Goal: Task Accomplishment & Management: Manage account settings

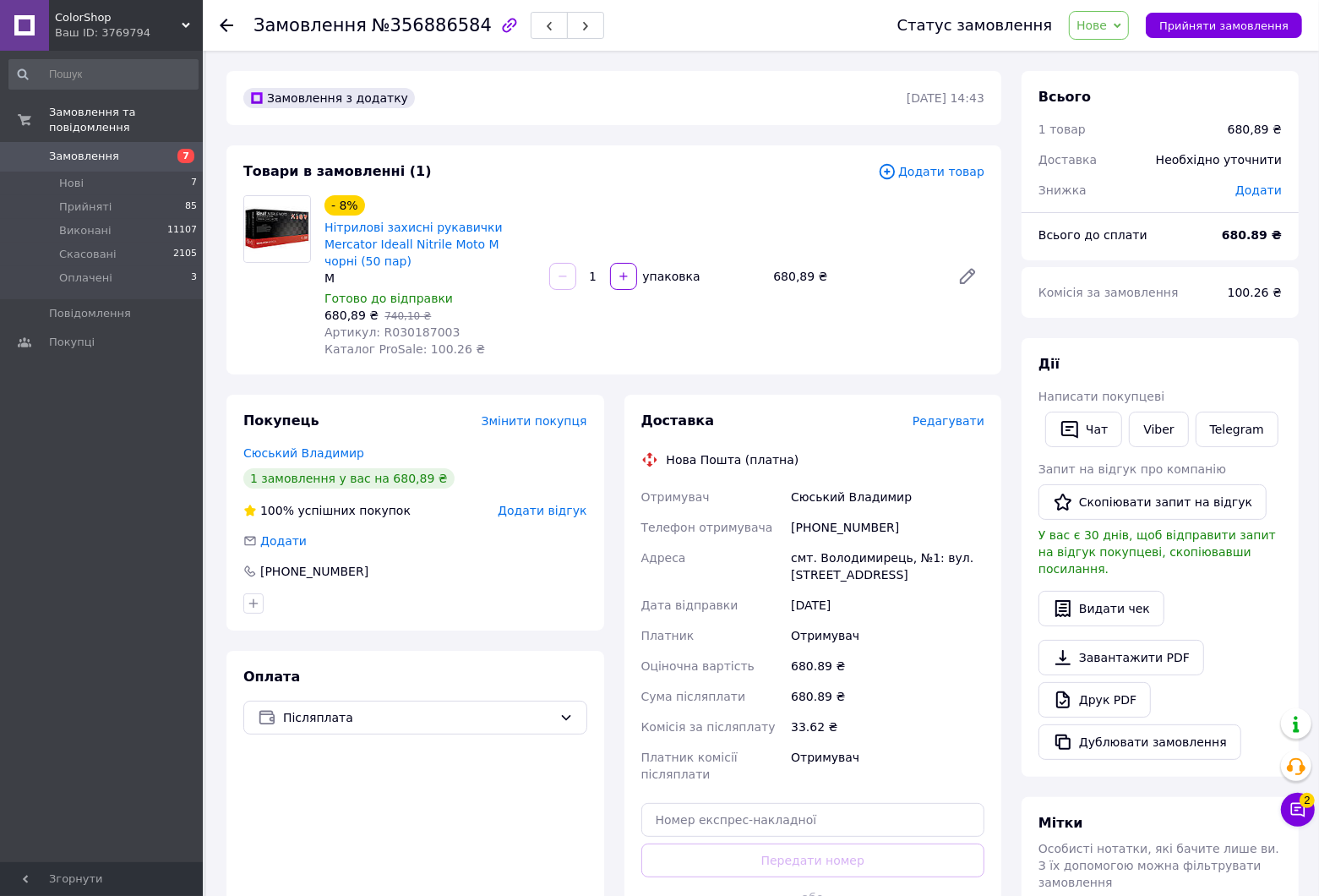
click at [226, 26] on use at bounding box center [226, 26] width 14 height 14
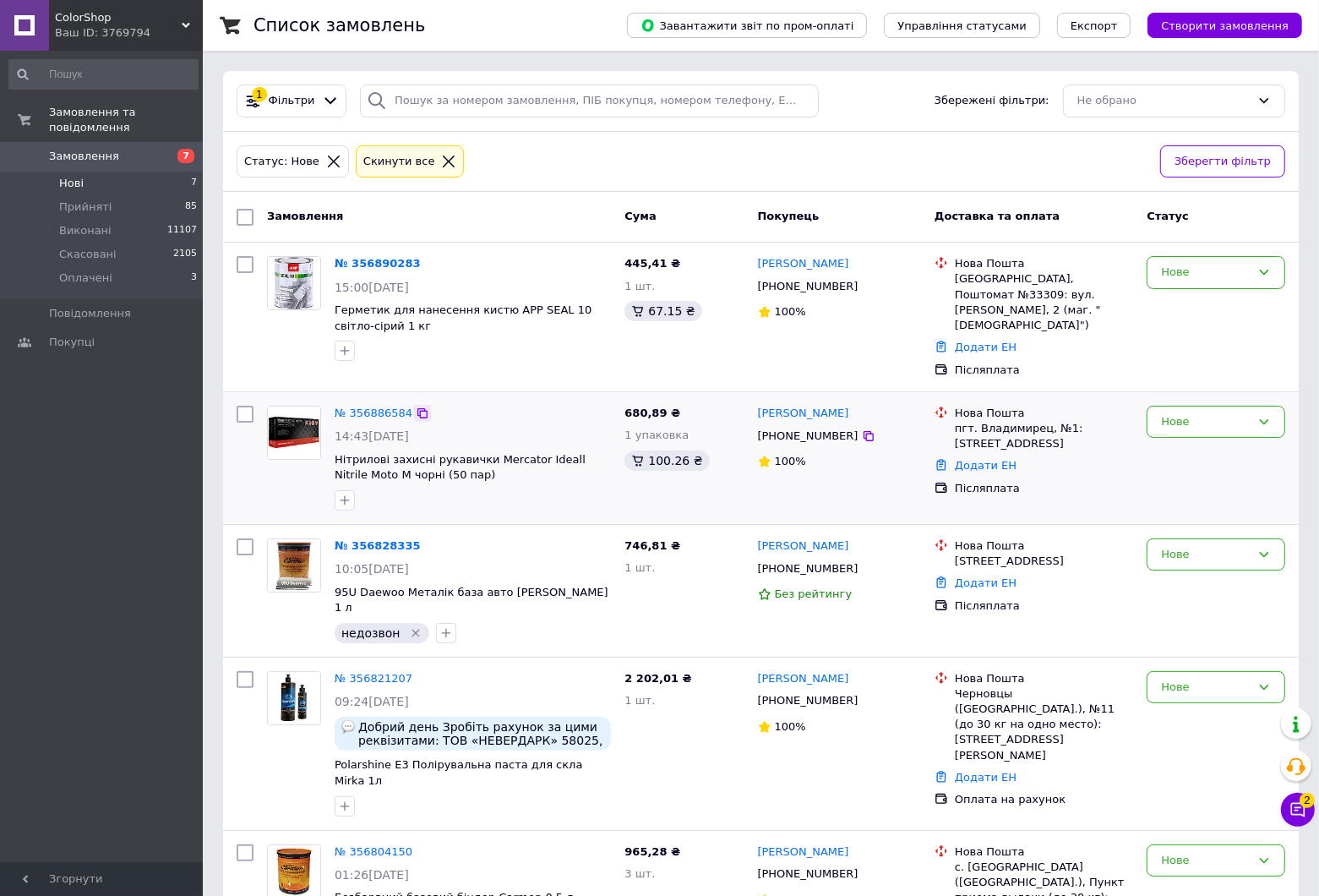
click at [418, 408] on icon at bounding box center [423, 413] width 10 height 10
click at [93, 172] on li "Нові 7" at bounding box center [103, 184] width 207 height 24
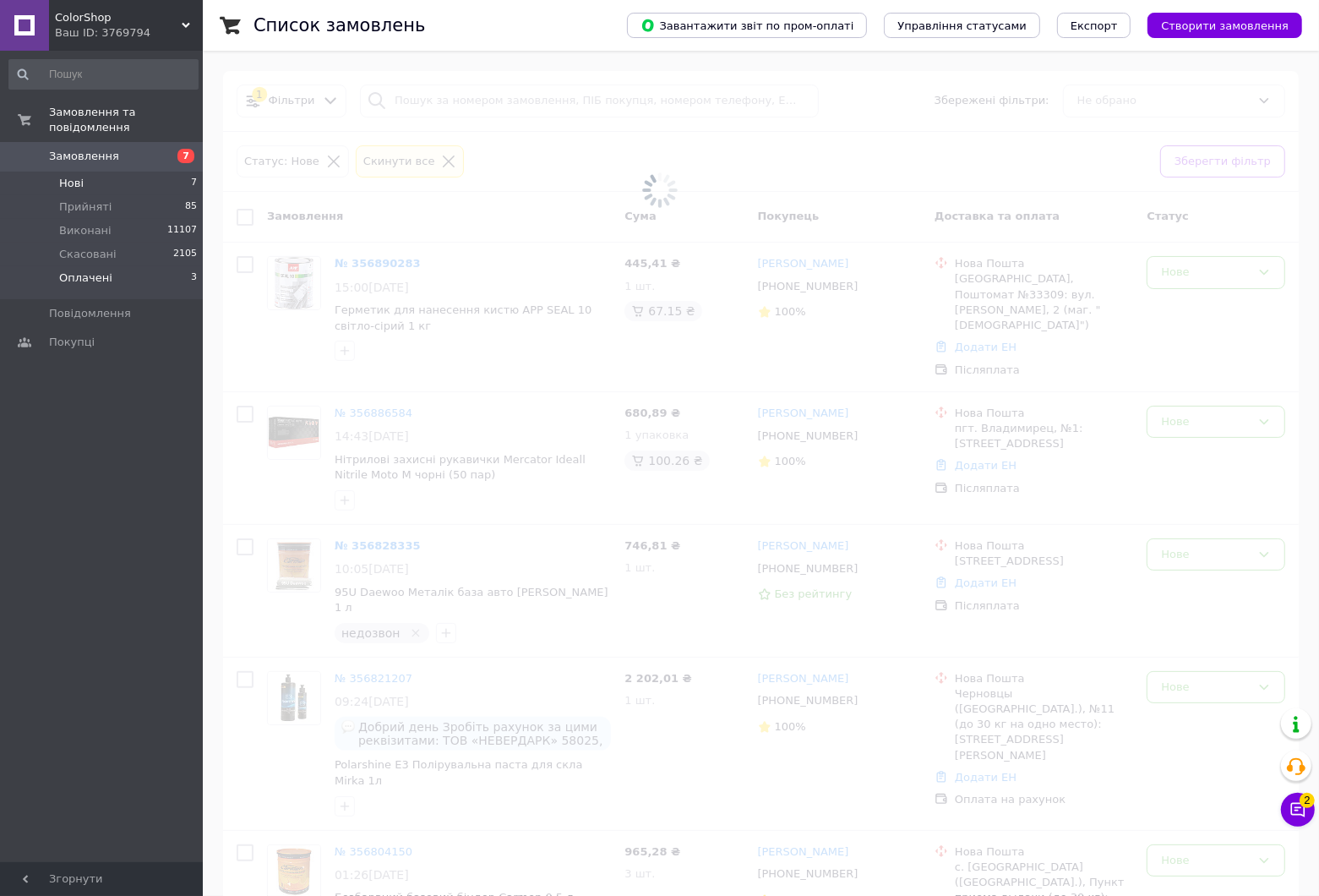
click at [103, 271] on span "Оплачені" at bounding box center [86, 278] width 54 height 15
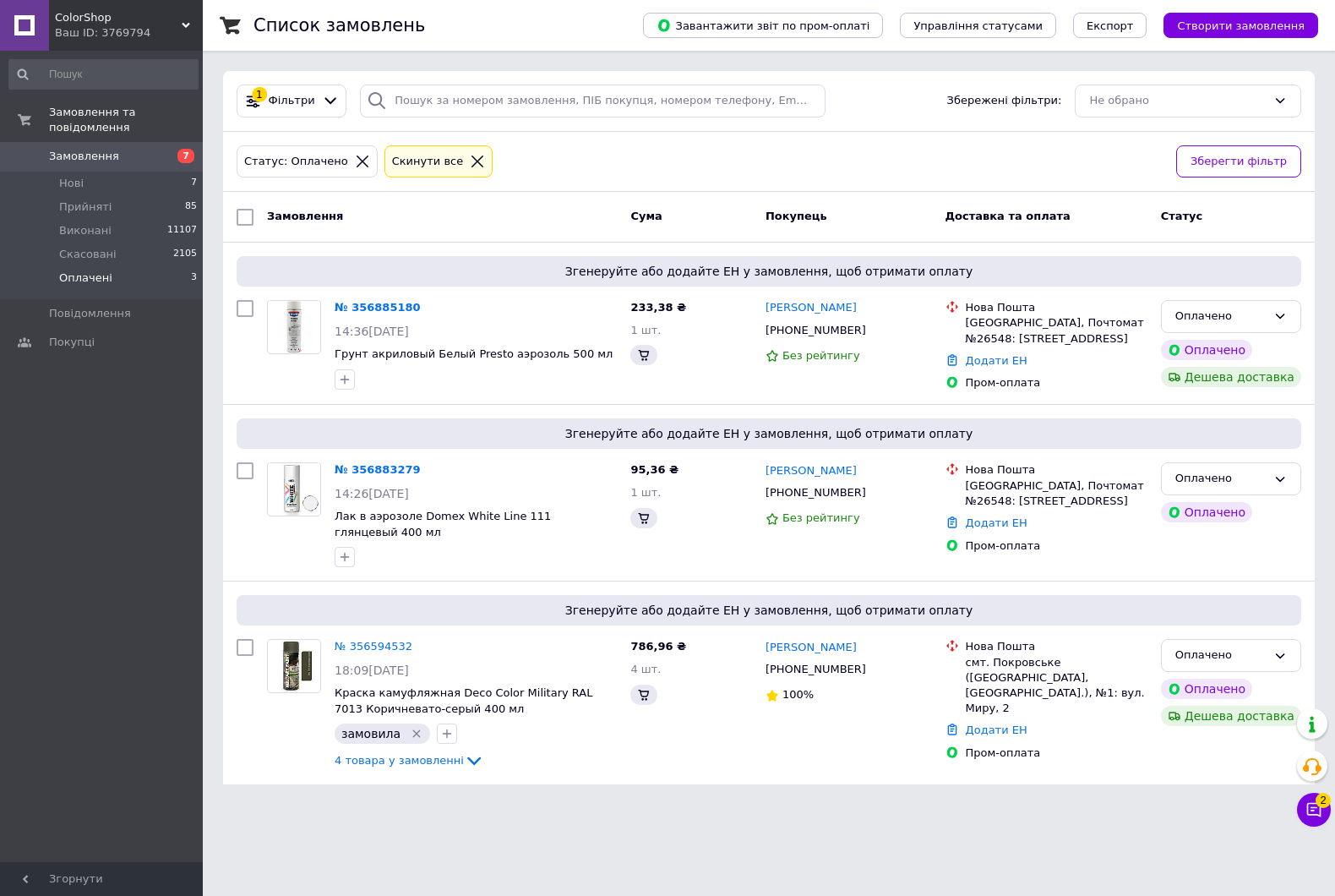
click at [103, 271] on span "Оплачені" at bounding box center [86, 278] width 54 height 15
click at [869, 334] on icon at bounding box center [876, 330] width 14 height 14
click at [424, 469] on icon at bounding box center [431, 471] width 14 height 14
click at [425, 470] on div at bounding box center [431, 470] width 17 height 17
click at [426, 469] on icon at bounding box center [431, 470] width 10 height 10
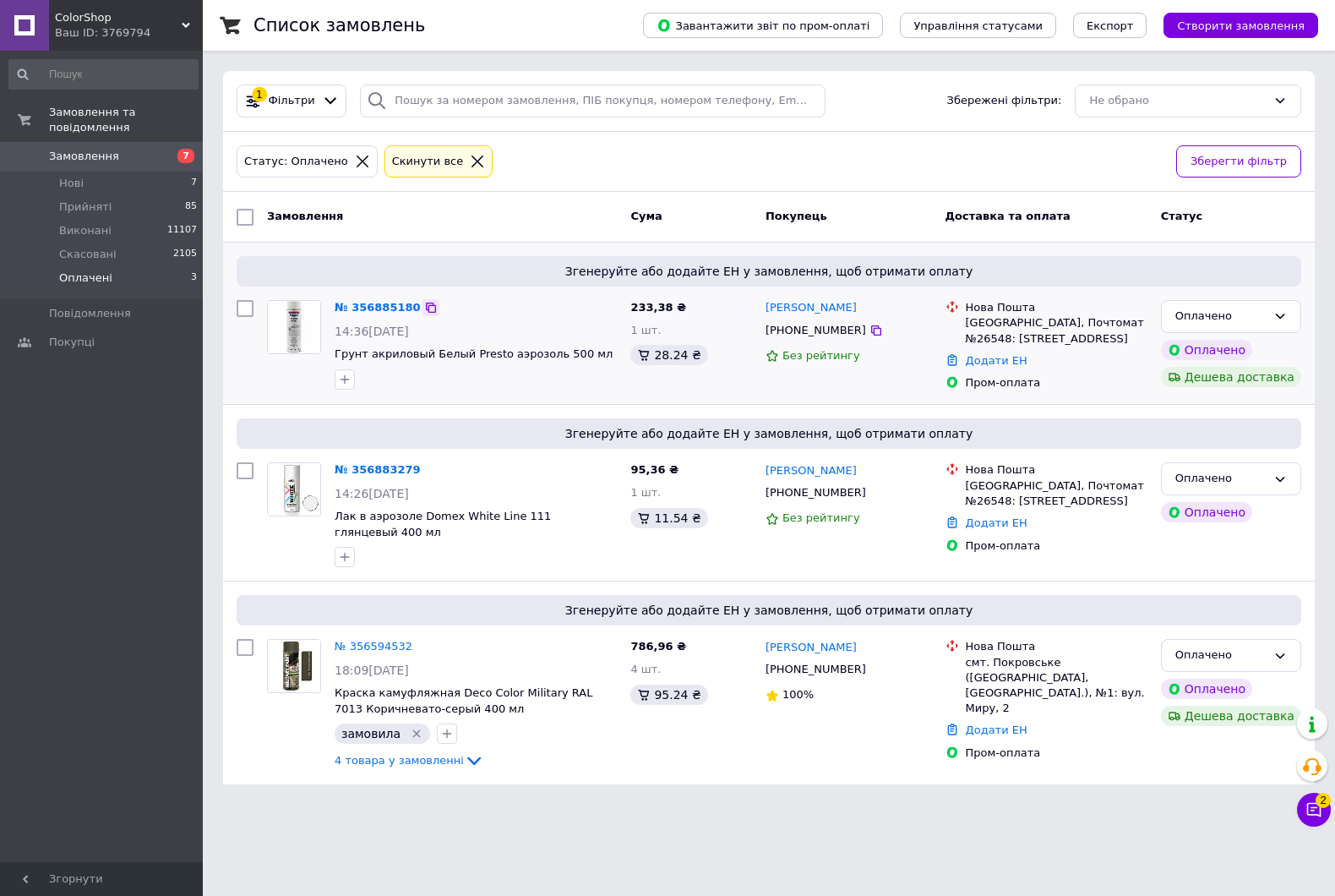
click at [424, 306] on icon at bounding box center [431, 308] width 14 height 14
click at [871, 330] on icon at bounding box center [876, 330] width 10 height 10
click at [426, 475] on icon at bounding box center [431, 470] width 10 height 10
click at [423, 469] on div at bounding box center [431, 470] width 17 height 17
click at [426, 469] on icon at bounding box center [431, 470] width 10 height 10
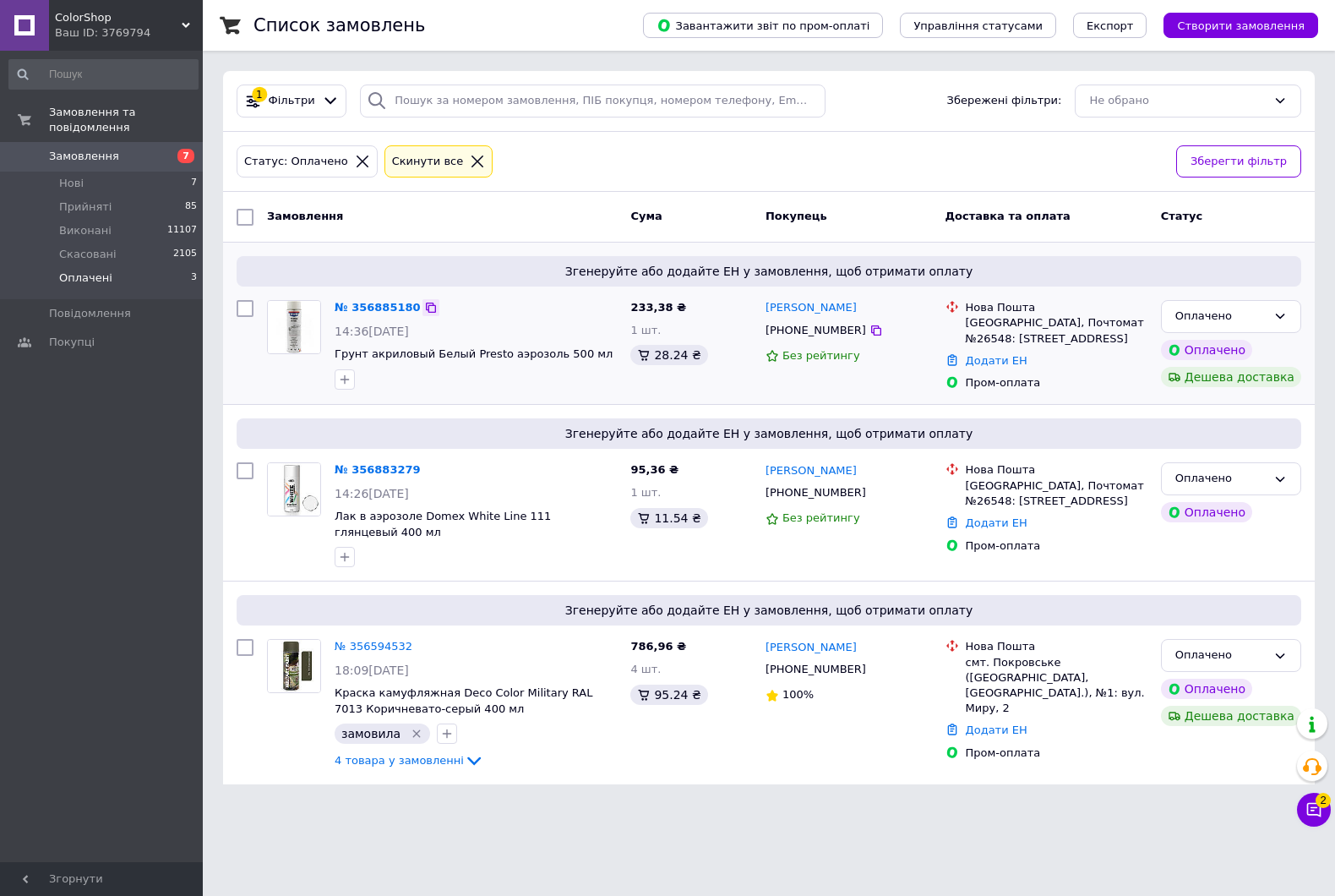
click at [424, 306] on icon at bounding box center [431, 308] width 14 height 14
click at [80, 172] on li "Нові 7" at bounding box center [103, 184] width 207 height 24
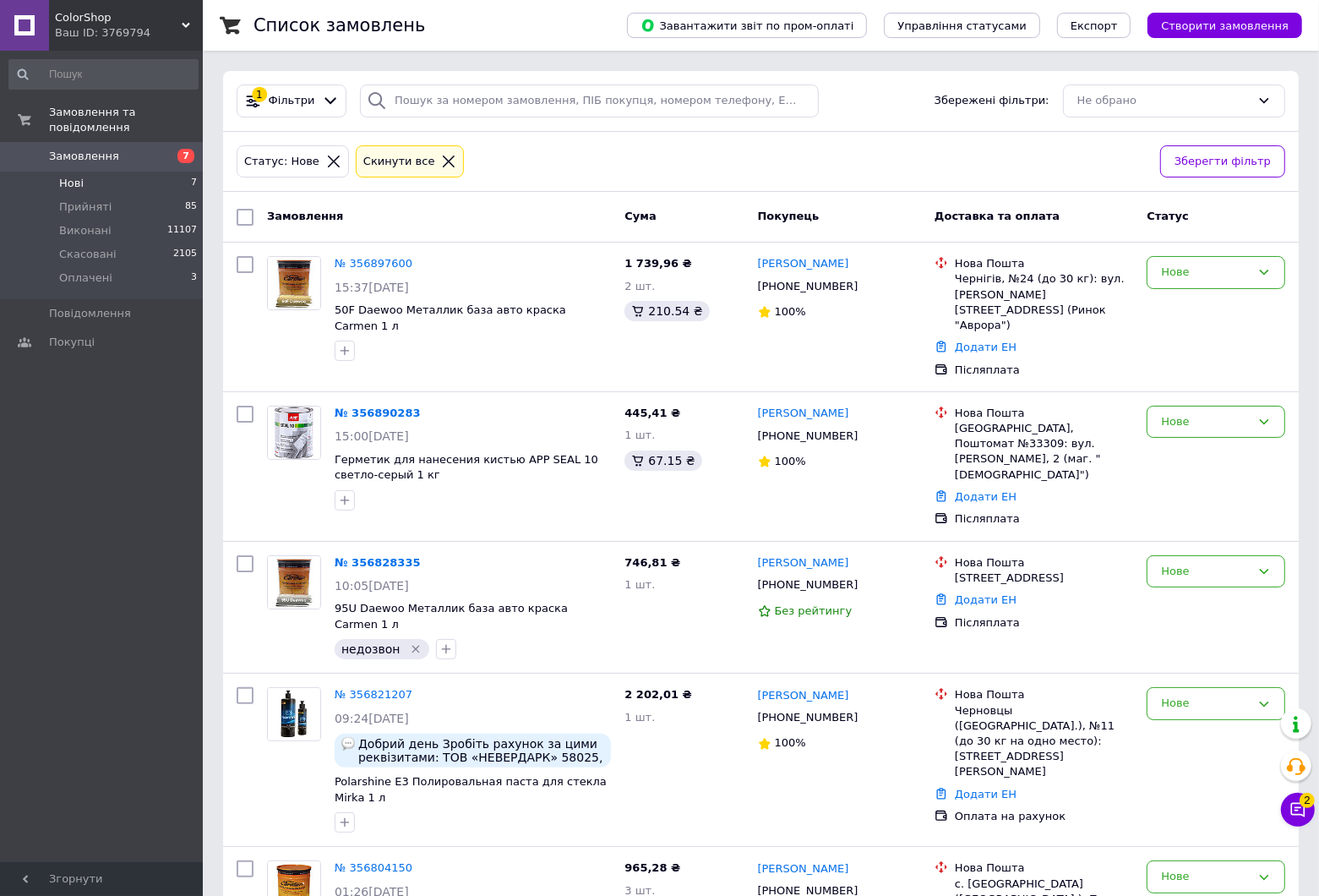
click at [80, 172] on li "Нові 7" at bounding box center [103, 184] width 207 height 24
click at [373, 407] on link "№ 356890283" at bounding box center [377, 413] width 86 height 13
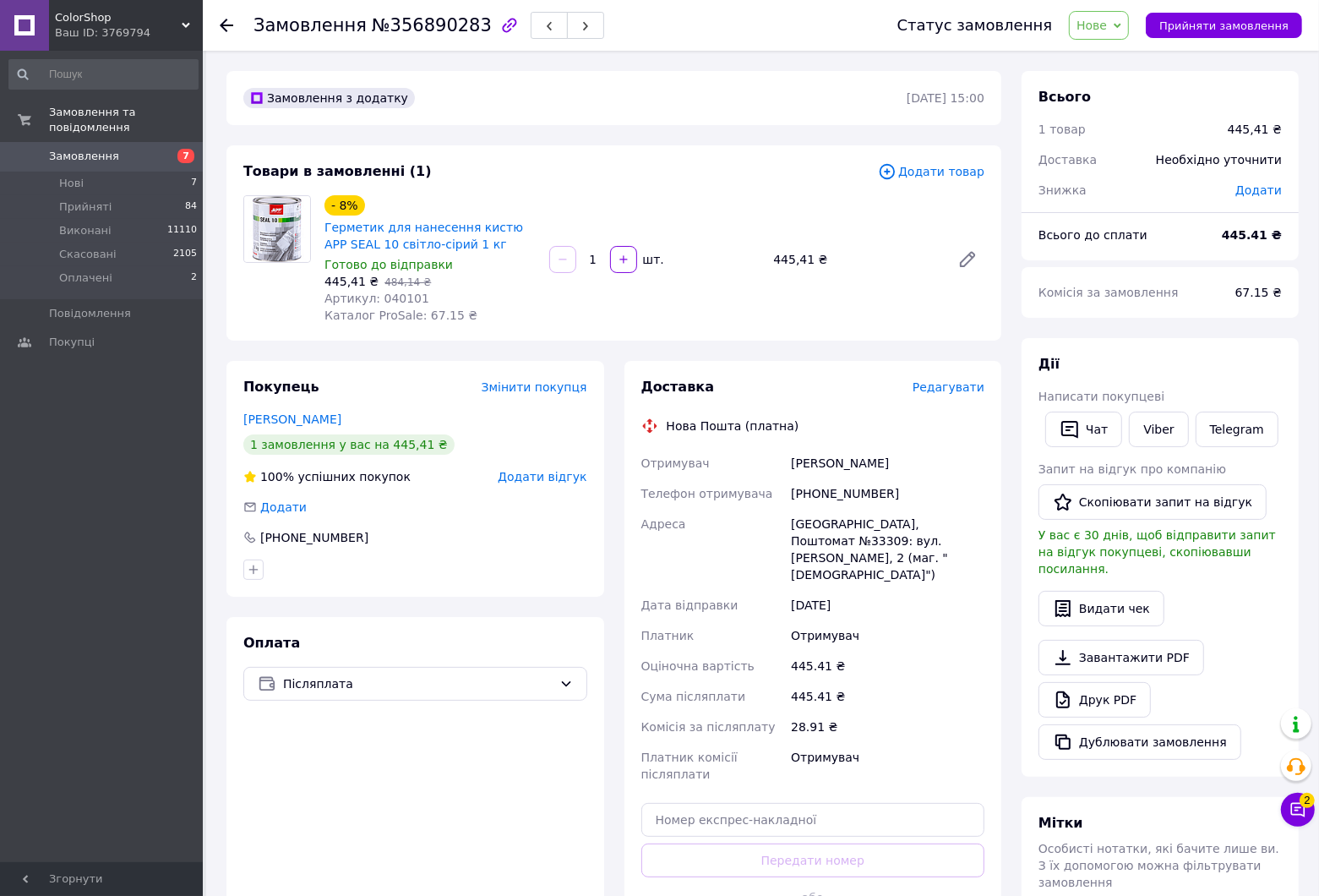
scroll to position [279, 0]
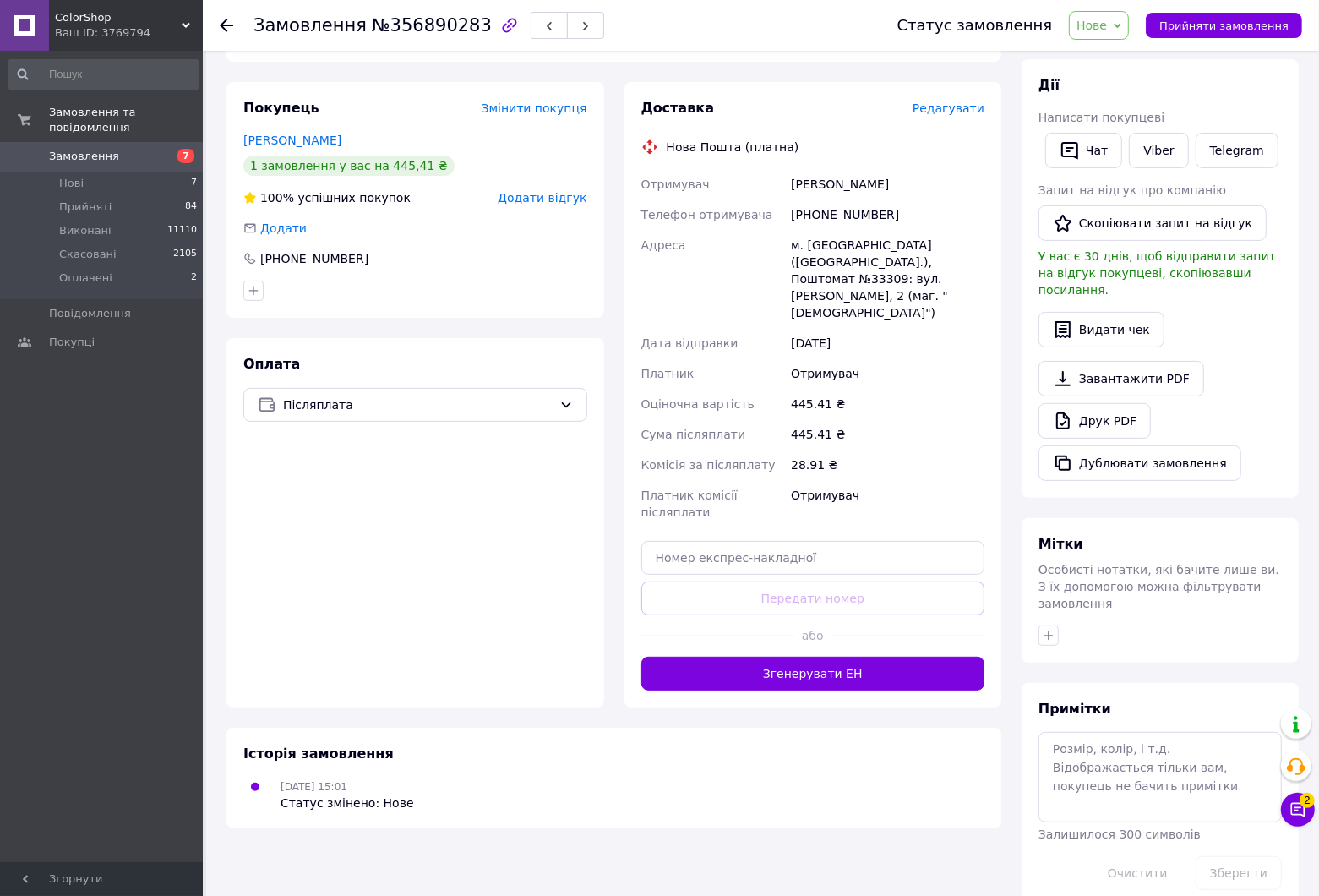
click at [220, 34] on div at bounding box center [236, 25] width 34 height 51
click at [230, 26] on use at bounding box center [226, 26] width 14 height 14
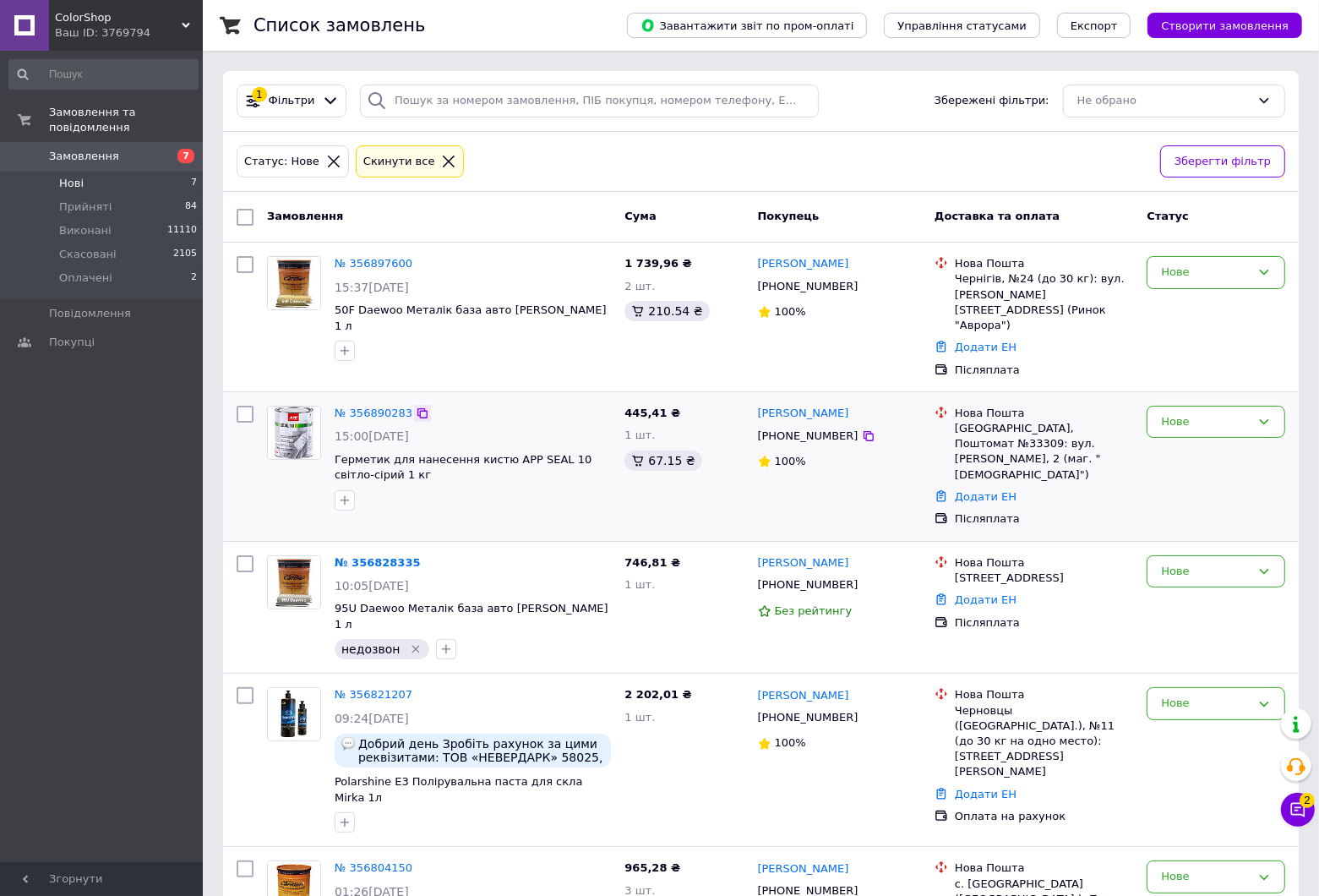
click at [416, 407] on icon at bounding box center [423, 414] width 14 height 14
click at [862, 430] on icon at bounding box center [869, 437] width 14 height 14
click at [416, 265] on icon at bounding box center [423, 264] width 14 height 14
click at [367, 265] on link "№ 356897600" at bounding box center [373, 263] width 77 height 13
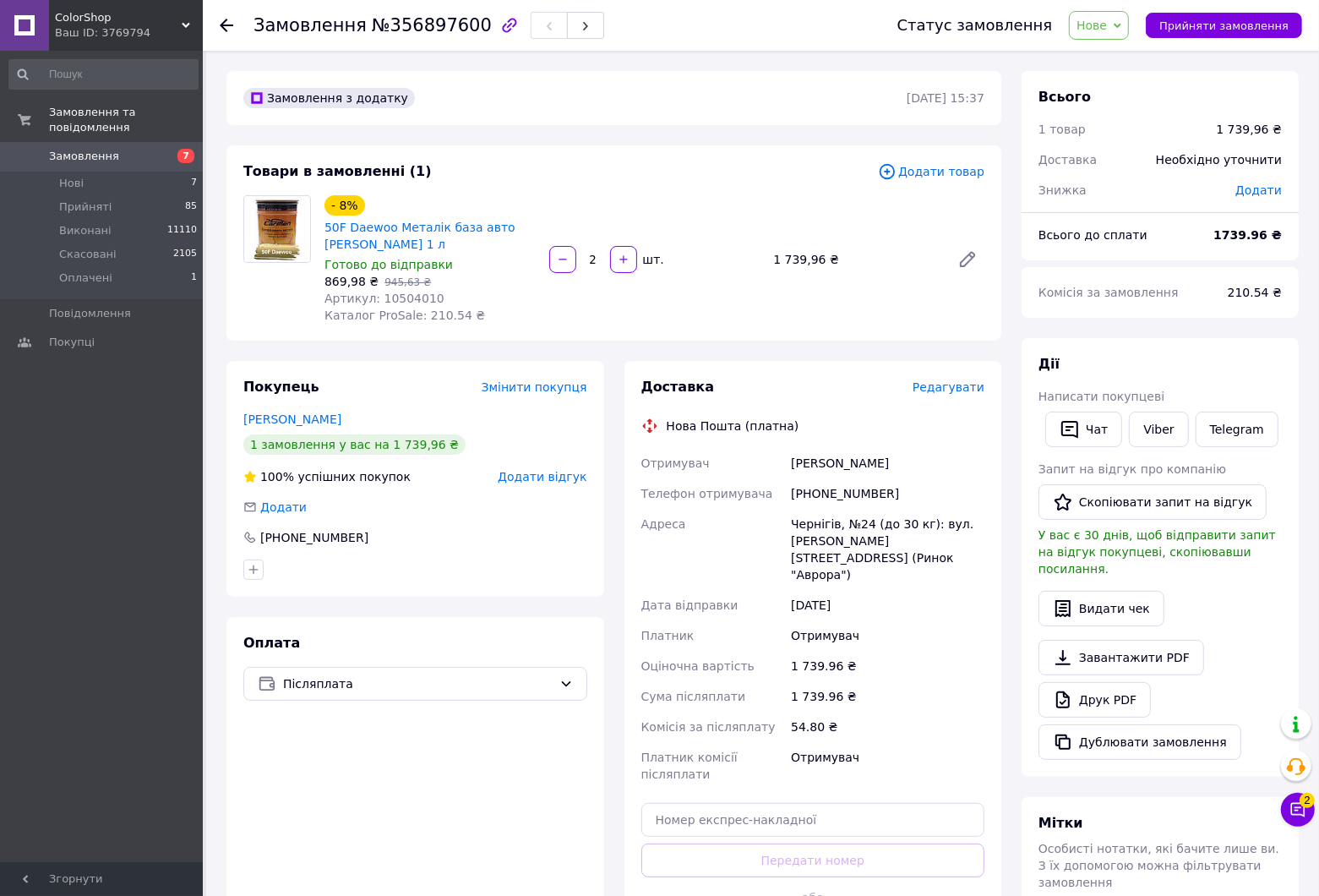
click at [224, 17] on div at bounding box center [226, 25] width 14 height 17
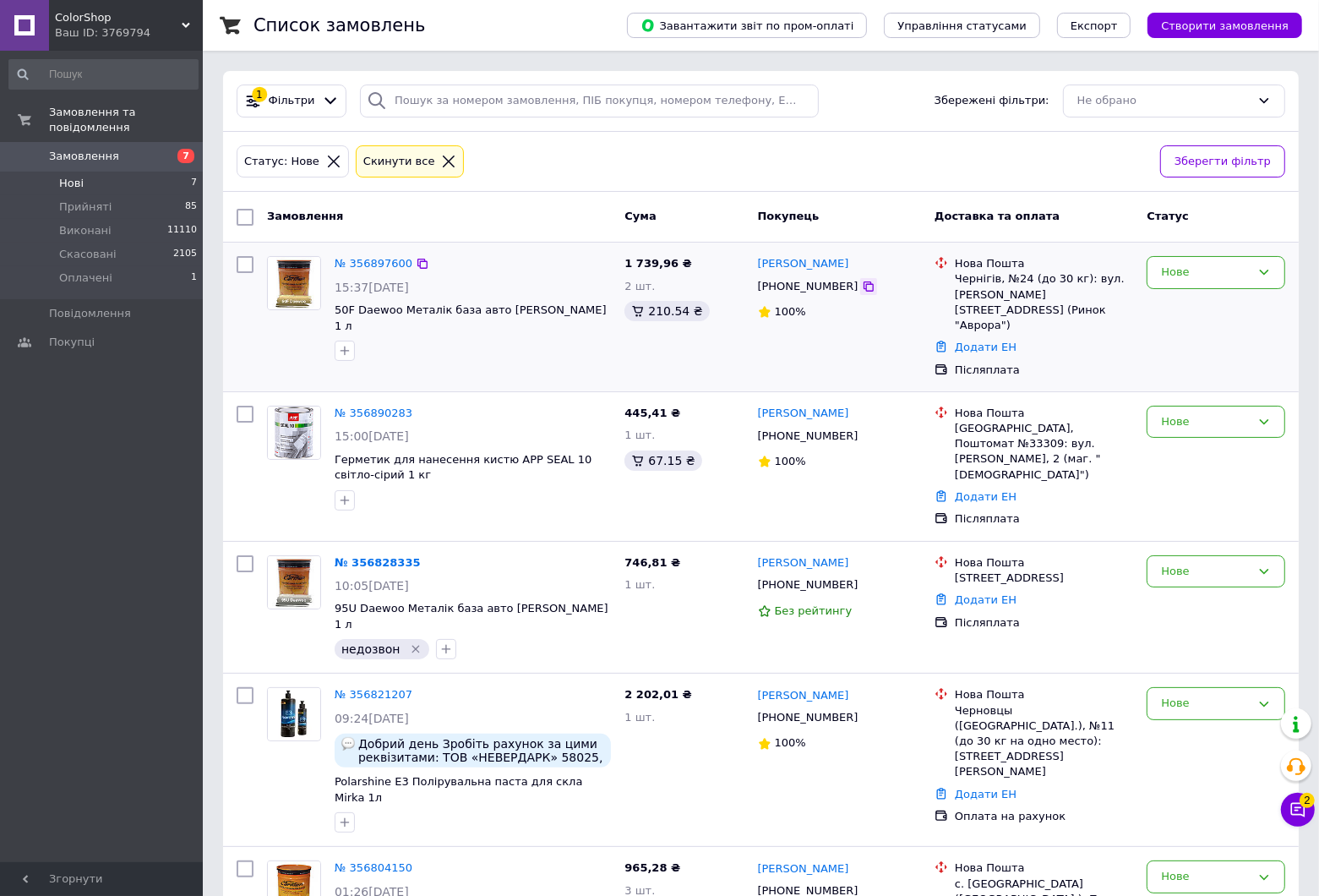
click at [862, 283] on icon at bounding box center [869, 287] width 14 height 14
click at [381, 259] on link "№ 356897600" at bounding box center [373, 263] width 77 height 13
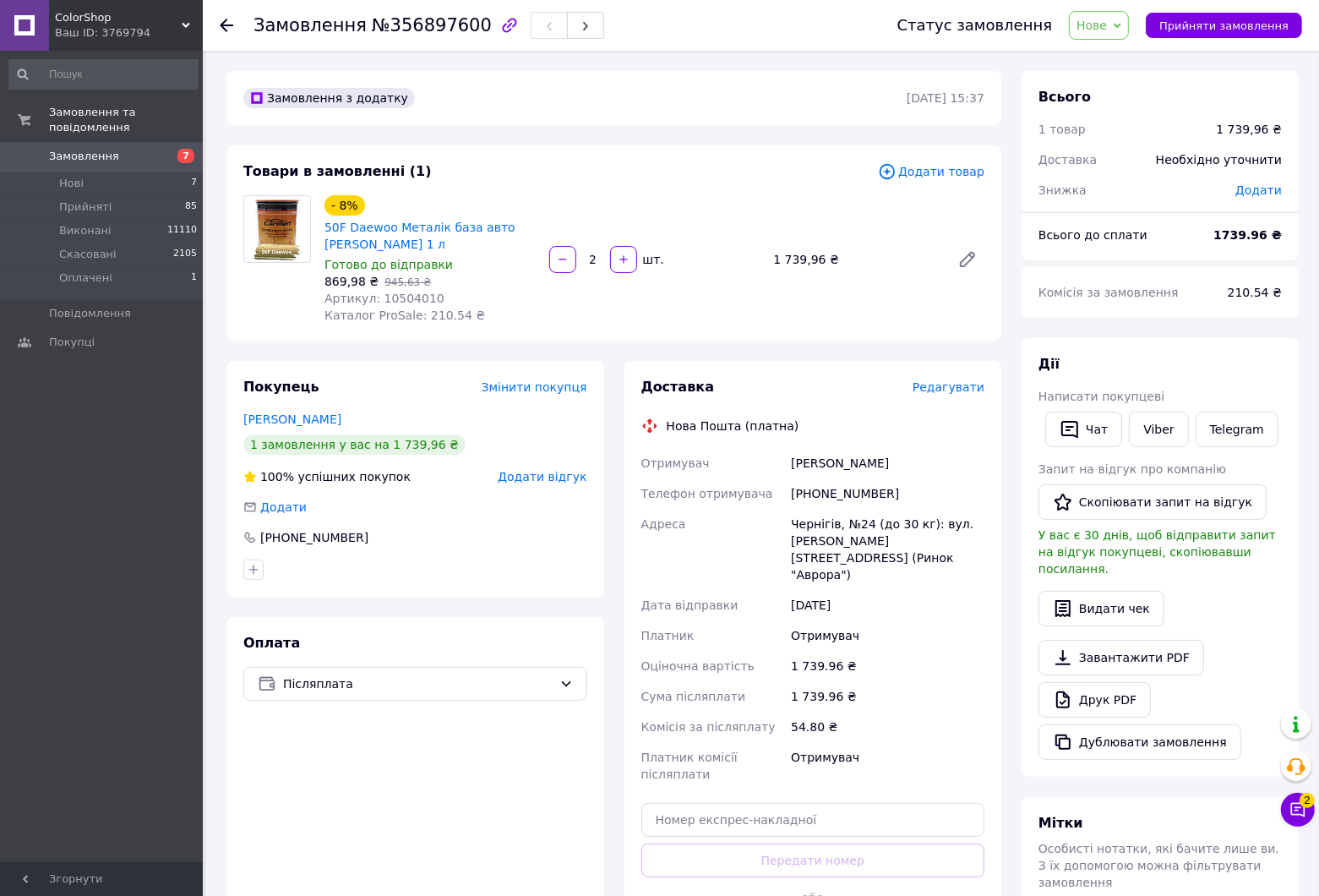
click at [951, 180] on span "Додати товар" at bounding box center [931, 172] width 106 height 19
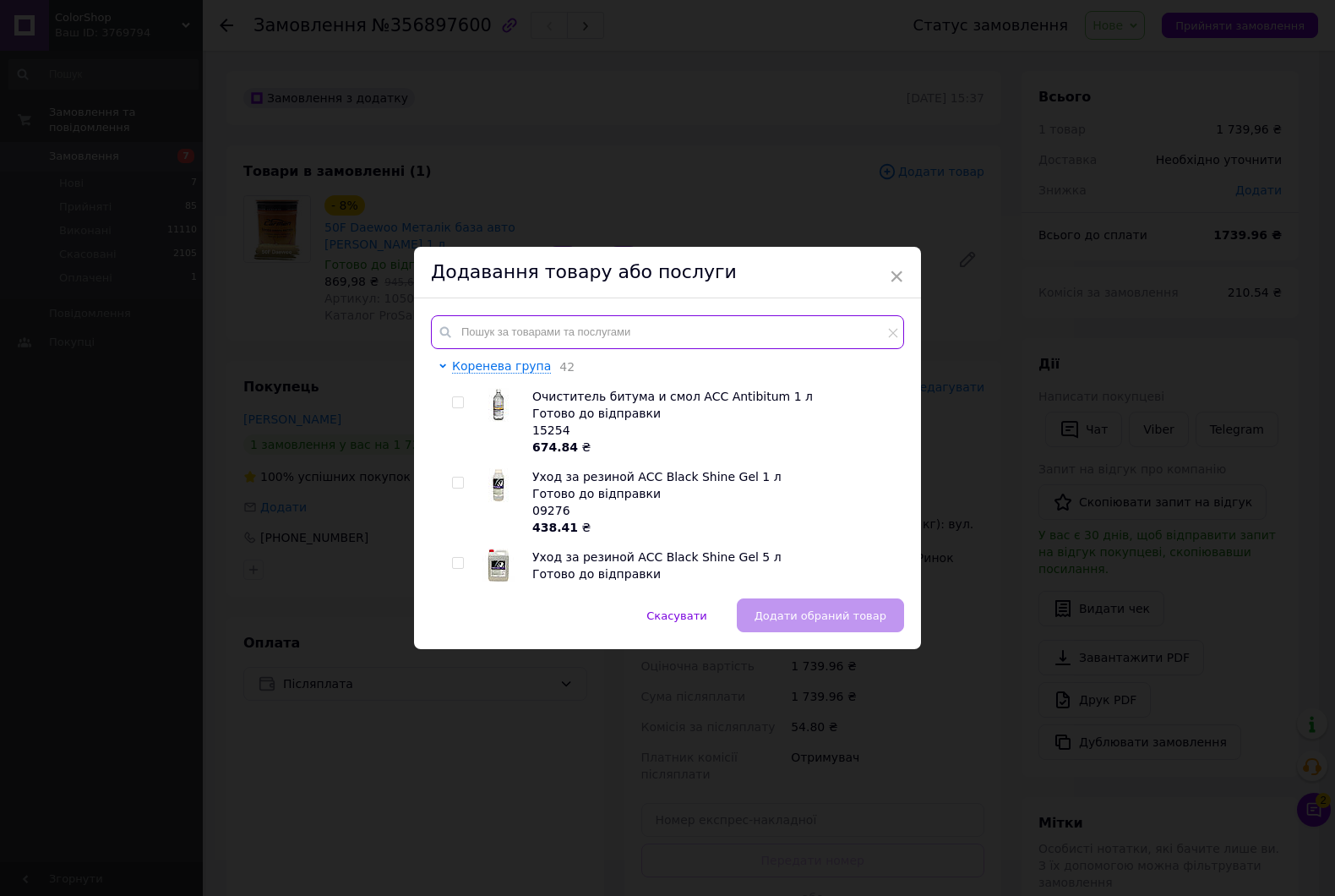
click at [565, 339] on input "text" at bounding box center [667, 332] width 473 height 34
paste input "18400002"
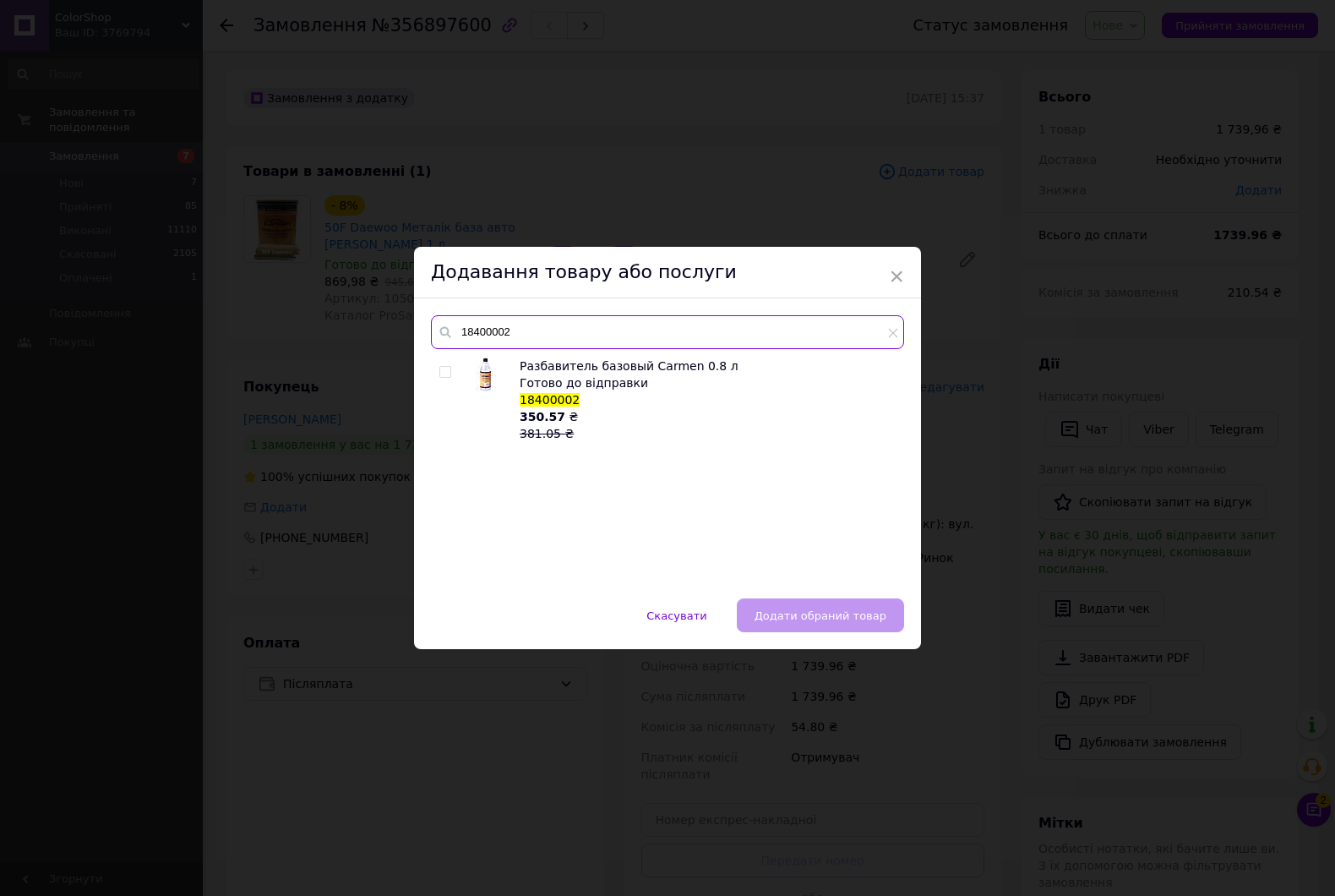
type input "18400002"
click at [448, 368] on input "checkbox" at bounding box center [445, 372] width 11 height 11
checkbox input "true"
click at [868, 602] on button "Додати обраний товар" at bounding box center [821, 615] width 168 height 34
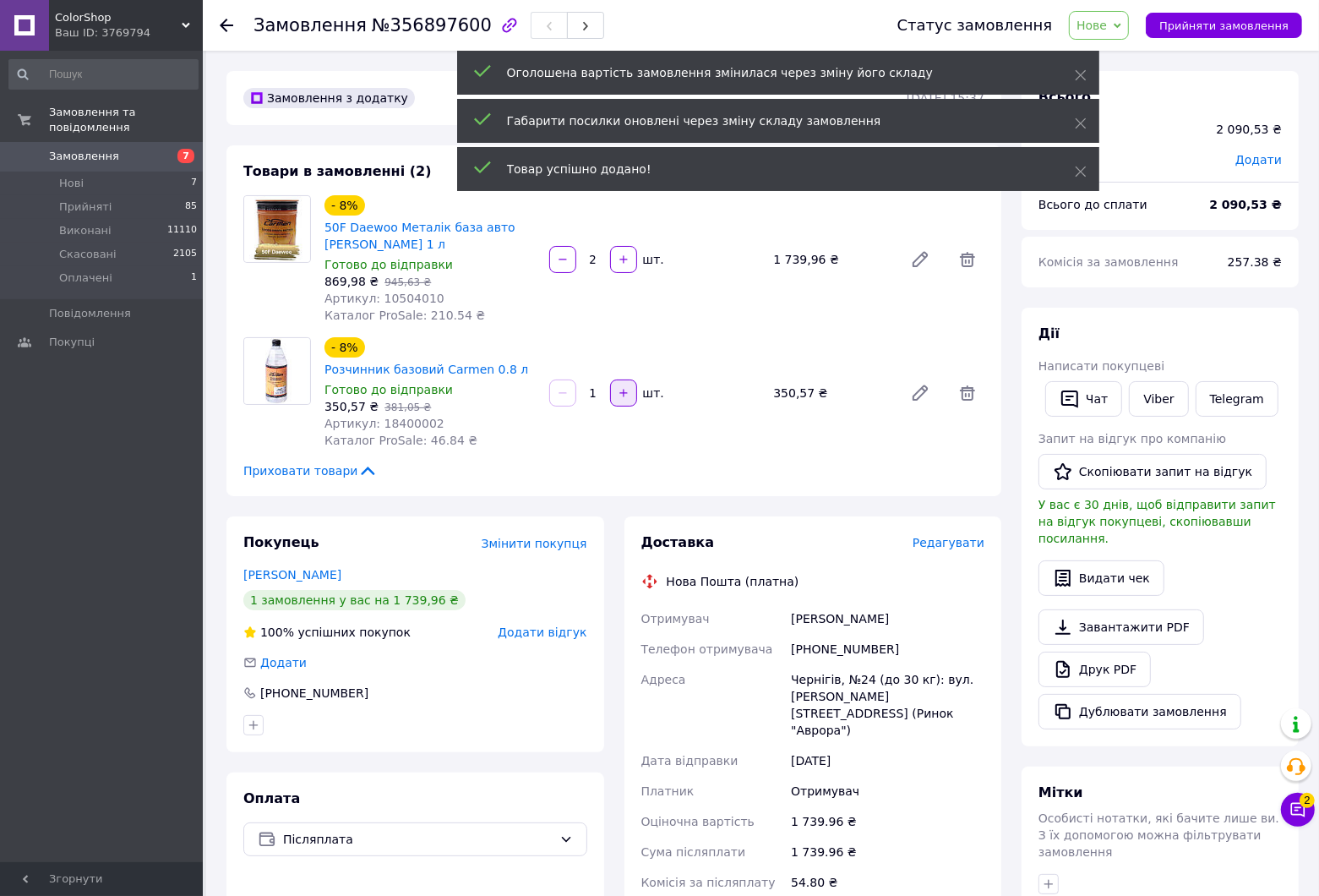
click at [623, 391] on icon "button" at bounding box center [623, 393] width 12 height 12
type input "2"
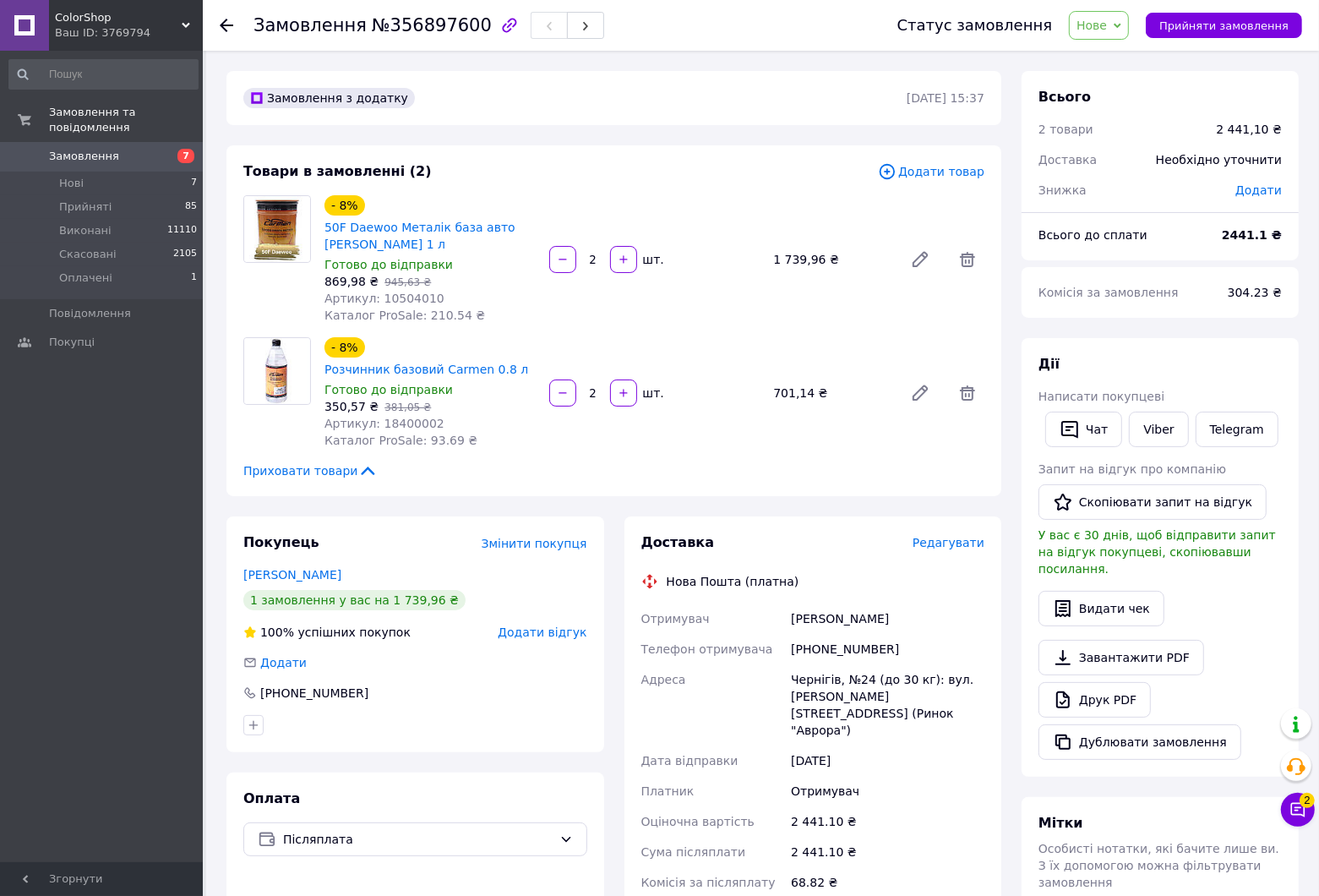
click at [224, 26] on use at bounding box center [226, 26] width 14 height 14
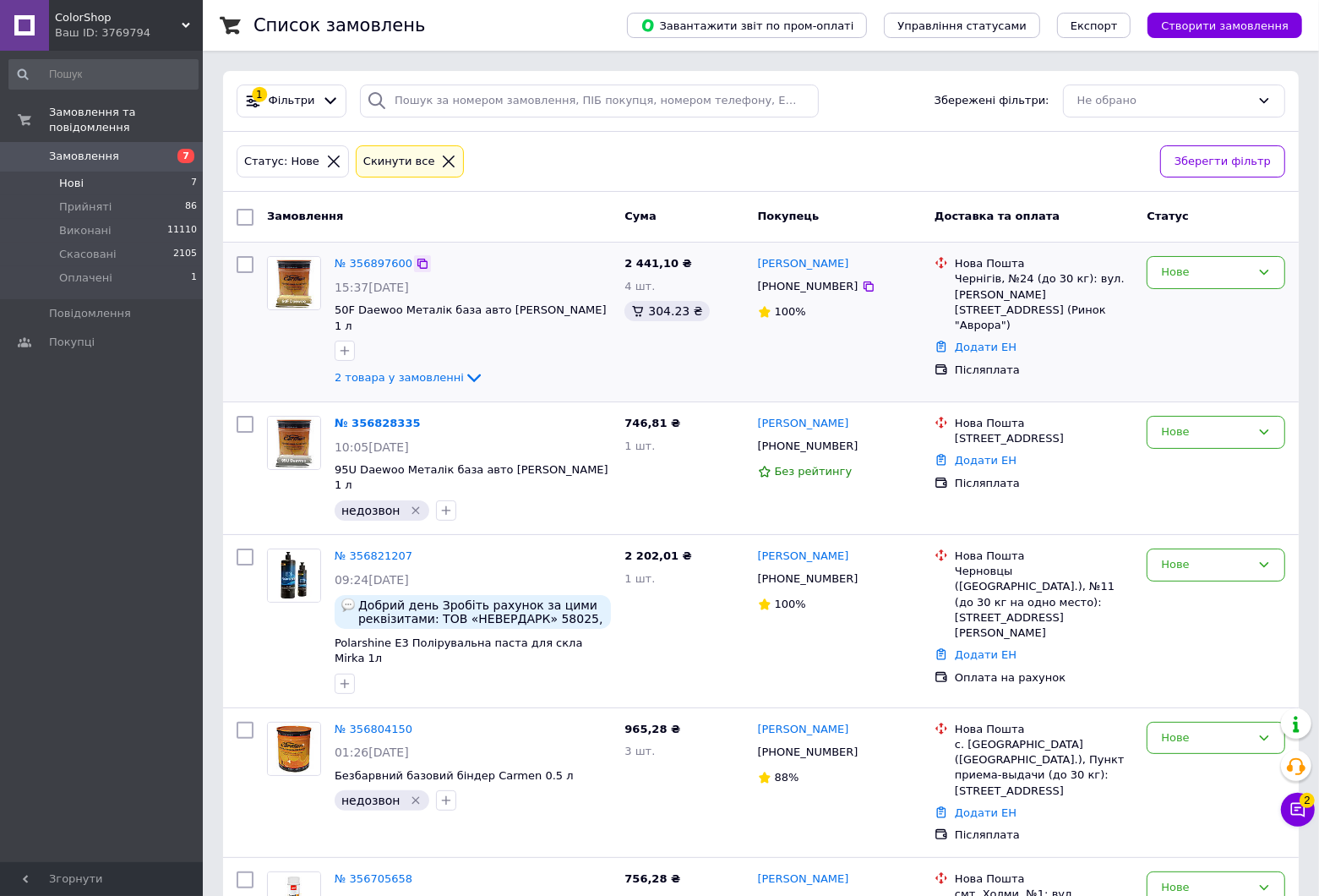
click at [416, 265] on icon at bounding box center [423, 264] width 14 height 14
click at [464, 367] on icon at bounding box center [474, 377] width 20 height 20
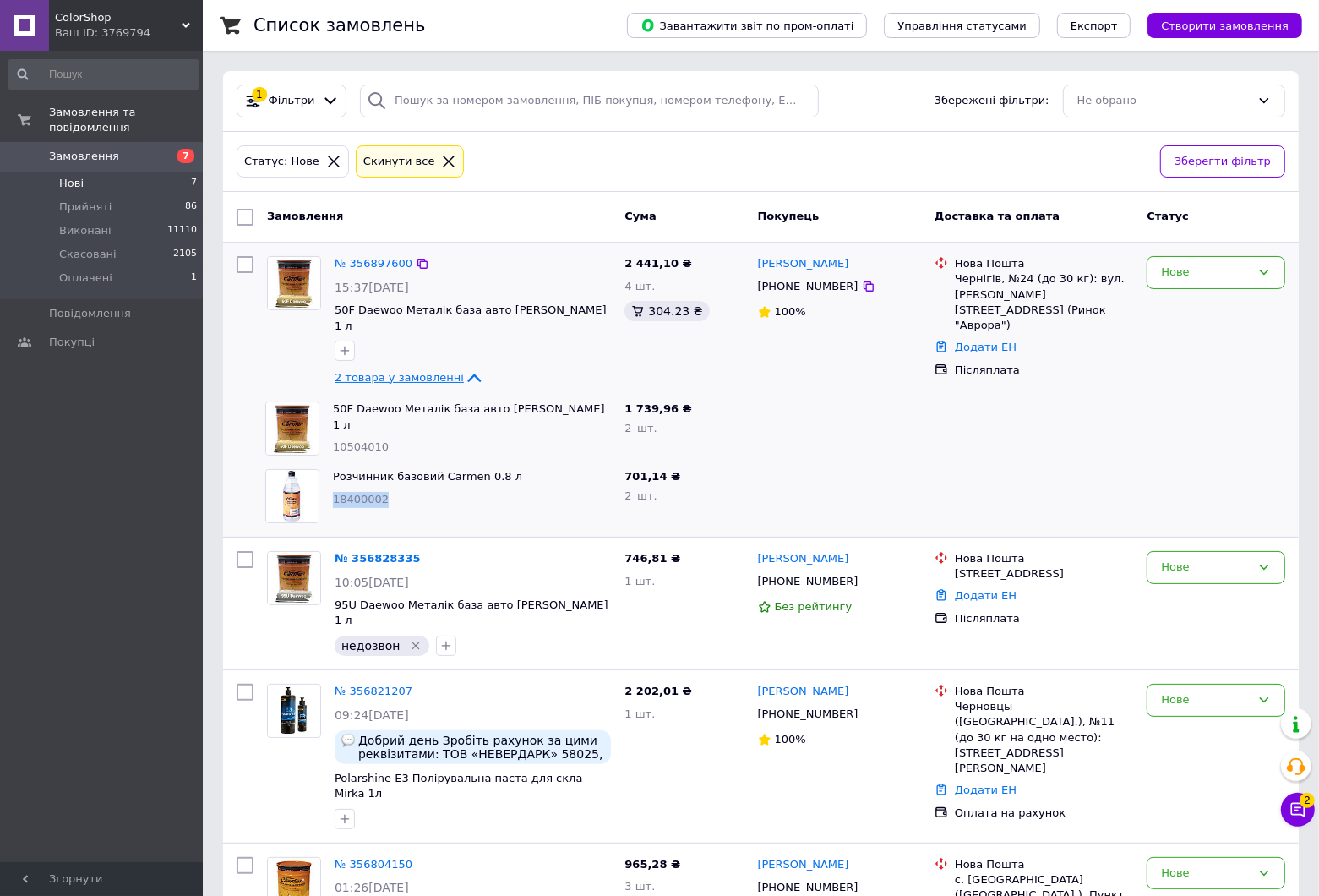
drag, startPoint x: 327, startPoint y: 488, endPoint x: 444, endPoint y: 479, distance: 117.3
click at [442, 479] on div "Розчинник базовий Carmen 0.8 л 18400002" at bounding box center [472, 496] width 292 height 67
copy span "18400002"
click at [352, 273] on div "№ 356897600" at bounding box center [374, 264] width 81 height 20
click at [352, 265] on link "№ 356897600" at bounding box center [373, 263] width 77 height 13
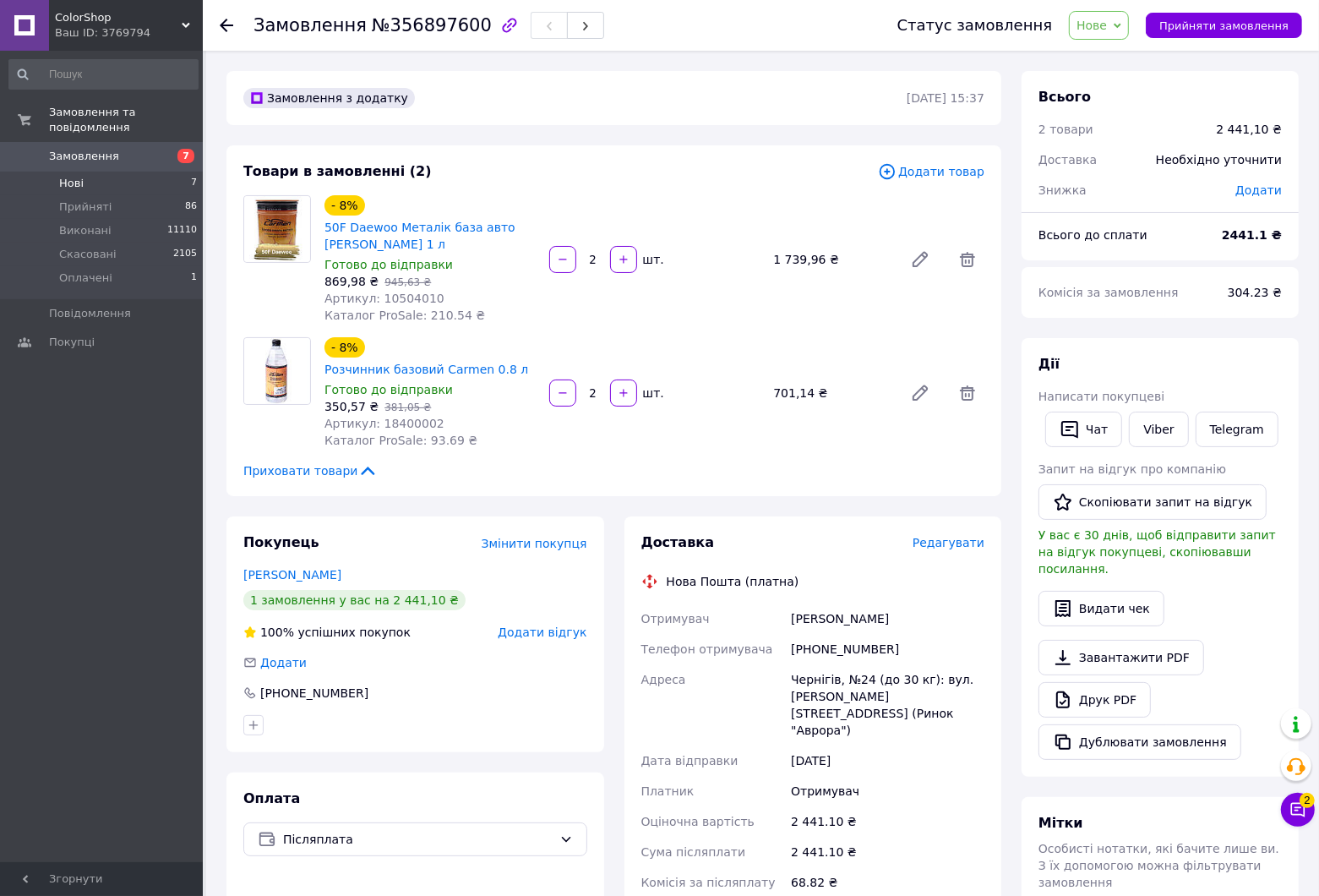
click at [65, 176] on span "Нові" at bounding box center [71, 183] width 25 height 15
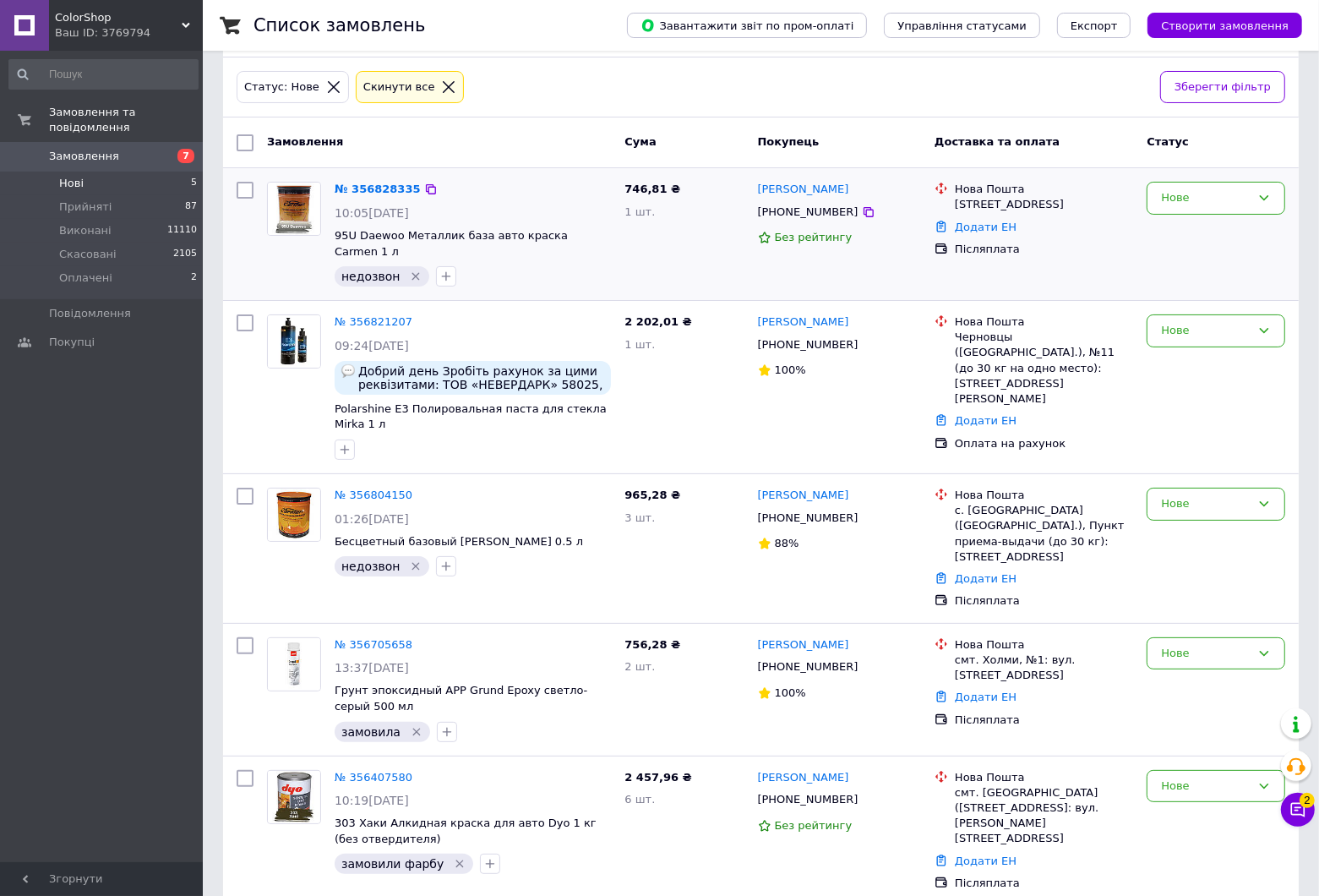
scroll to position [76, 0]
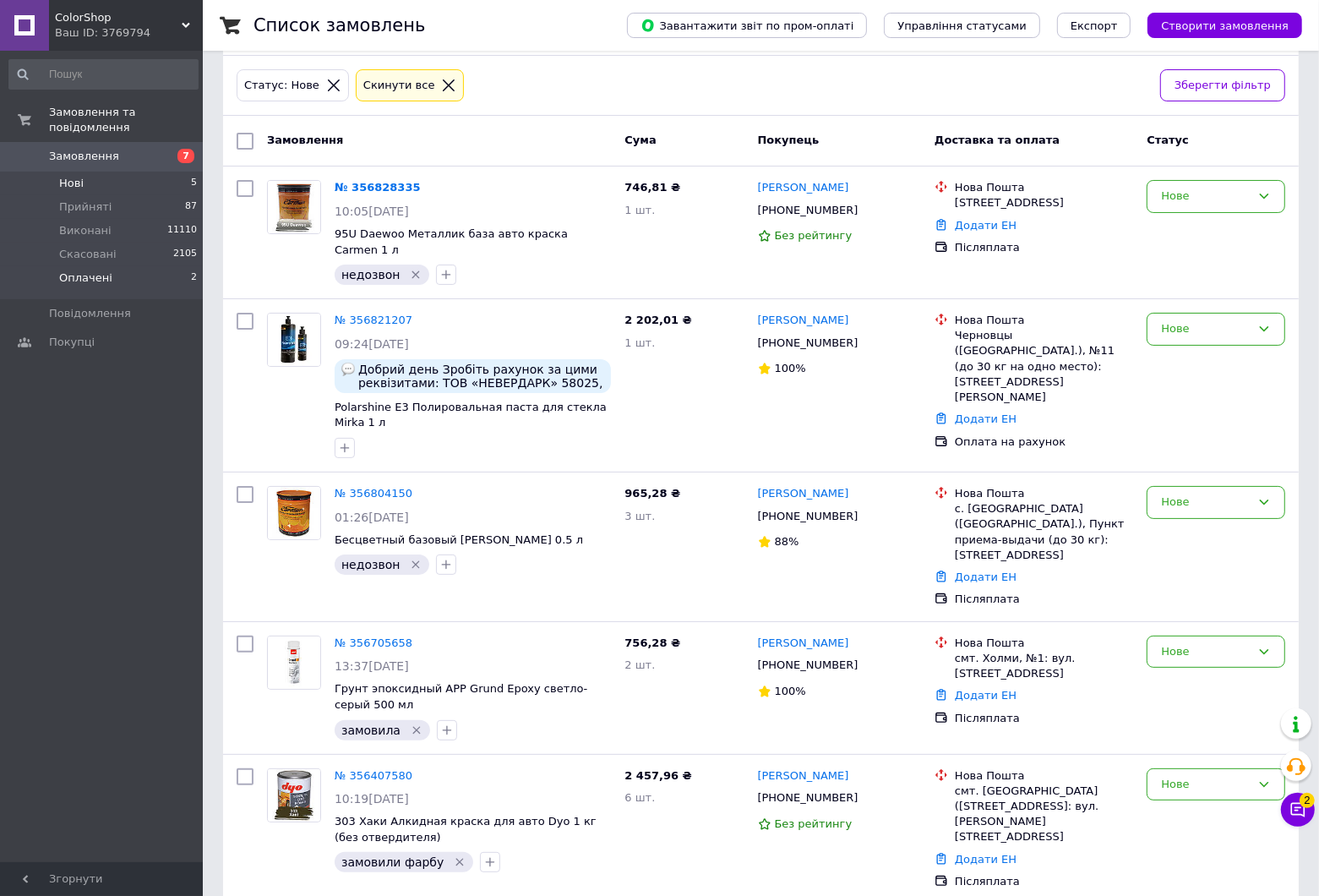
click at [80, 271] on span "Оплачені" at bounding box center [86, 278] width 54 height 15
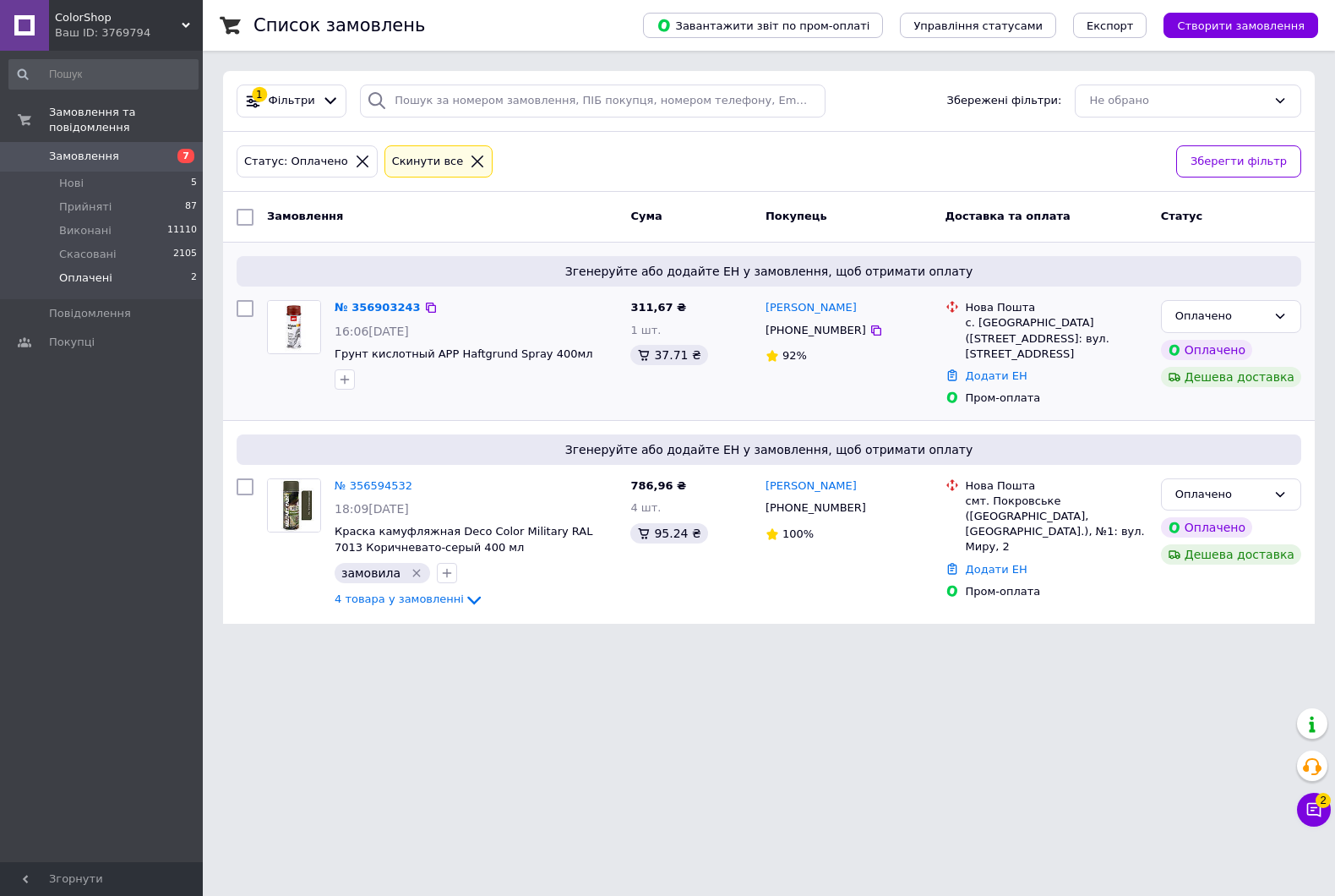
click at [420, 299] on div "№ 356903243" at bounding box center [476, 309] width 286 height 20
click at [423, 300] on div at bounding box center [431, 307] width 17 height 17
click at [424, 309] on icon at bounding box center [431, 308] width 14 height 14
click at [81, 176] on span "Нові" at bounding box center [71, 183] width 25 height 15
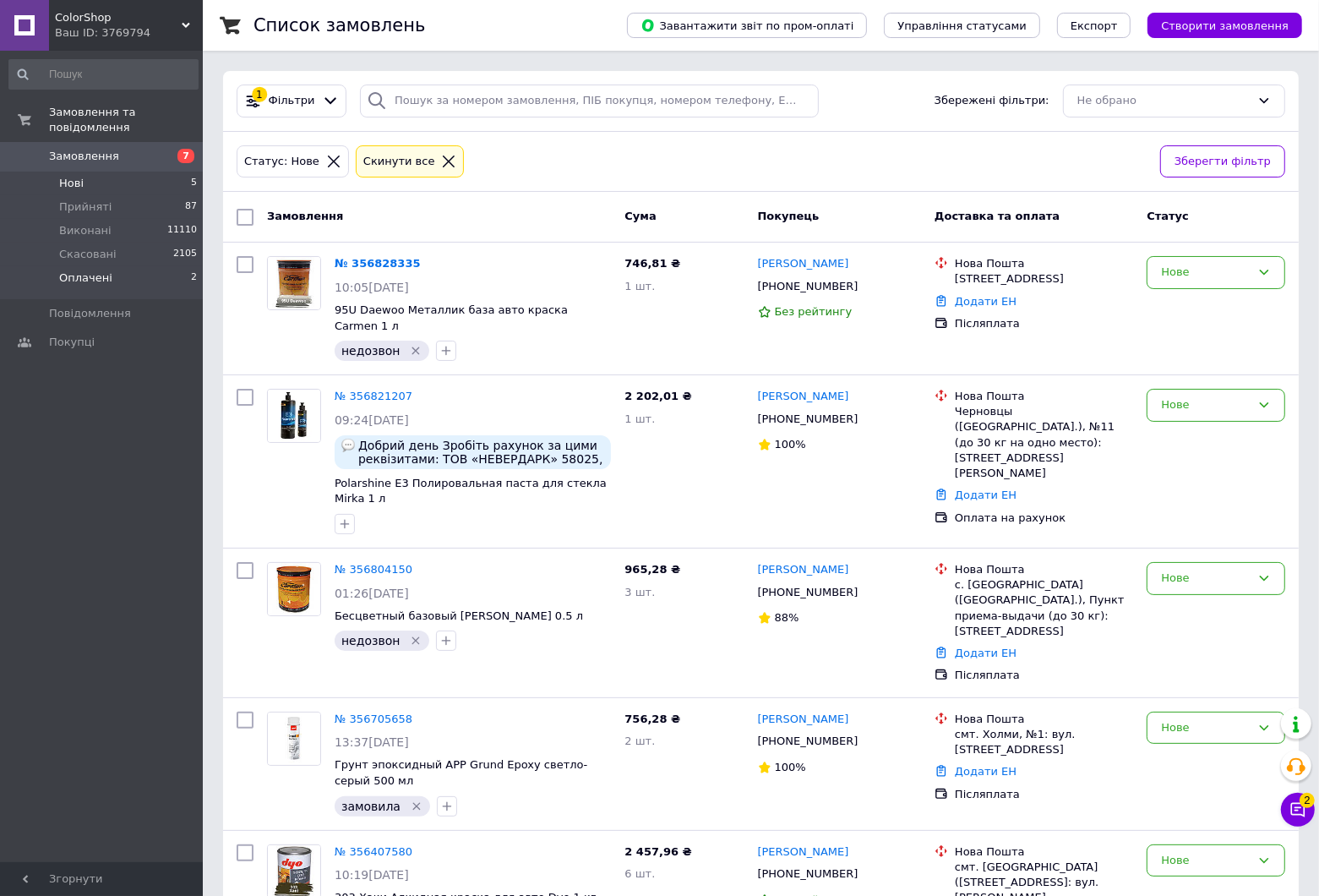
click at [87, 271] on span "Оплачені" at bounding box center [86, 278] width 54 height 15
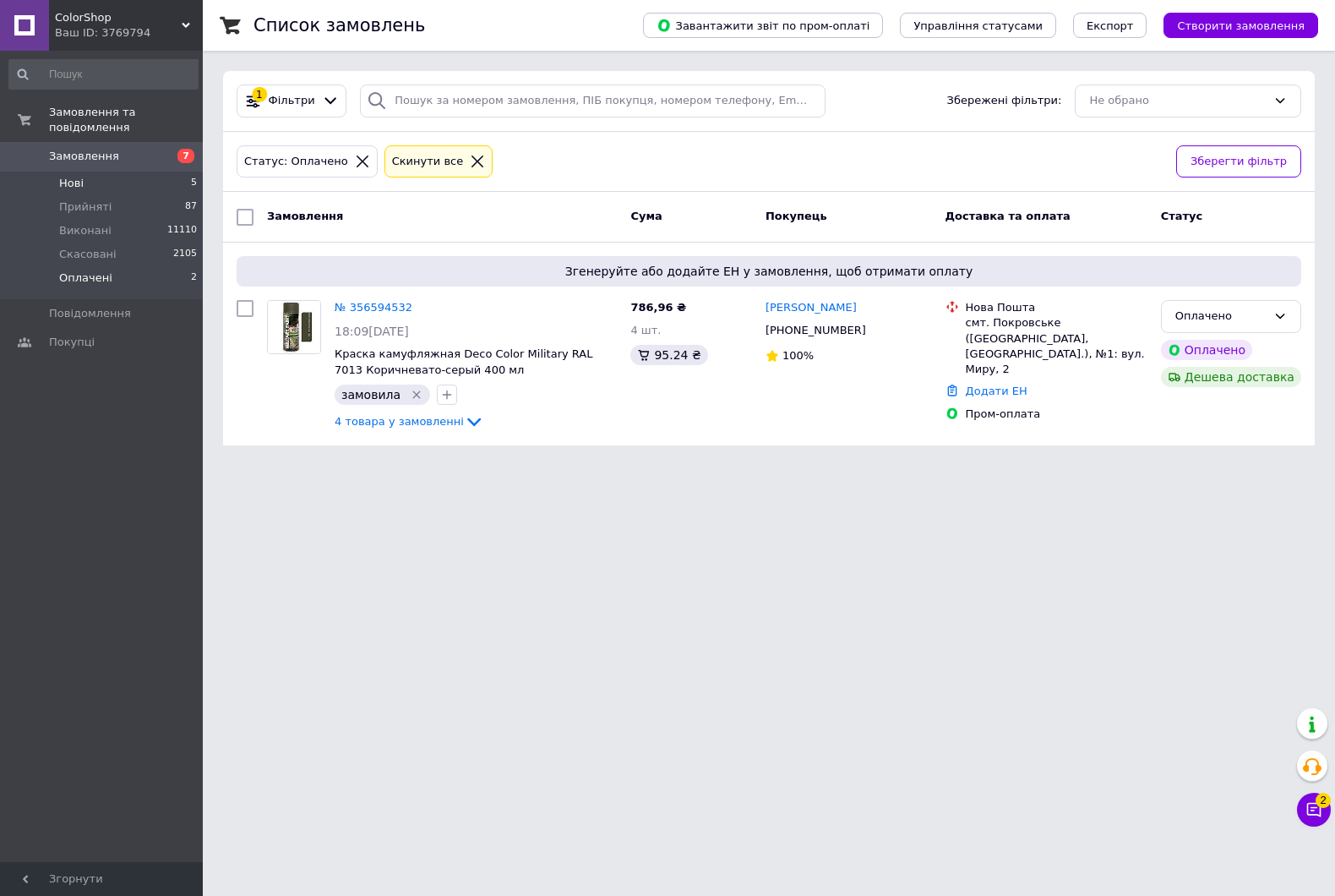
click at [67, 176] on span "Нові" at bounding box center [71, 183] width 25 height 15
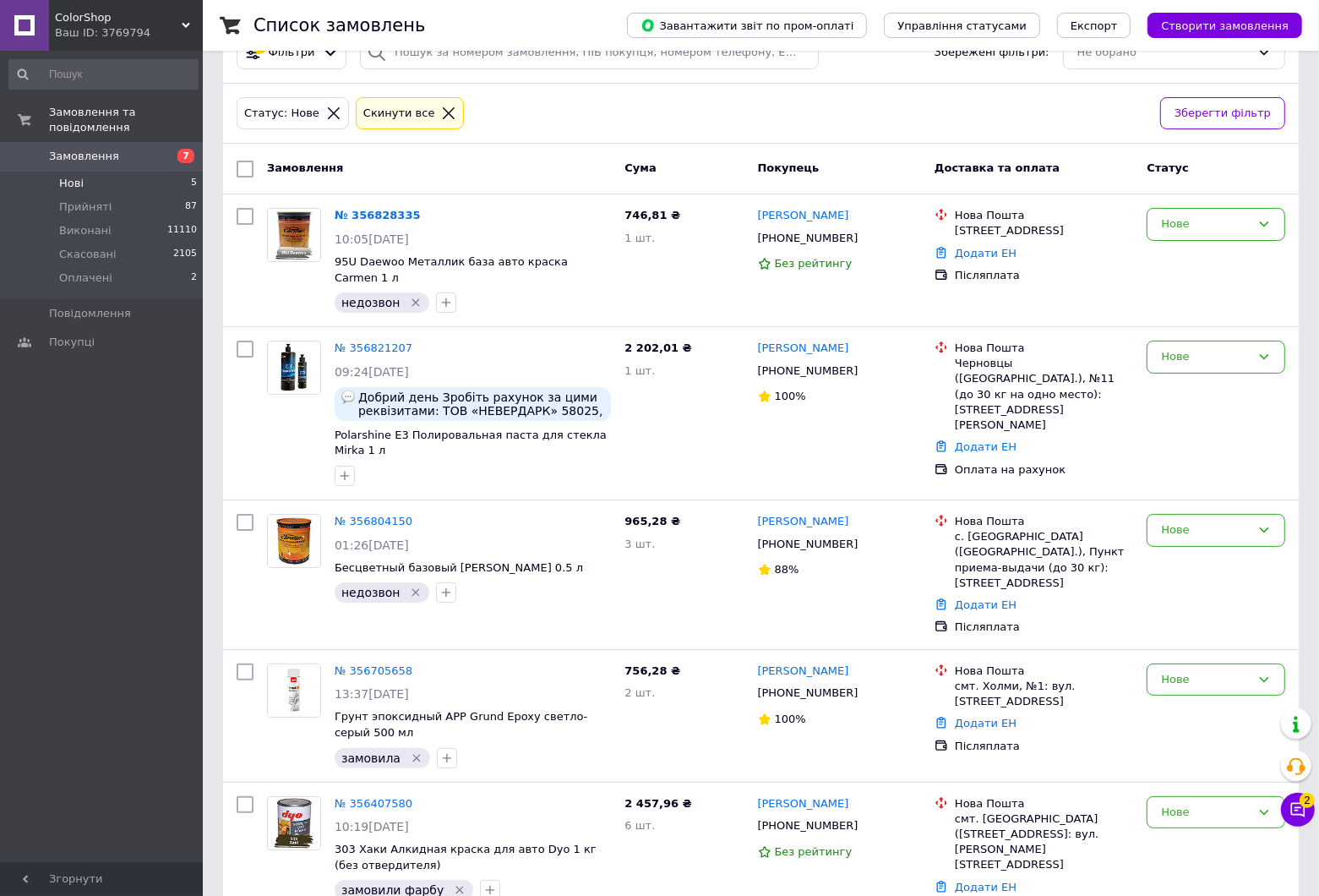
scroll to position [76, 0]
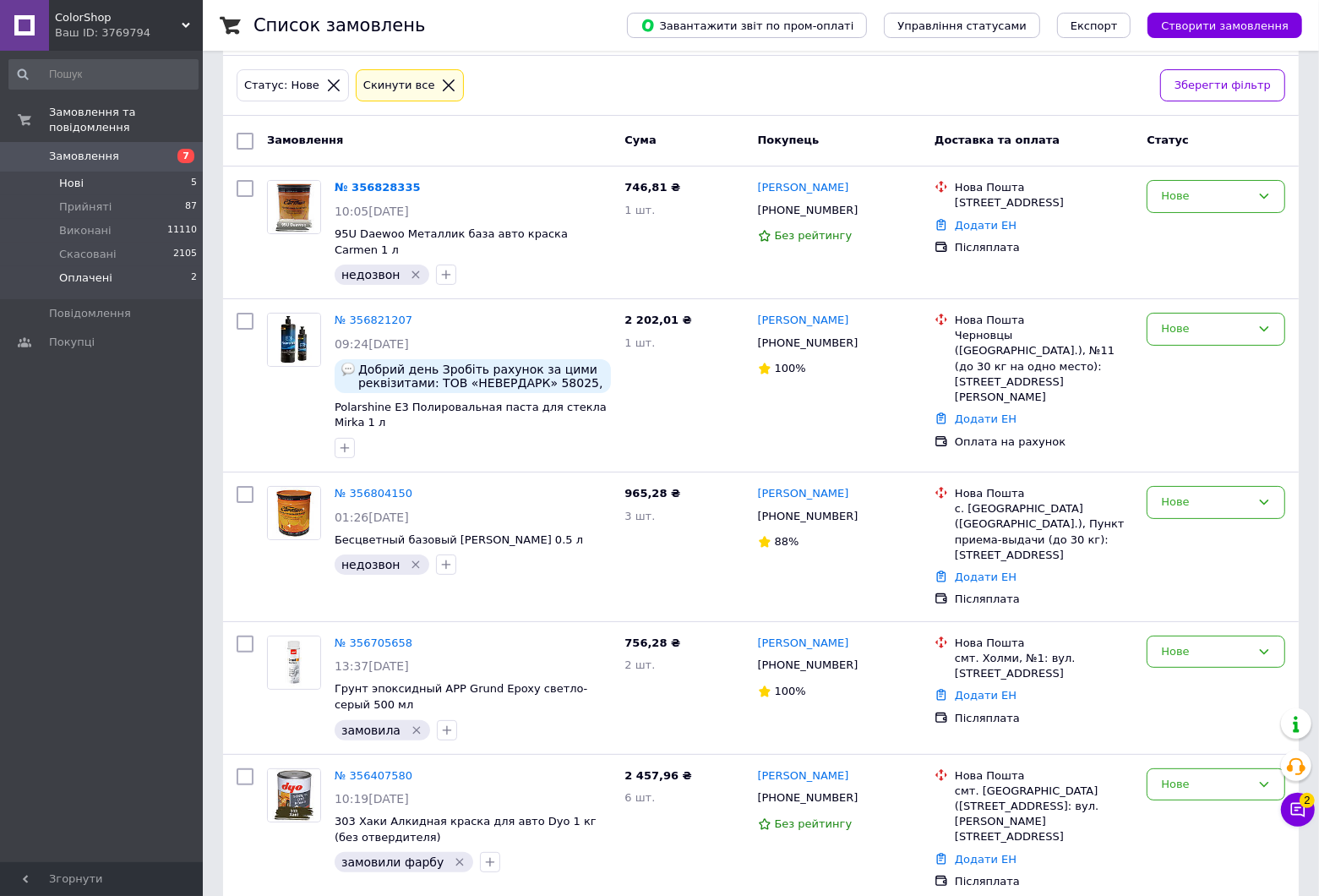
click at [72, 266] on li "Оплачені 2" at bounding box center [103, 282] width 207 height 32
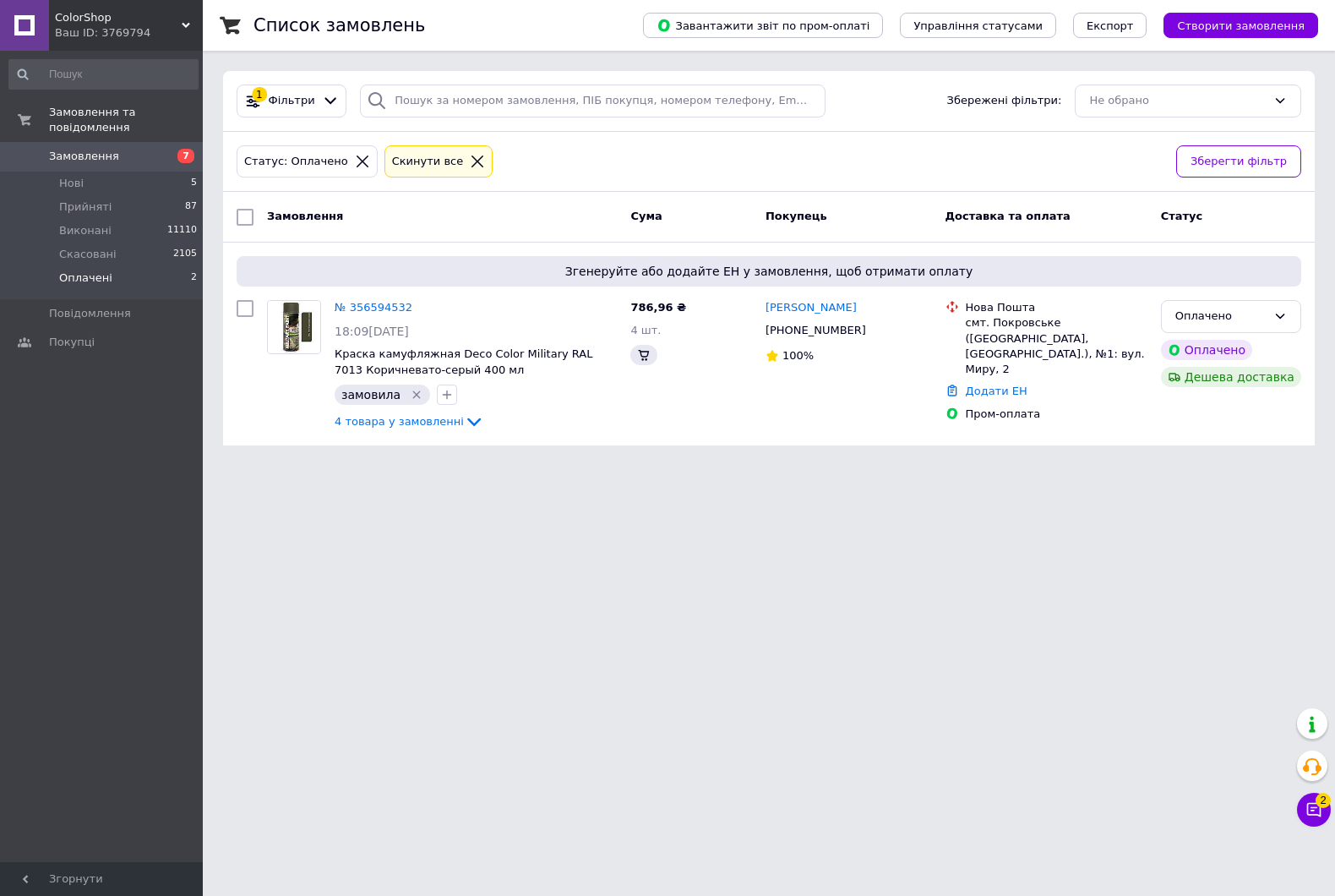
click at [70, 271] on span "Оплачені" at bounding box center [86, 278] width 54 height 15
click at [82, 199] on span "Прийняті" at bounding box center [85, 206] width 53 height 15
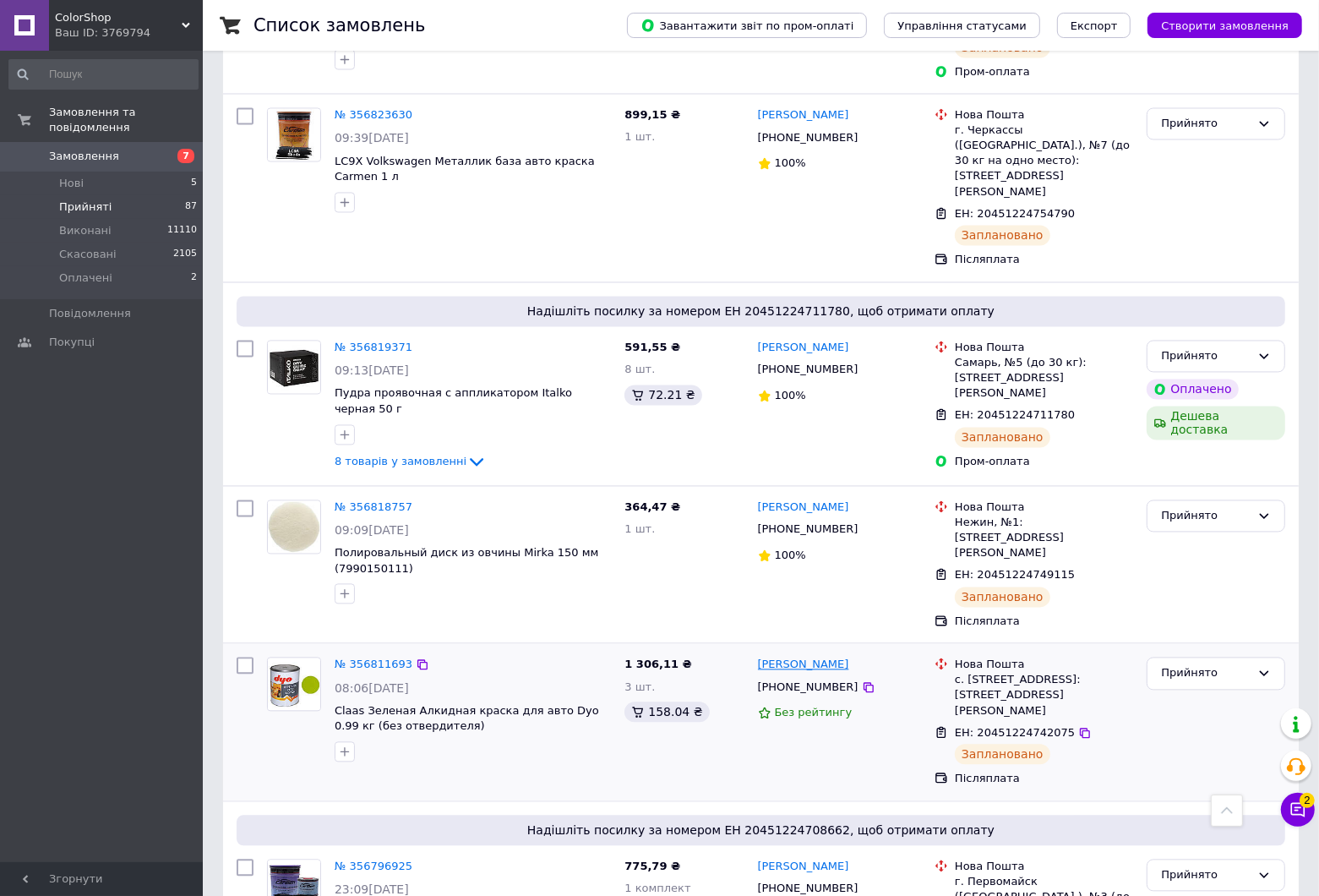
scroll to position [2803, 0]
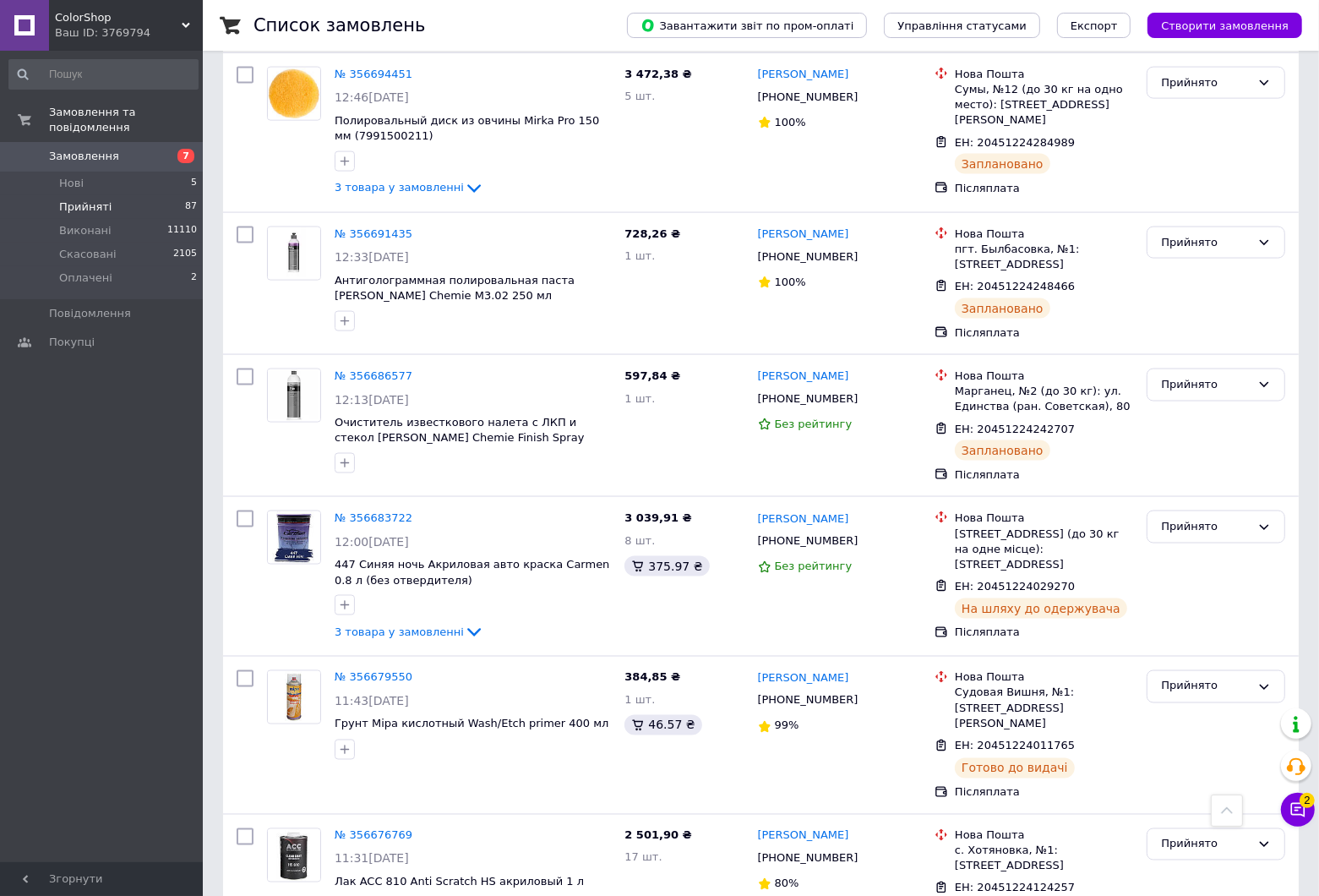
scroll to position [2483, 0]
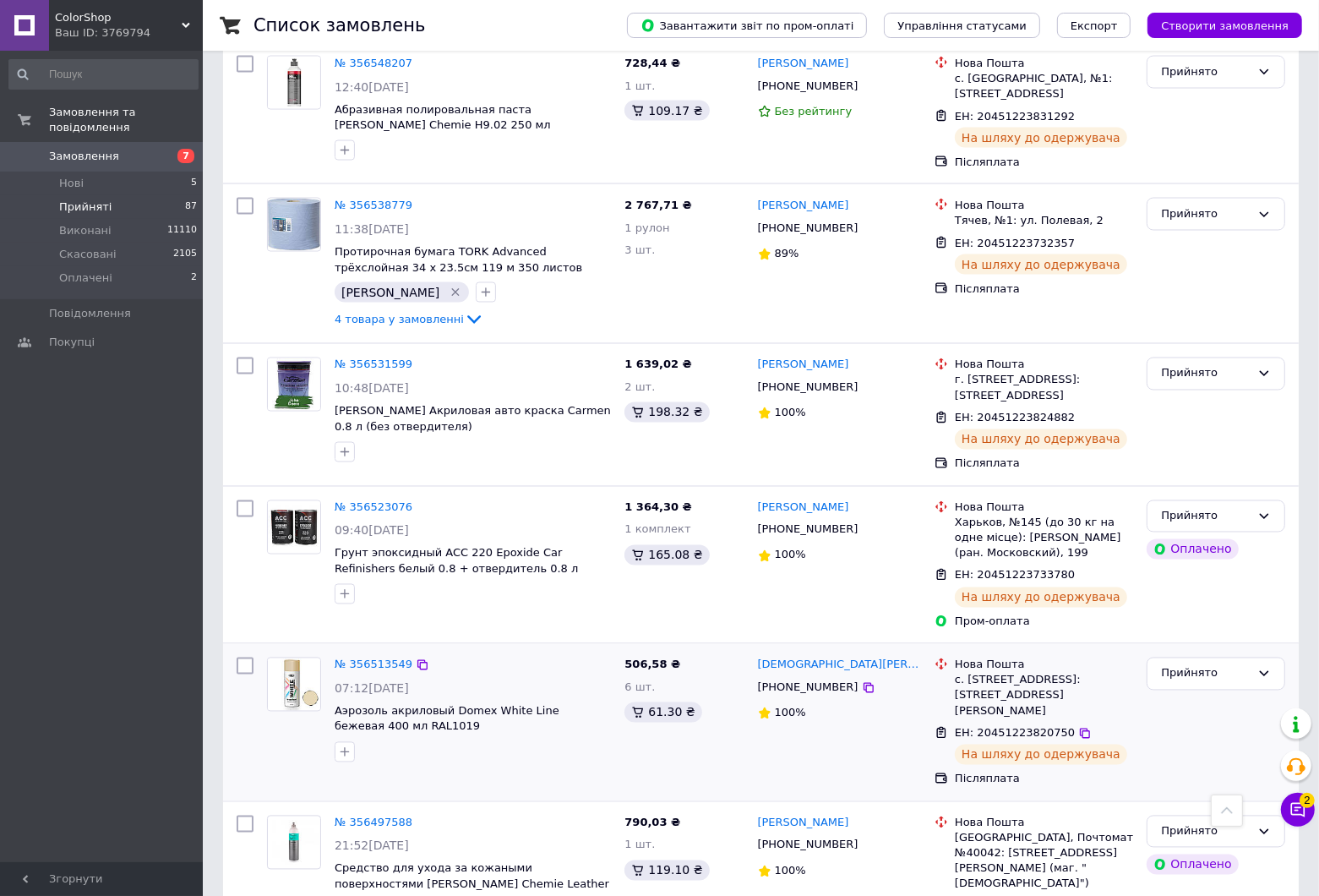
scroll to position [2498, 0]
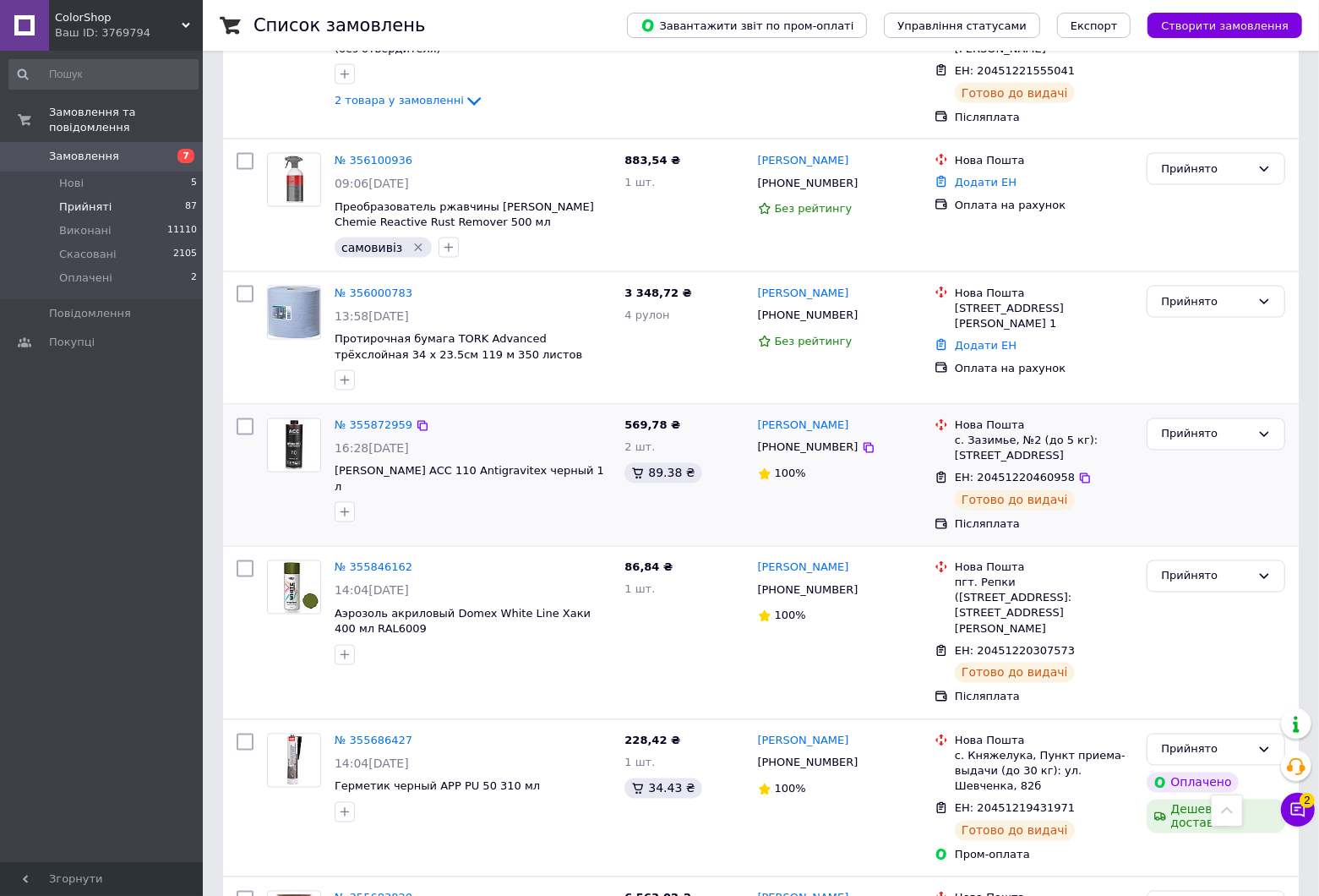
scroll to position [2413, 0]
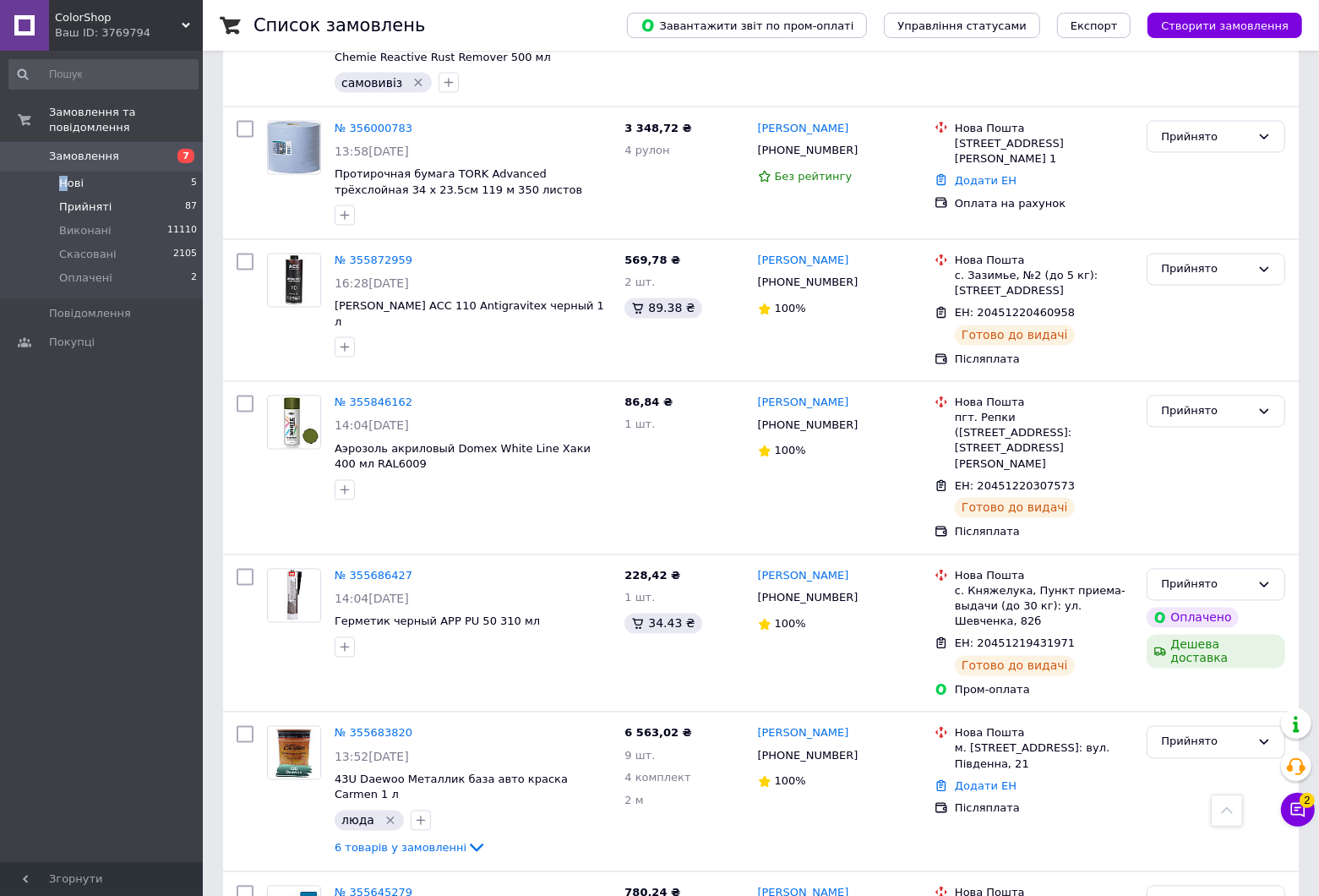
click at [65, 176] on span "Нові" at bounding box center [71, 183] width 25 height 15
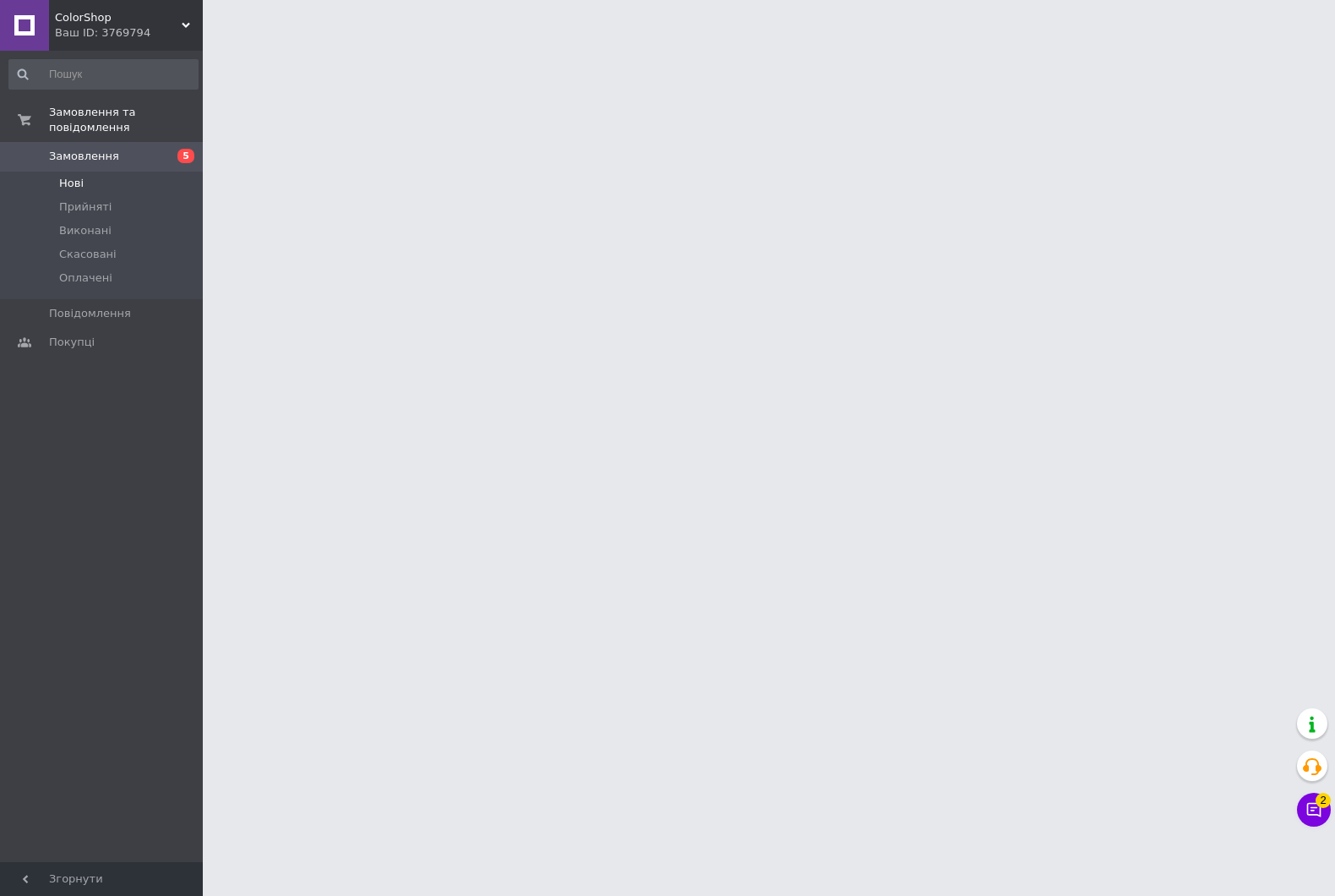
click at [62, 176] on span "Нові" at bounding box center [71, 183] width 25 height 15
click at [97, 172] on li "Нові" at bounding box center [103, 184] width 207 height 24
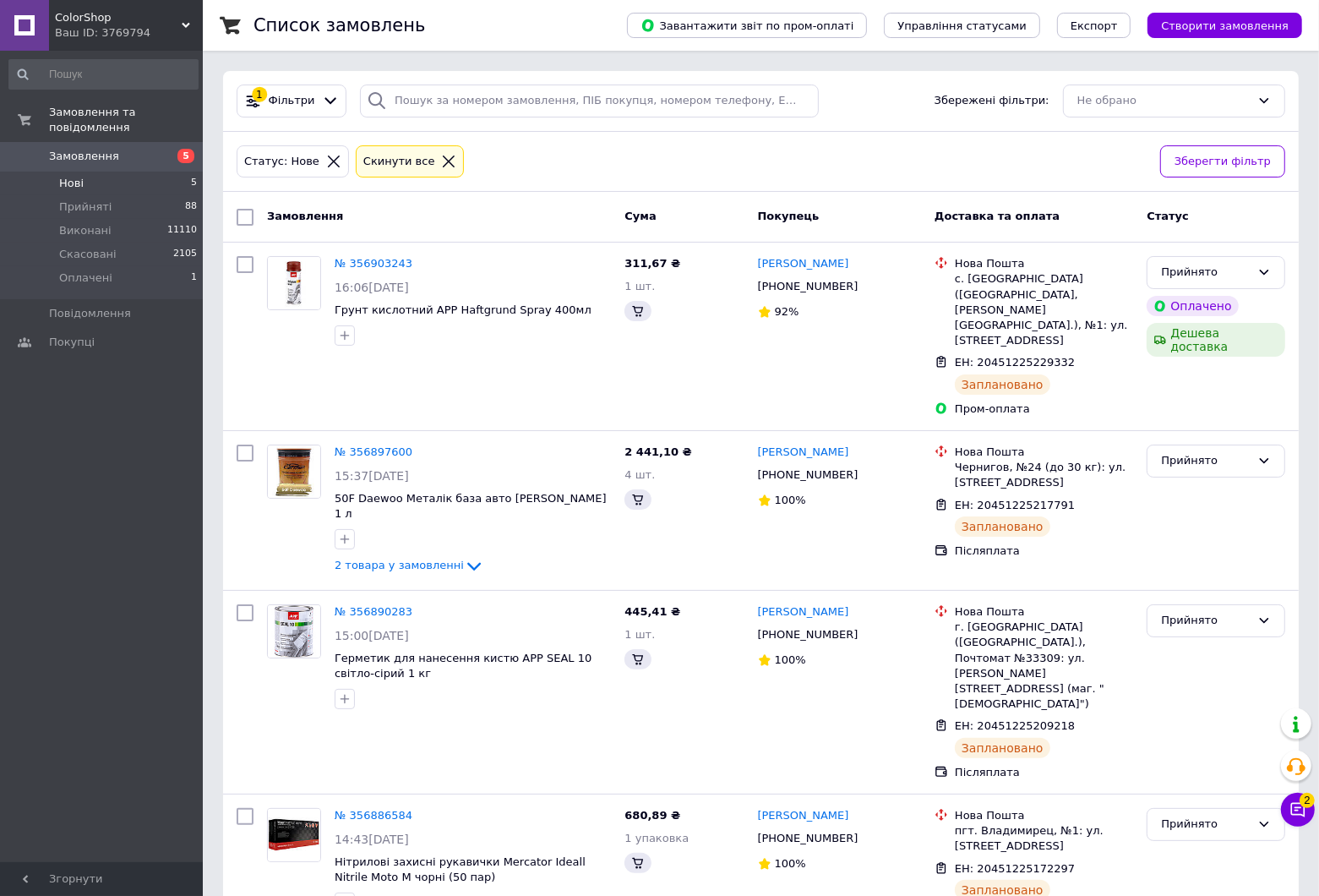
click at [97, 172] on li "Нові 5" at bounding box center [103, 184] width 207 height 24
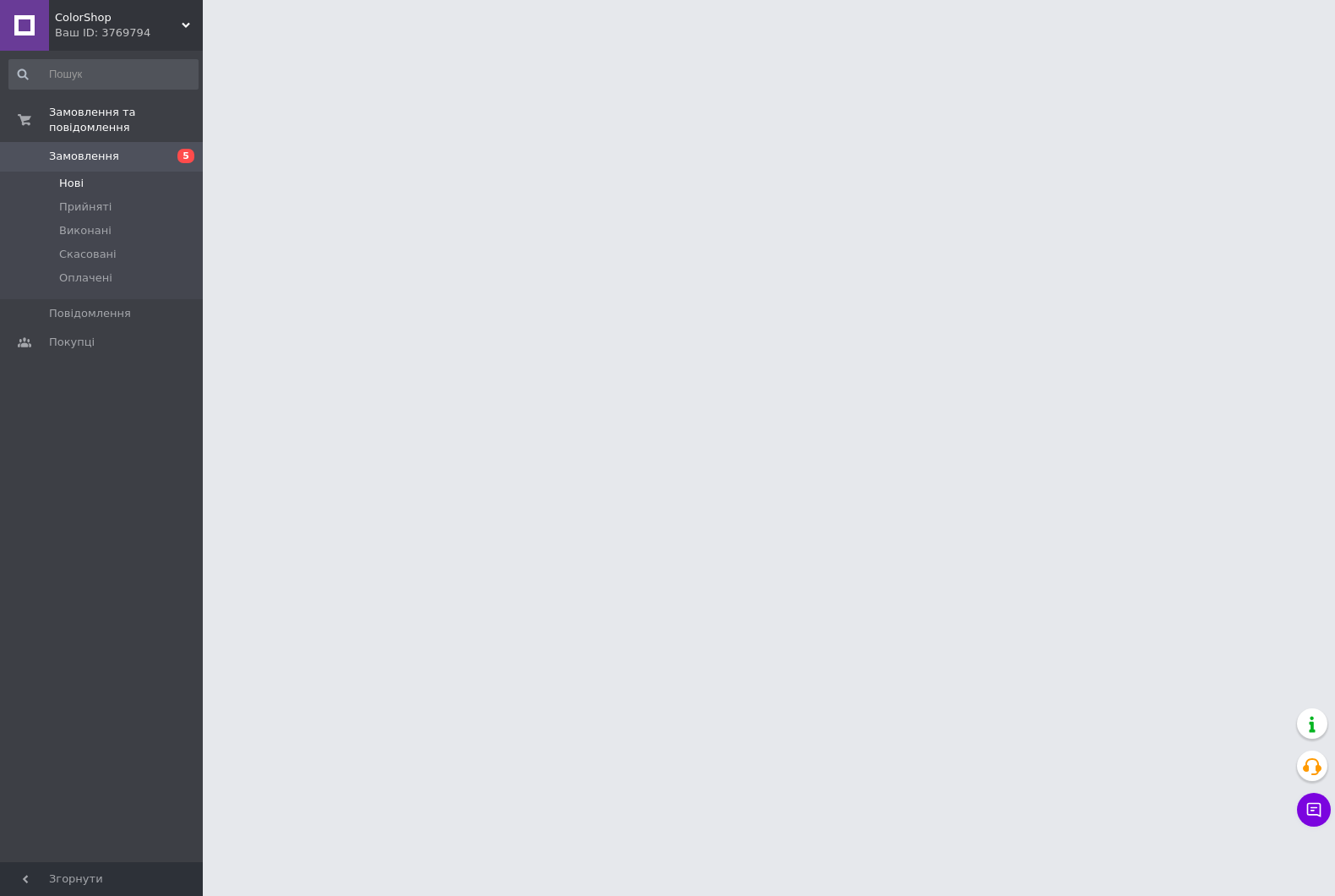
click at [69, 176] on span "Нові" at bounding box center [71, 183] width 25 height 15
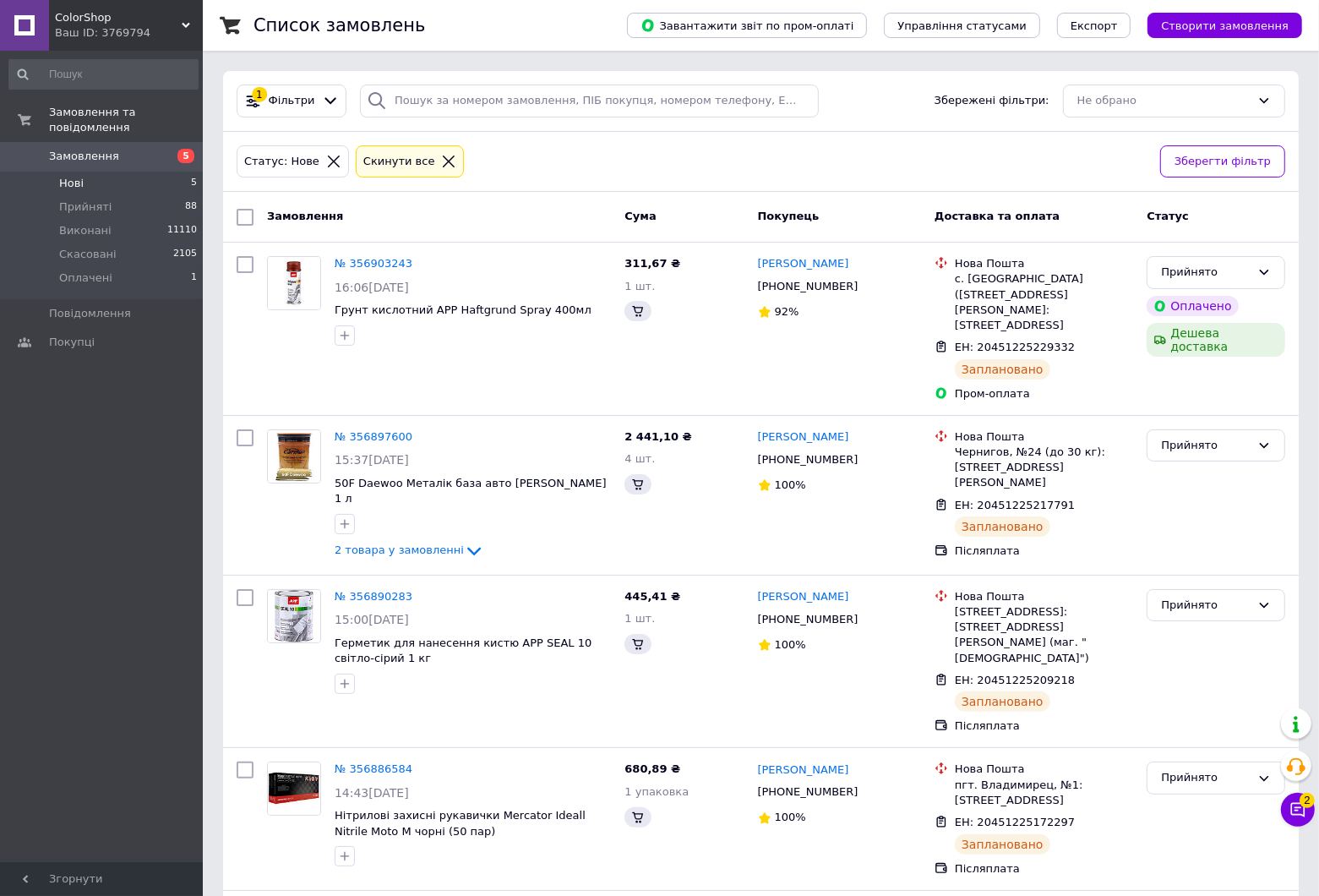
click at [66, 176] on span "Нові" at bounding box center [71, 183] width 25 height 15
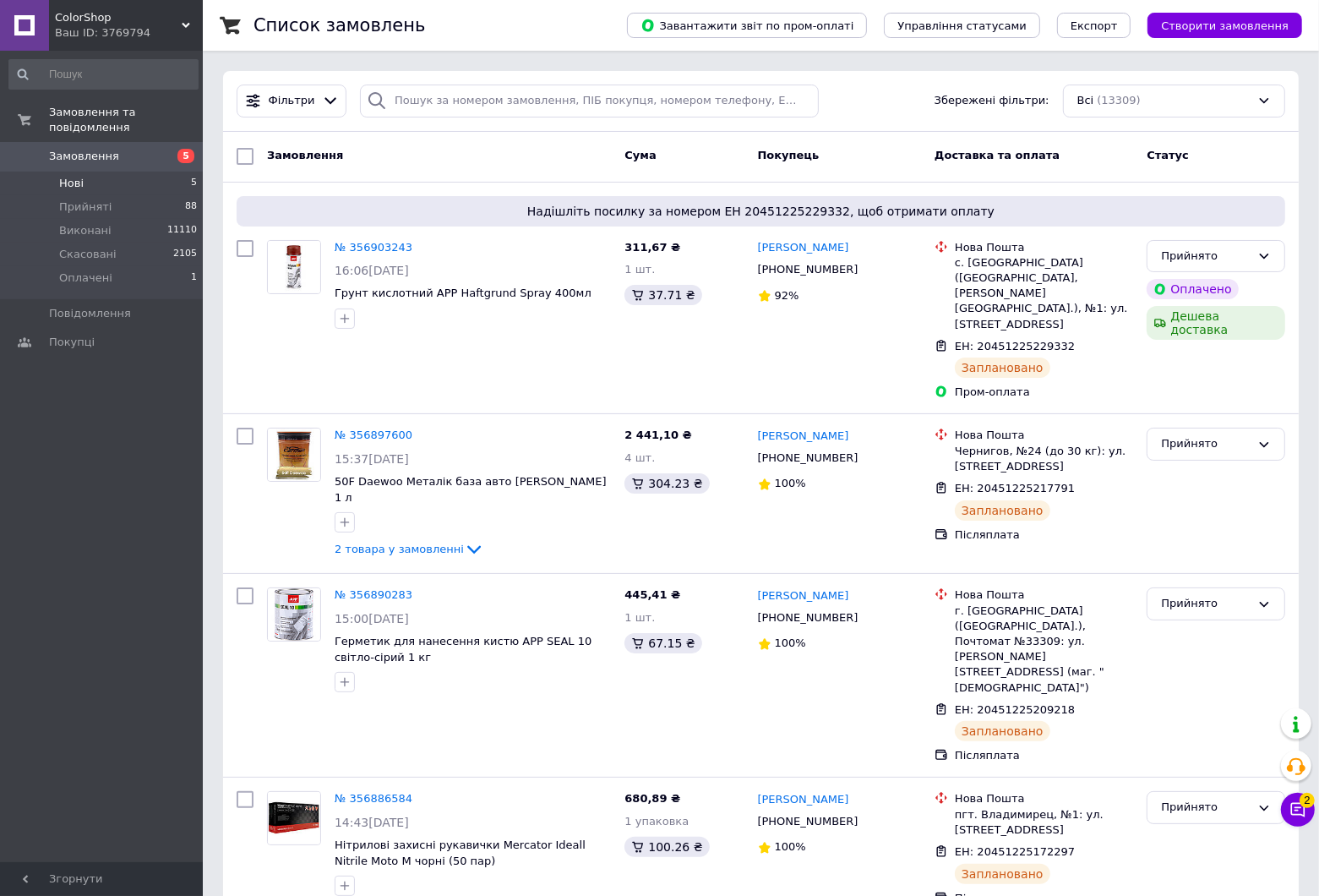
click at [84, 172] on li "Нові 5" at bounding box center [103, 184] width 207 height 24
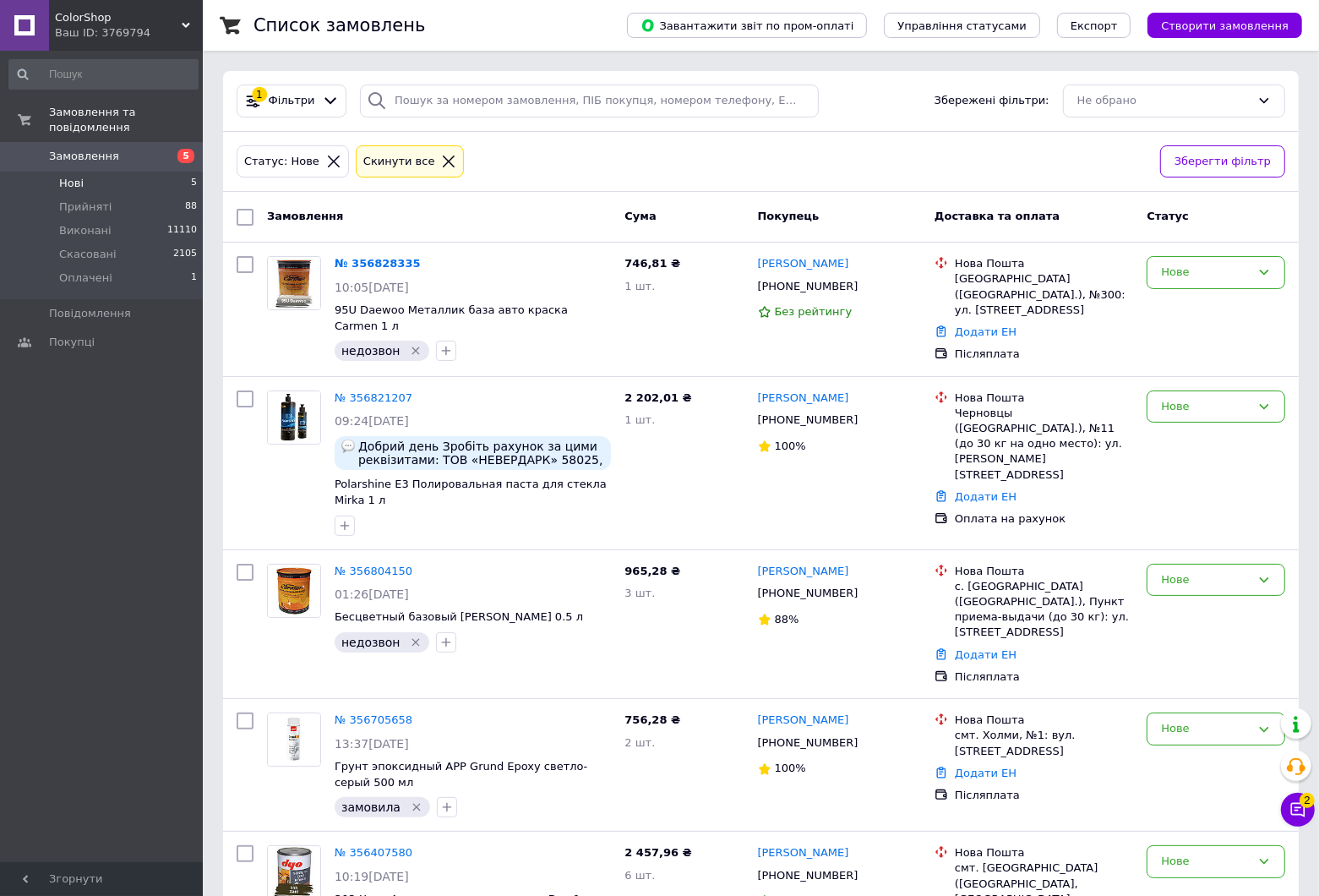
scroll to position [76, 0]
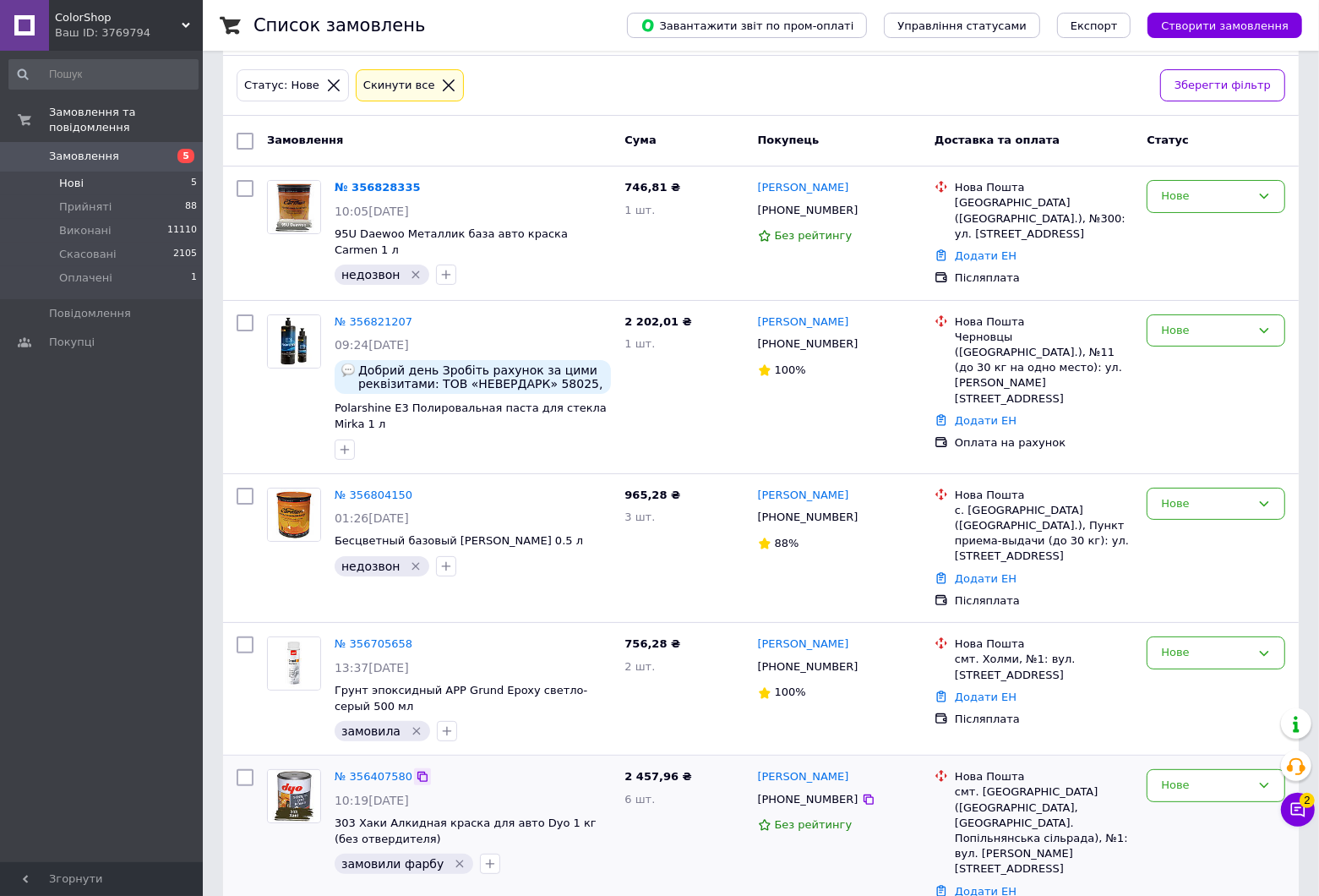
click at [416, 770] on icon at bounding box center [423, 777] width 14 height 14
click at [418, 771] on icon at bounding box center [423, 776] width 10 height 10
click at [53, 172] on li "Нові 5" at bounding box center [103, 184] width 207 height 24
click at [416, 638] on icon at bounding box center [423, 645] width 14 height 14
click at [416, 488] on icon at bounding box center [423, 495] width 14 height 14
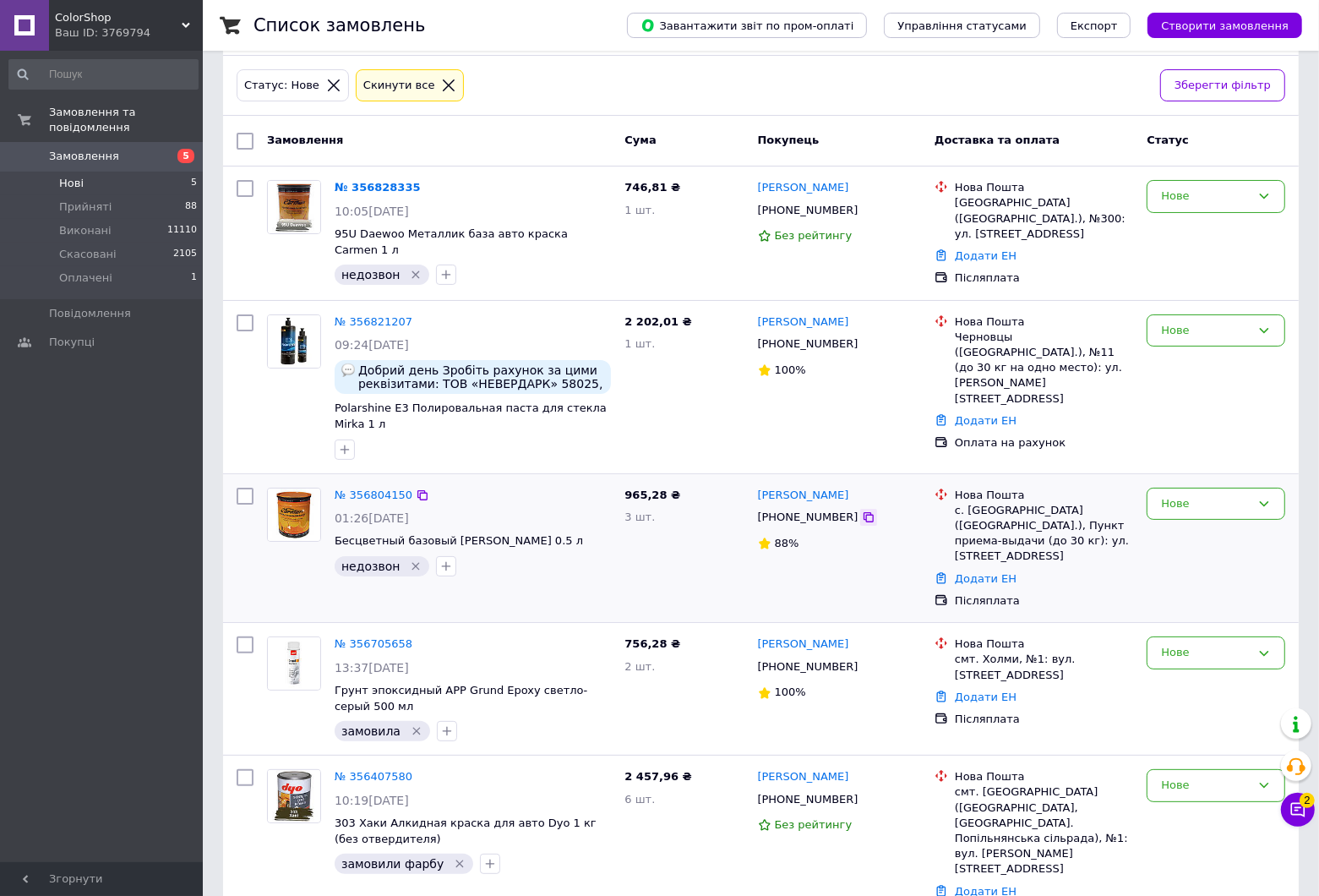
click at [863, 512] on icon at bounding box center [868, 517] width 10 height 10
click at [862, 510] on icon at bounding box center [869, 517] width 14 height 14
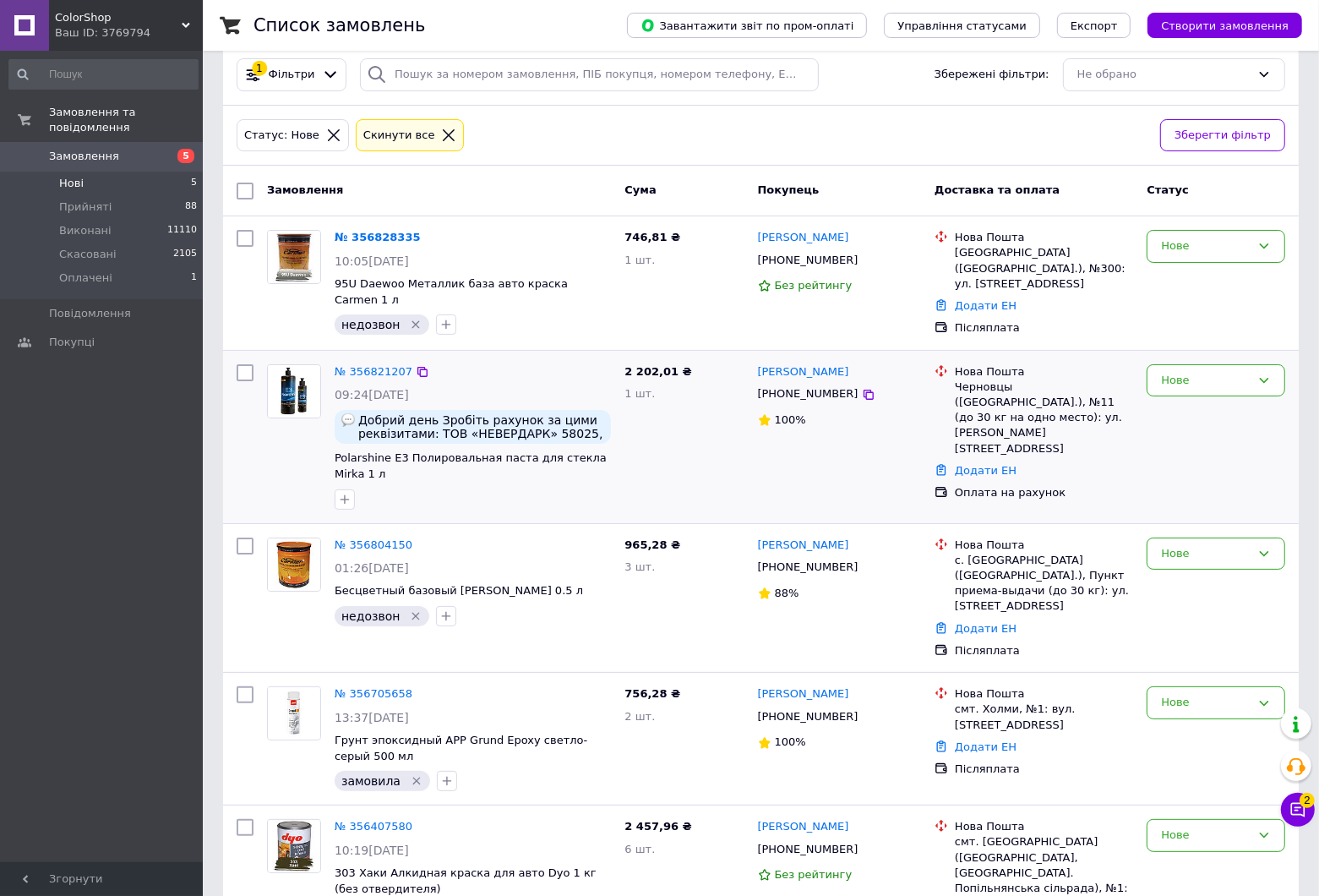
scroll to position [0, 0]
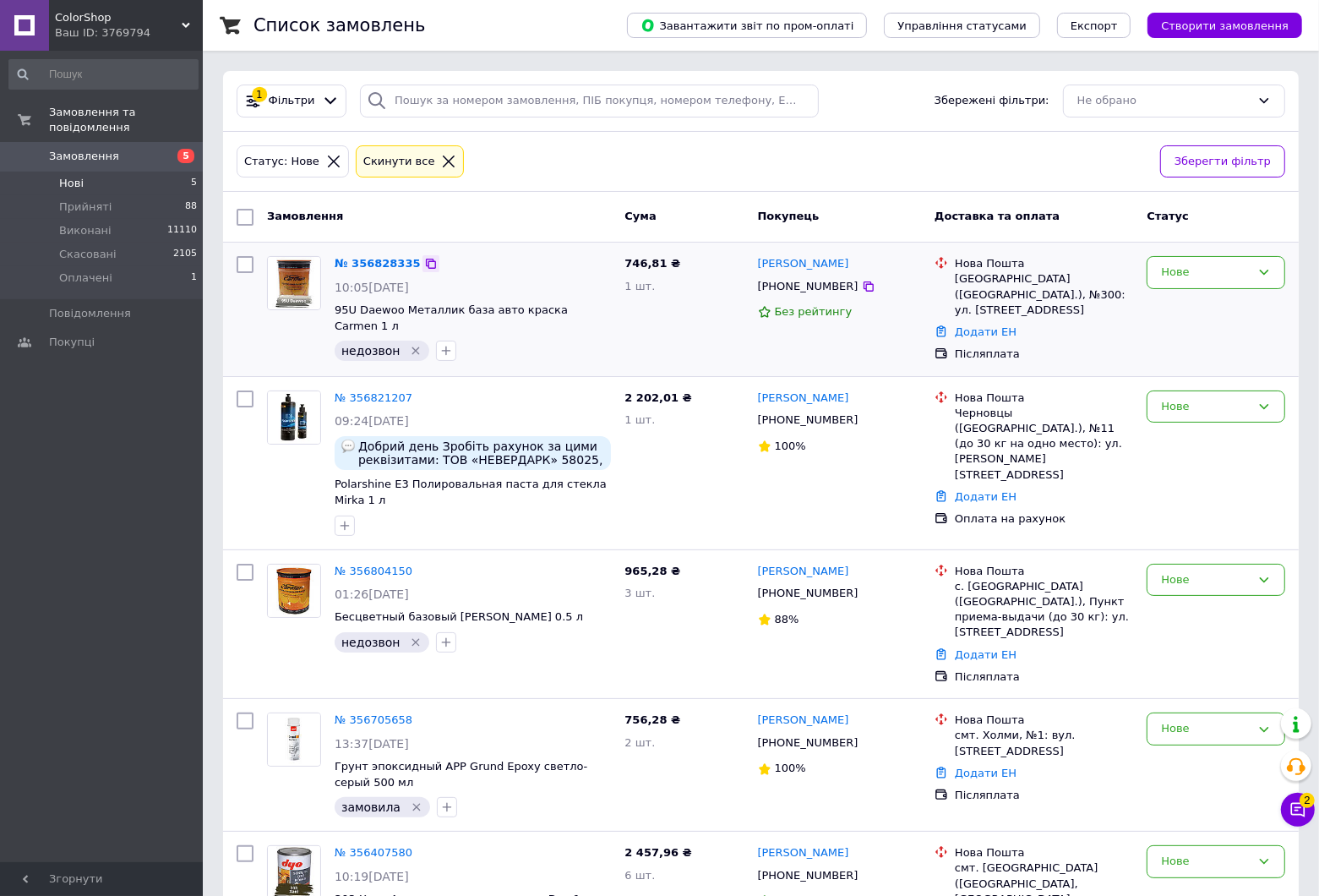
click at [424, 259] on icon at bounding box center [431, 264] width 14 height 14
click at [863, 289] on icon at bounding box center [868, 287] width 10 height 10
click at [862, 292] on icon at bounding box center [869, 287] width 14 height 14
click at [863, 286] on icon at bounding box center [868, 287] width 10 height 10
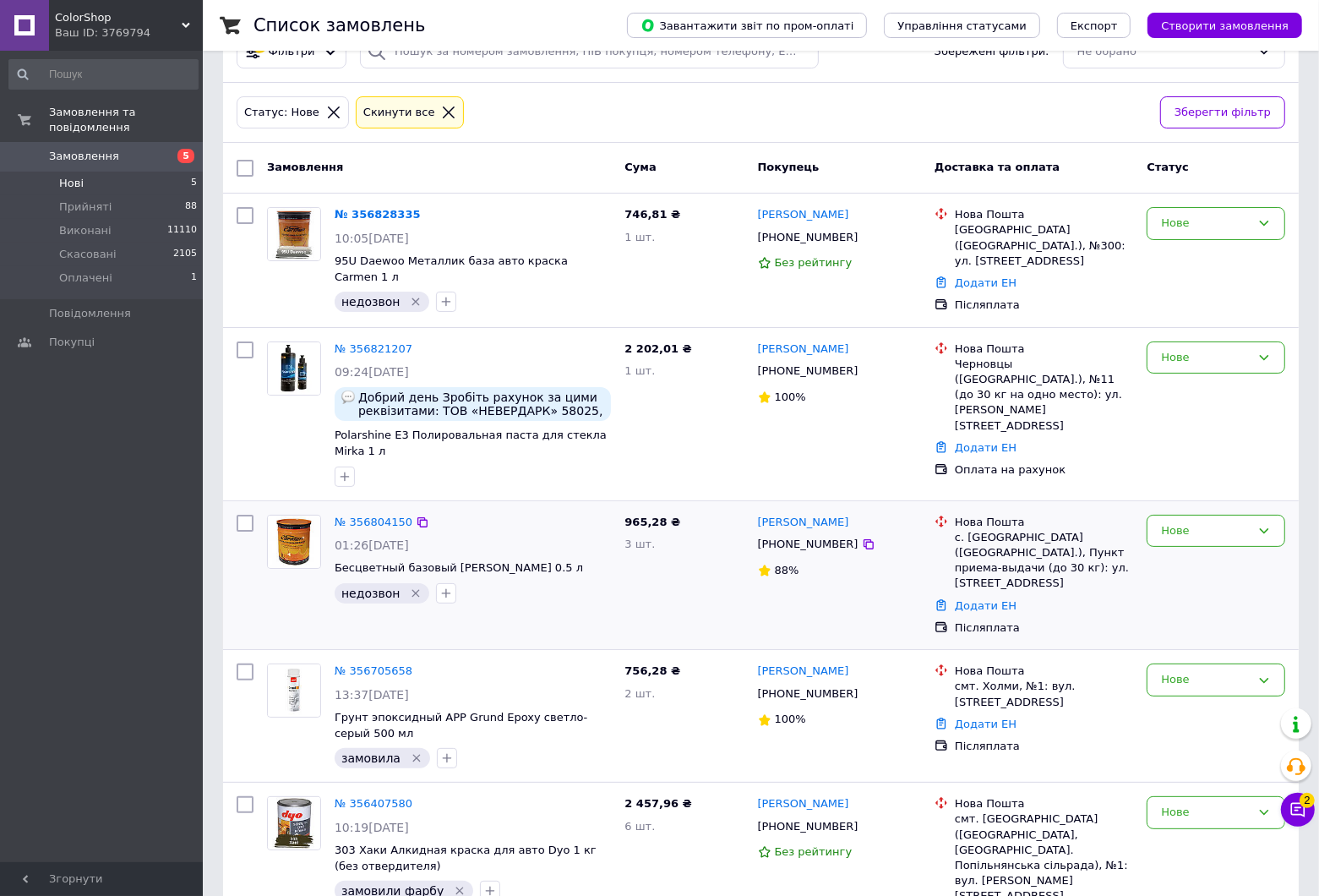
scroll to position [76, 0]
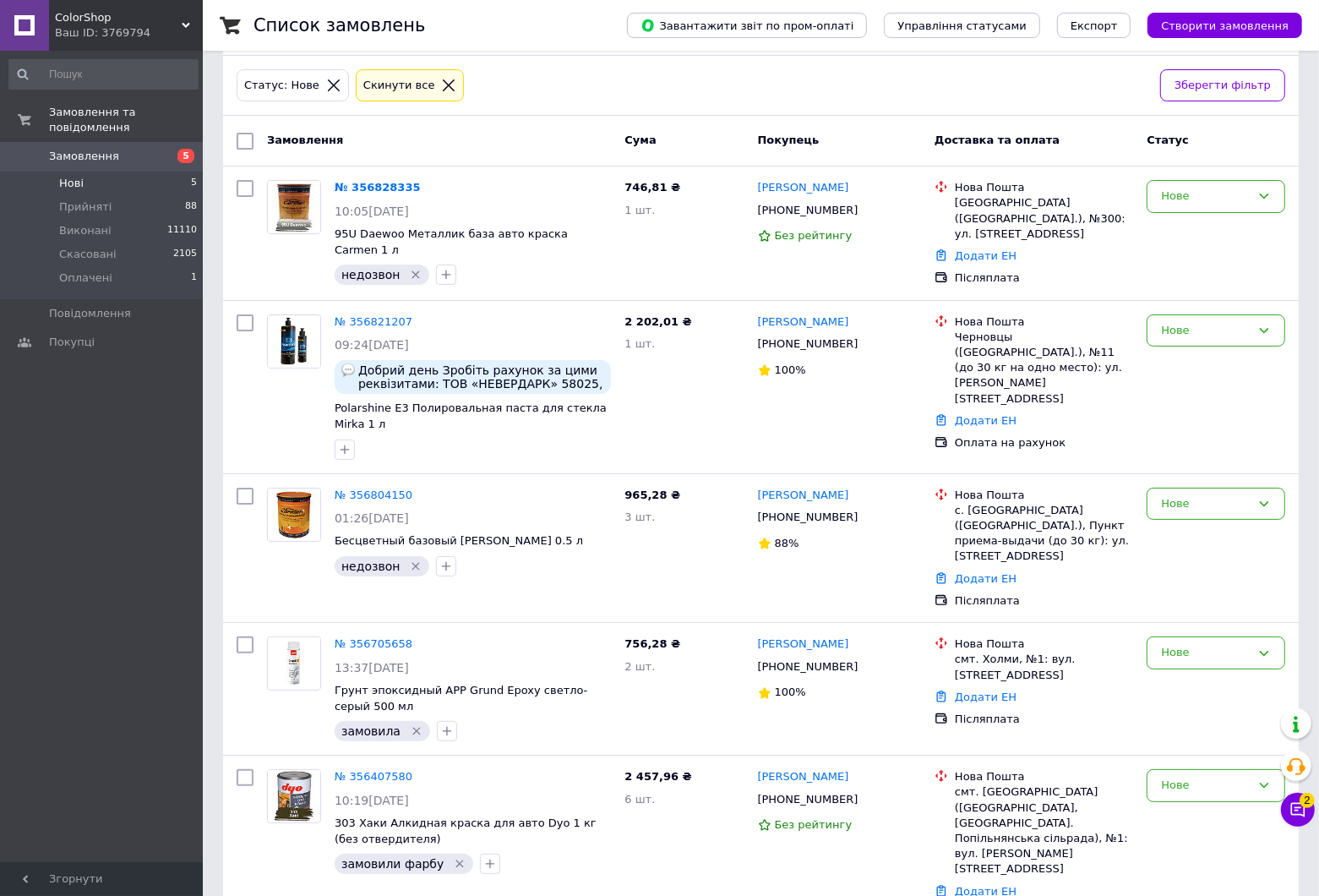
click at [176, 26] on div "Ваш ID: 3769794" at bounding box center [128, 33] width 148 height 15
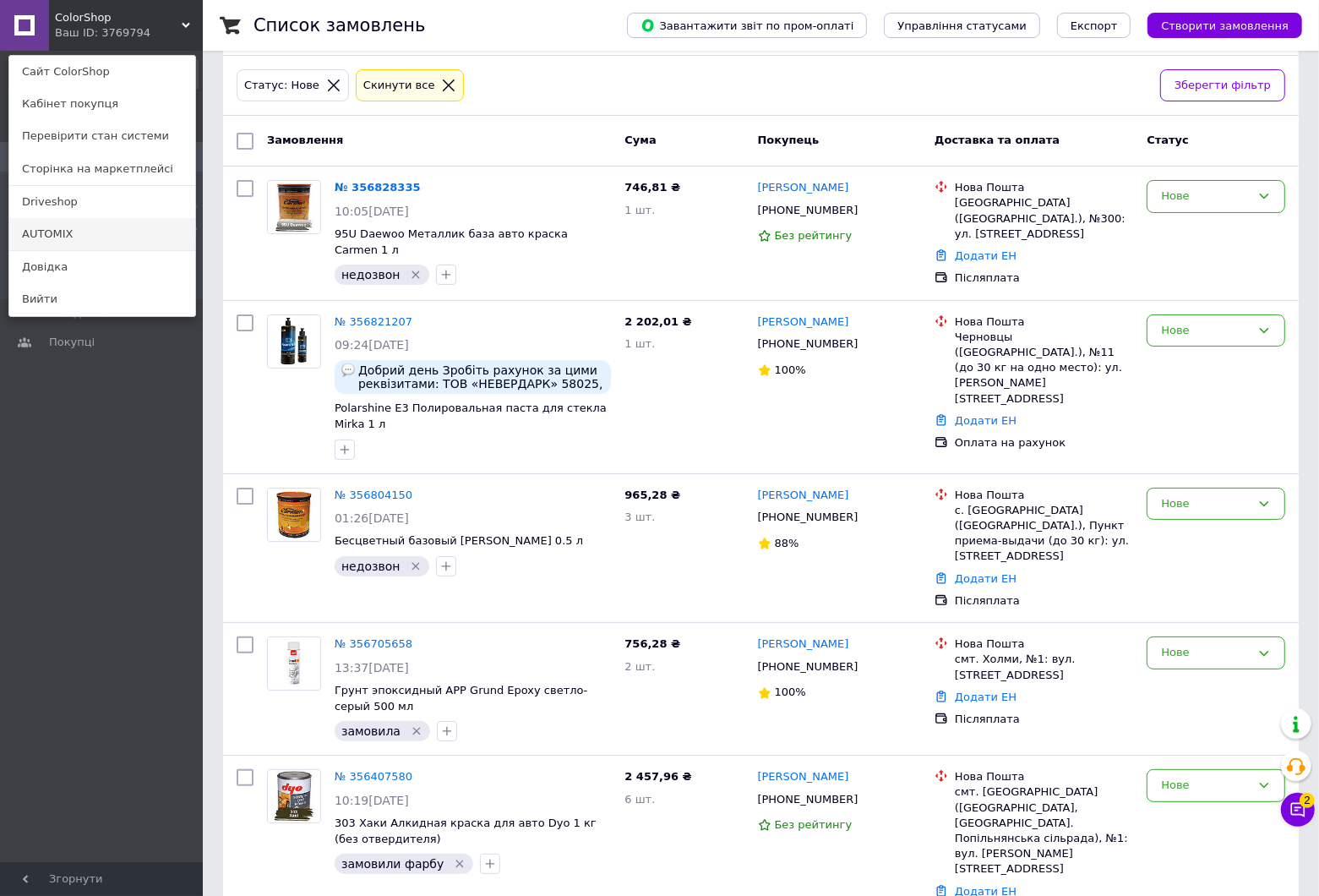
click at [53, 236] on link "AUTOMIX" at bounding box center [101, 234] width 186 height 32
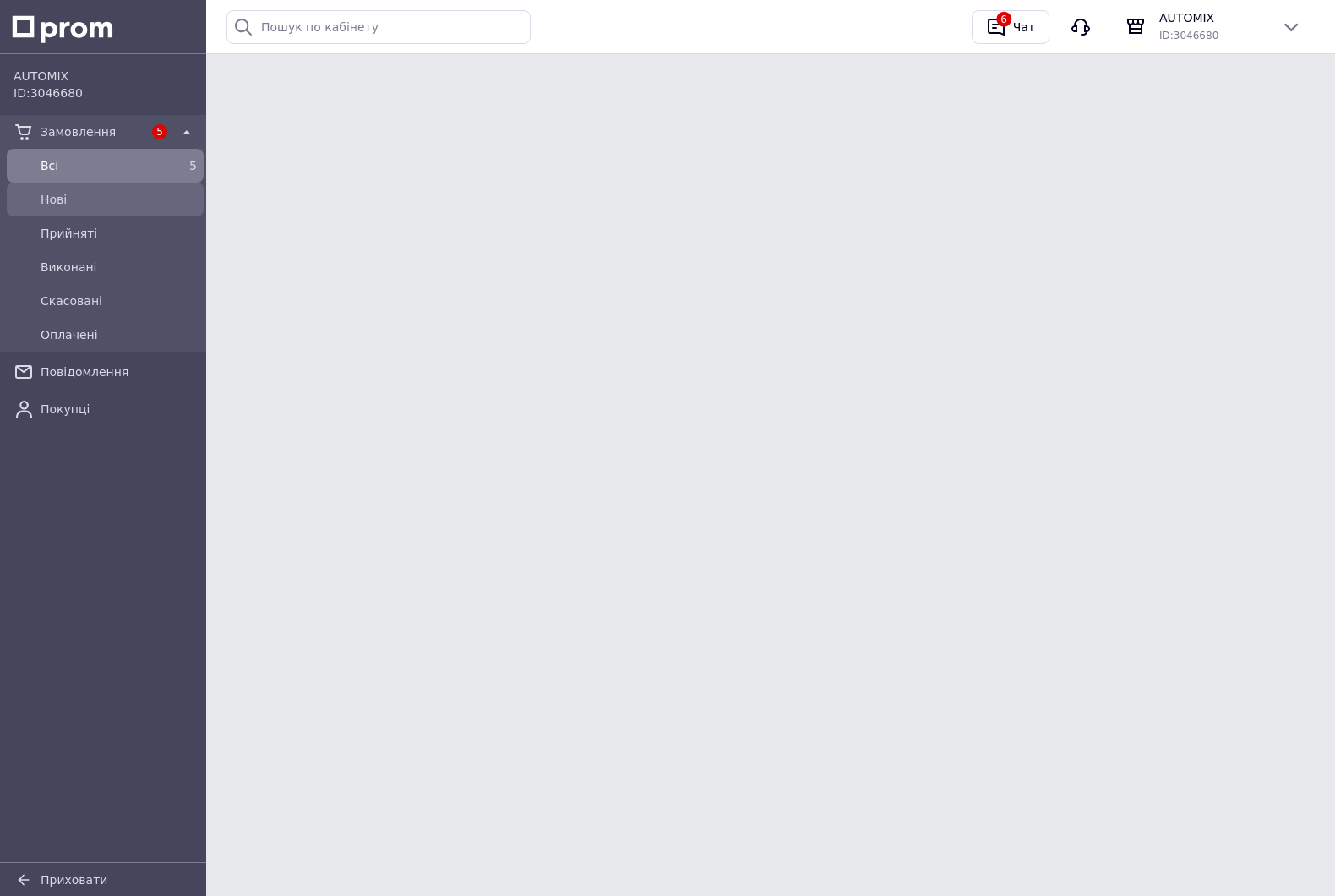
click at [44, 185] on link "Нові" at bounding box center [105, 199] width 210 height 34
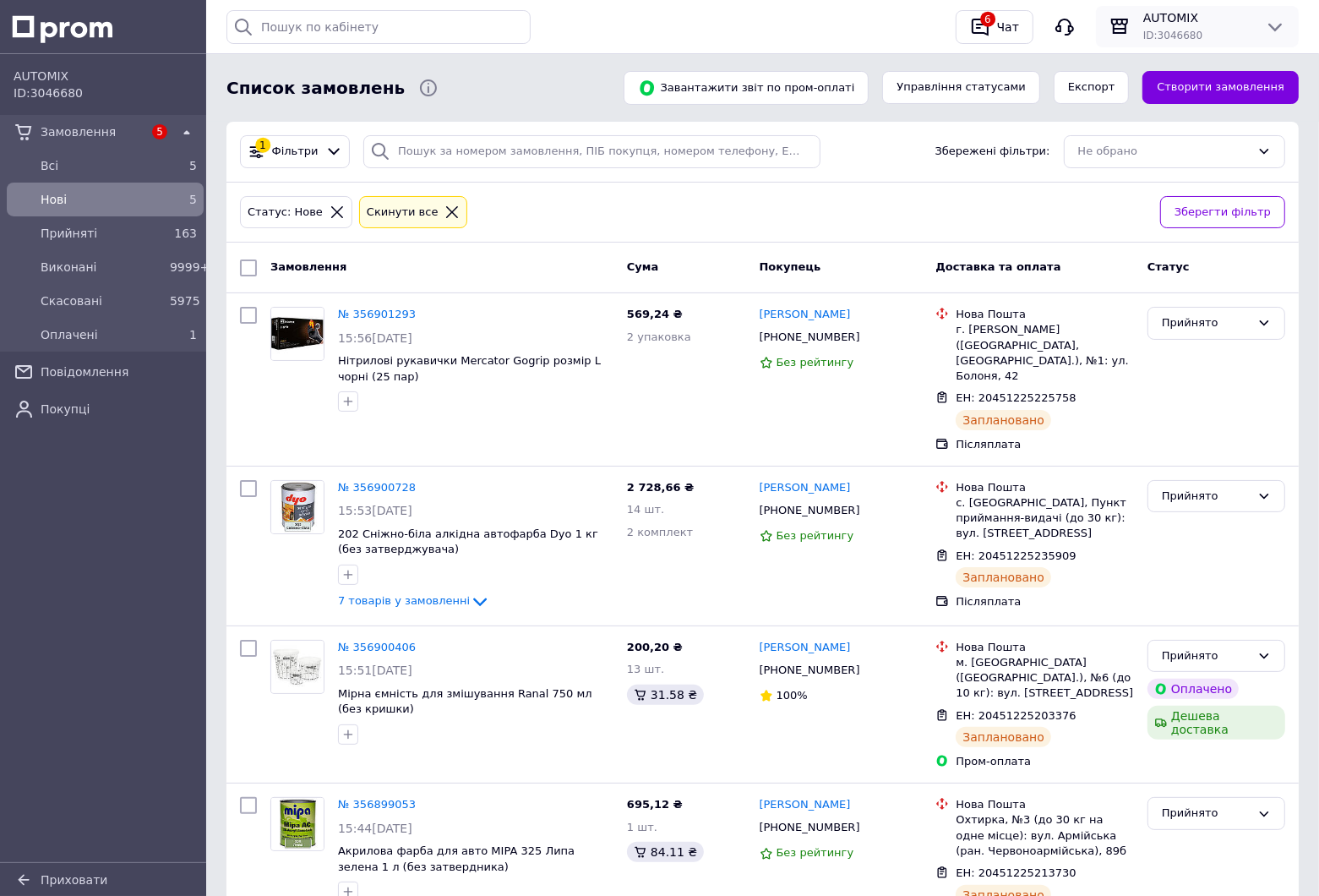
click at [1269, 23] on icon at bounding box center [1275, 27] width 20 height 20
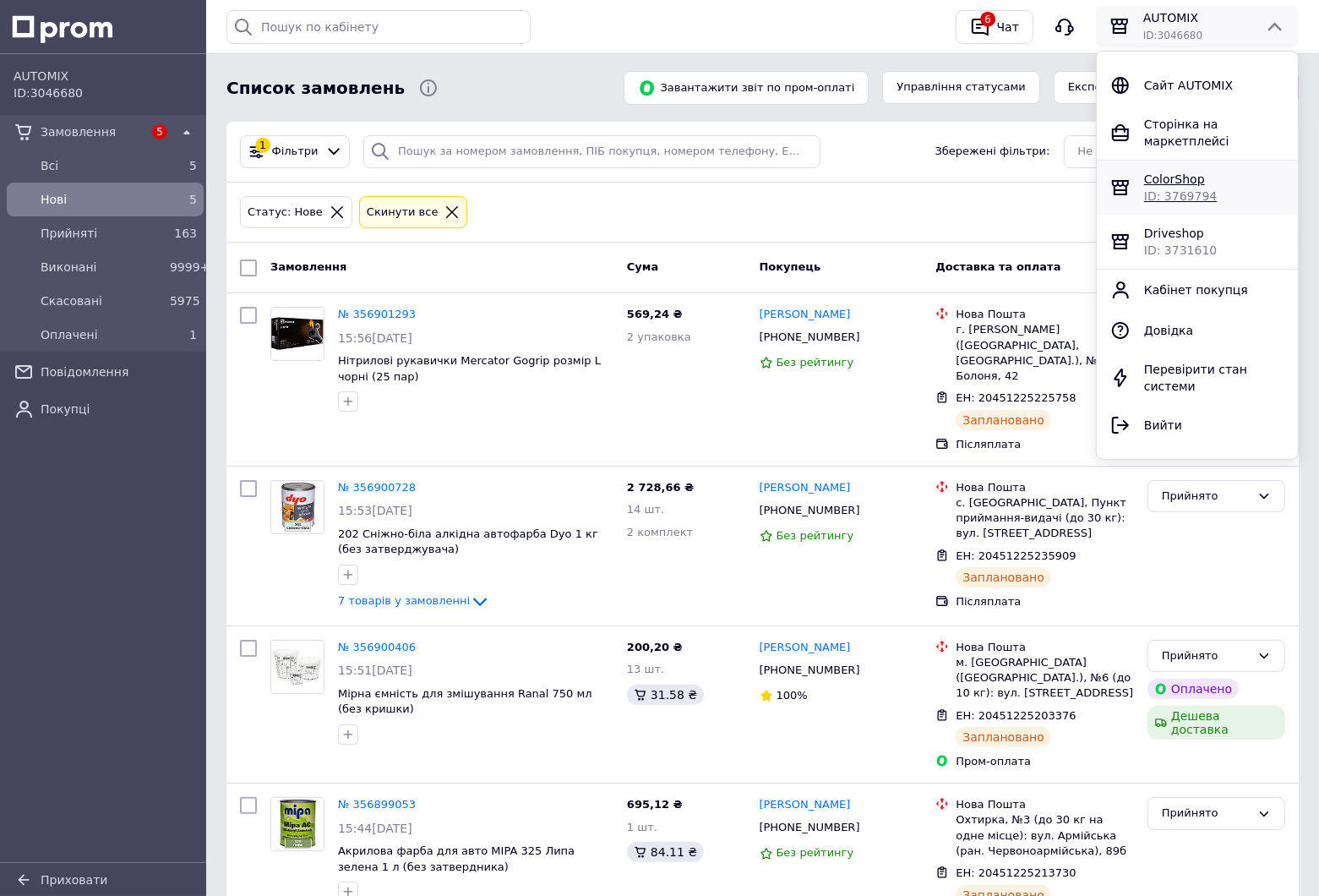
click at [1164, 190] on span "ID: 3769794" at bounding box center [1180, 196] width 72 height 14
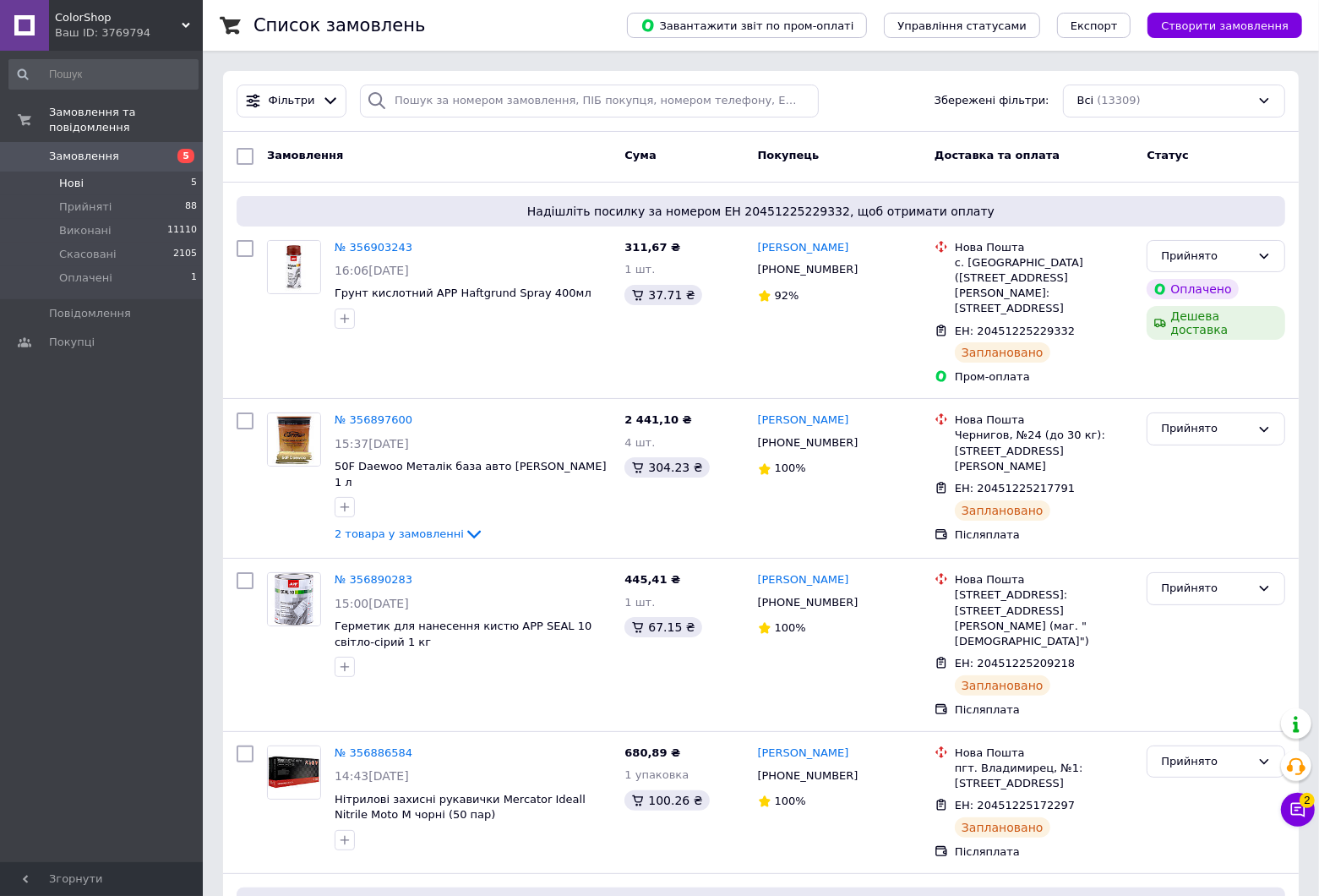
click at [78, 179] on li "Нові 5" at bounding box center [103, 184] width 207 height 24
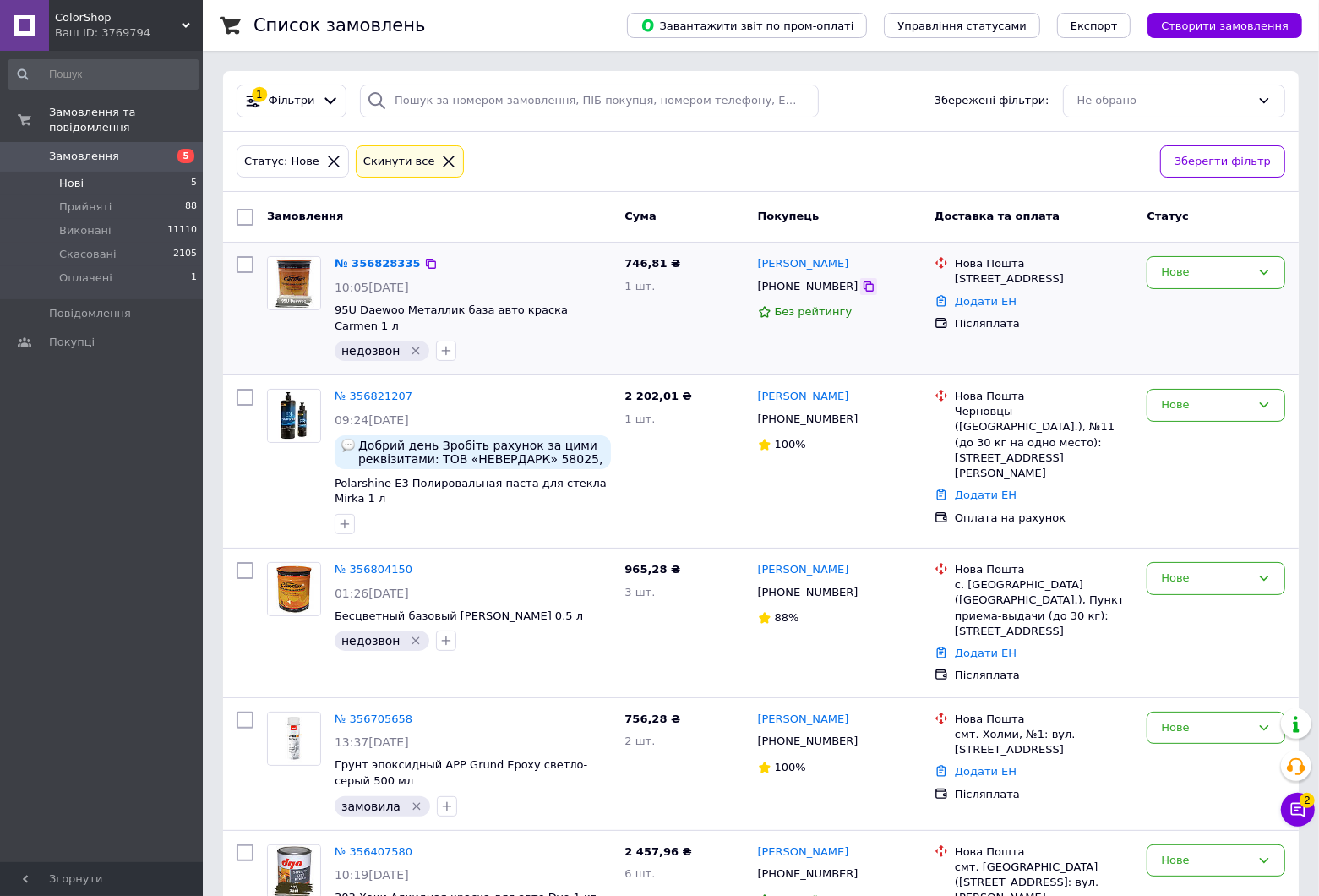
click at [863, 290] on icon at bounding box center [868, 287] width 10 height 10
click at [444, 159] on icon at bounding box center [450, 162] width 12 height 12
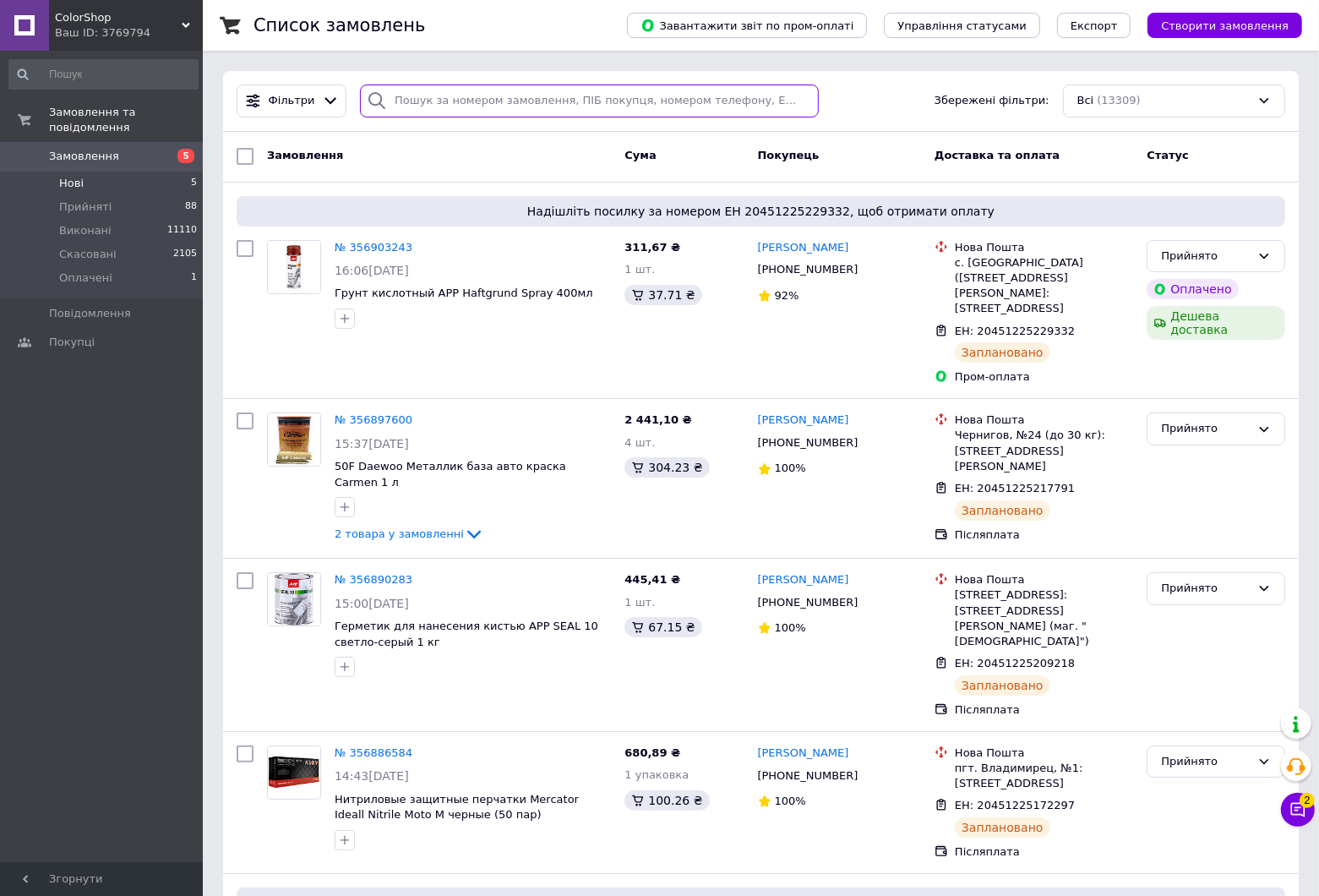
click at [461, 99] on input "search" at bounding box center [590, 100] width 459 height 33
paste input "[PHONE_NUMBER]"
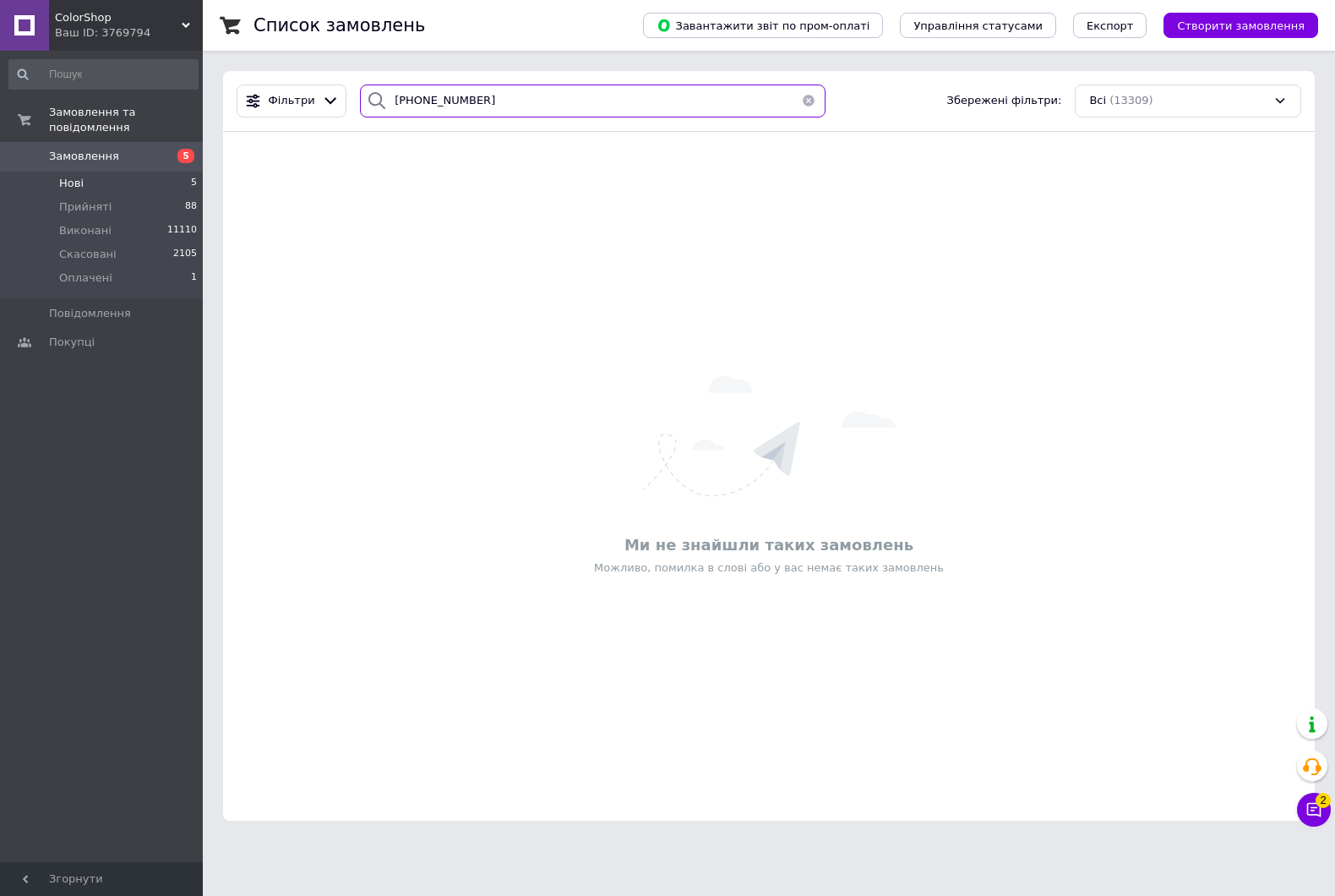
type input "[PHONE_NUMBER]"
click at [185, 15] on div "ColorShop Ваш ID: 3769794" at bounding box center [125, 25] width 154 height 51
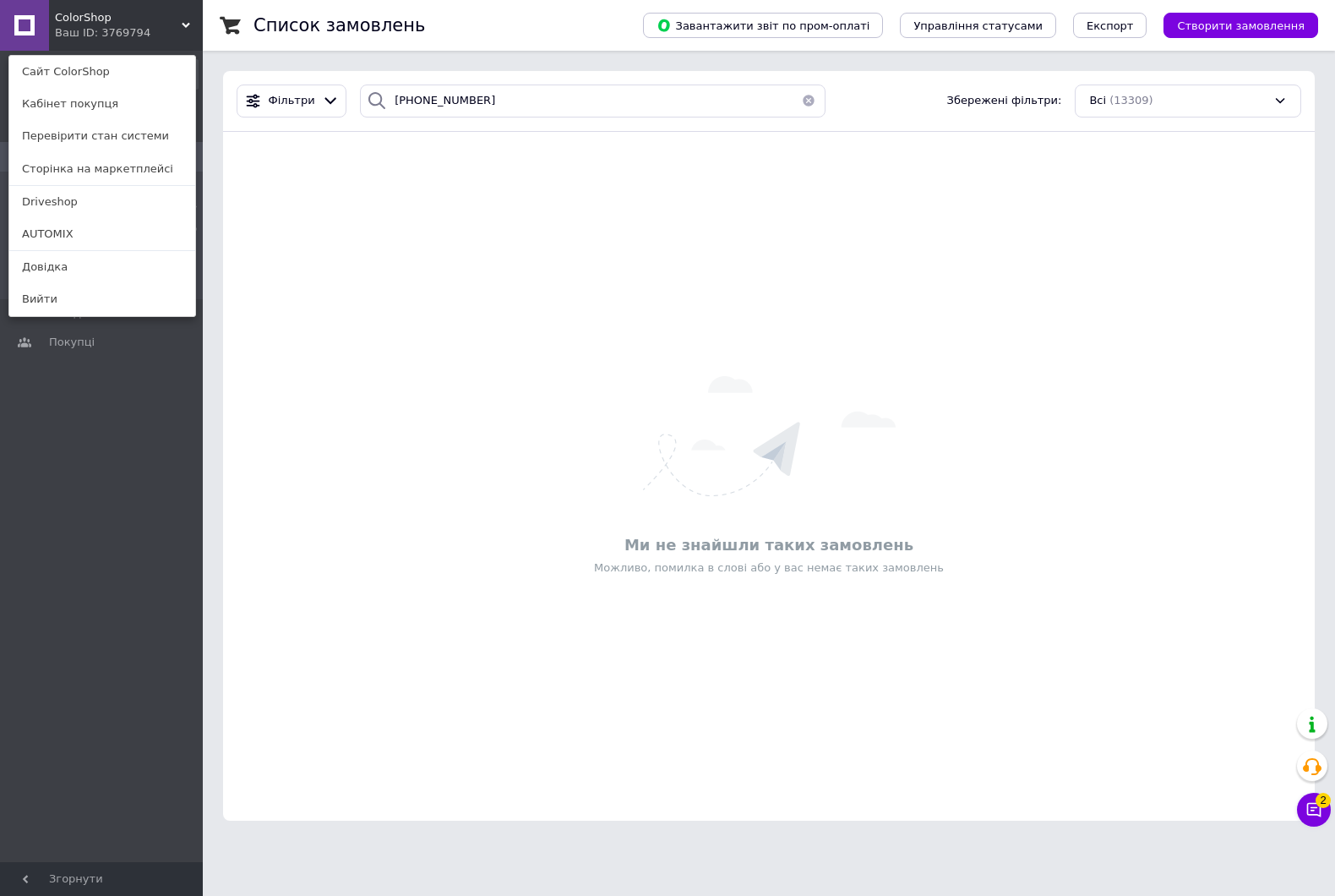
click at [98, 233] on link "AUTOMIX" at bounding box center [101, 234] width 186 height 32
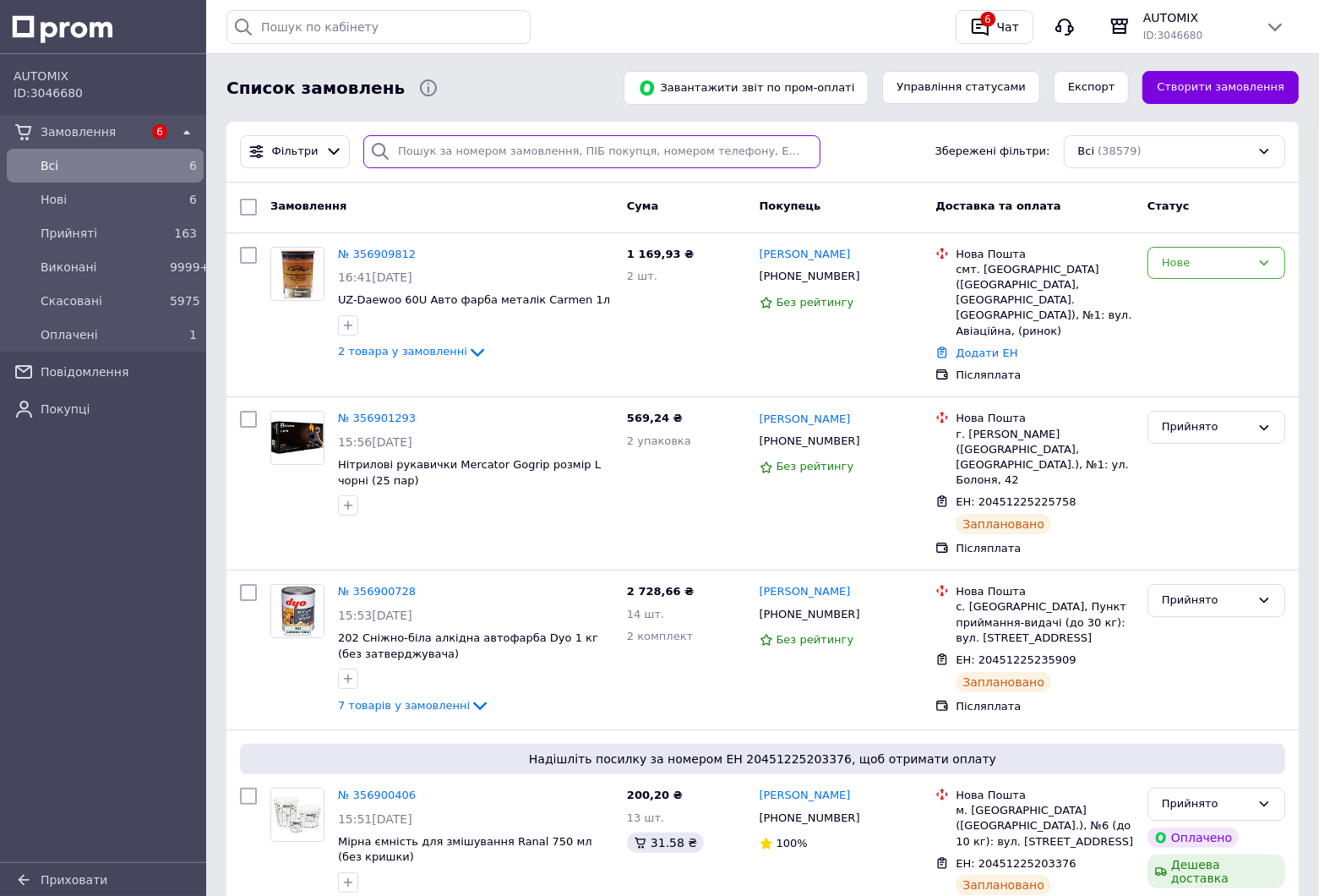
click at [521, 166] on input "search" at bounding box center [592, 151] width 458 height 33
paste input "[PHONE_NUMBER]"
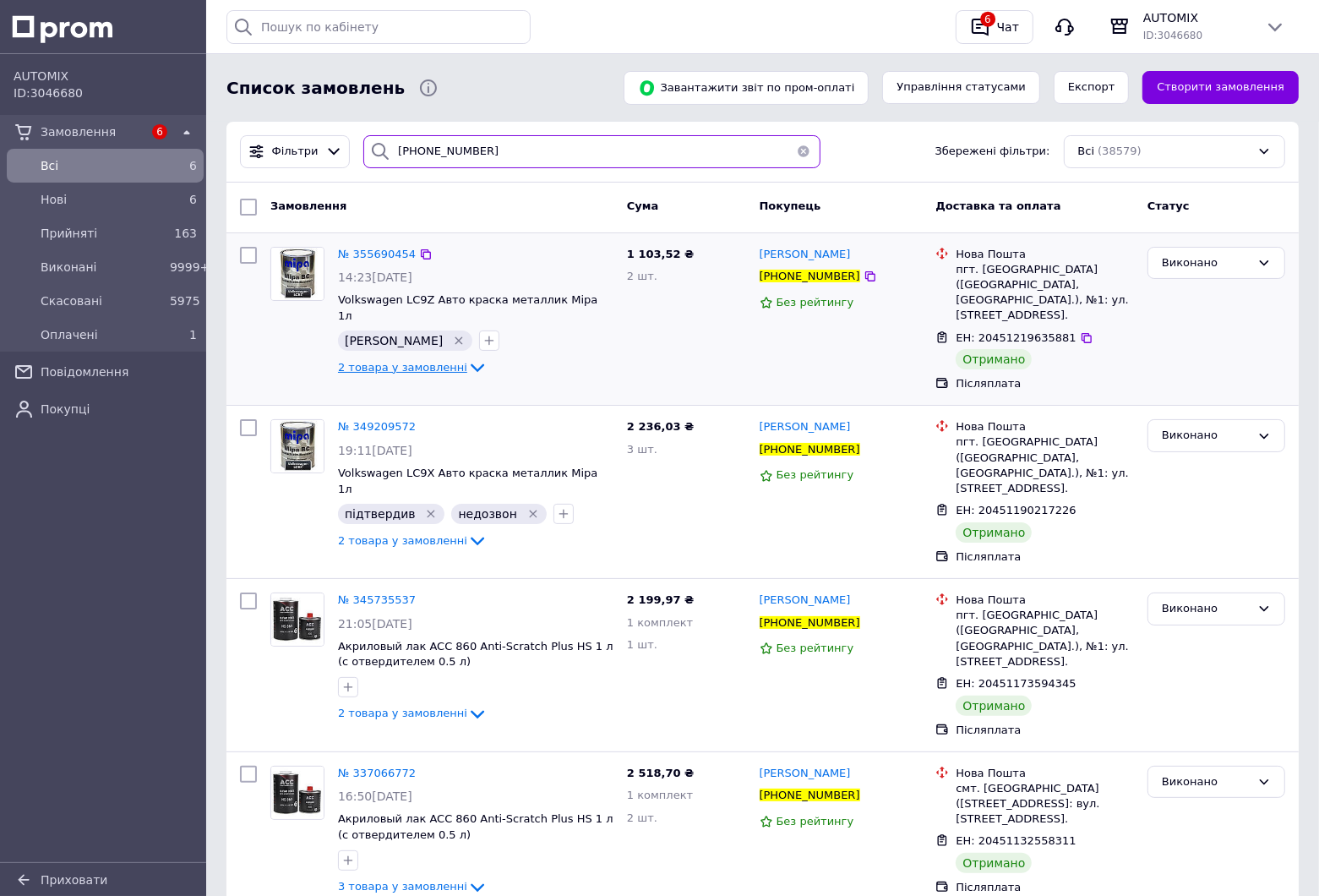
type input "[PHONE_NUMBER]"
click at [467, 357] on icon at bounding box center [477, 367] width 20 height 20
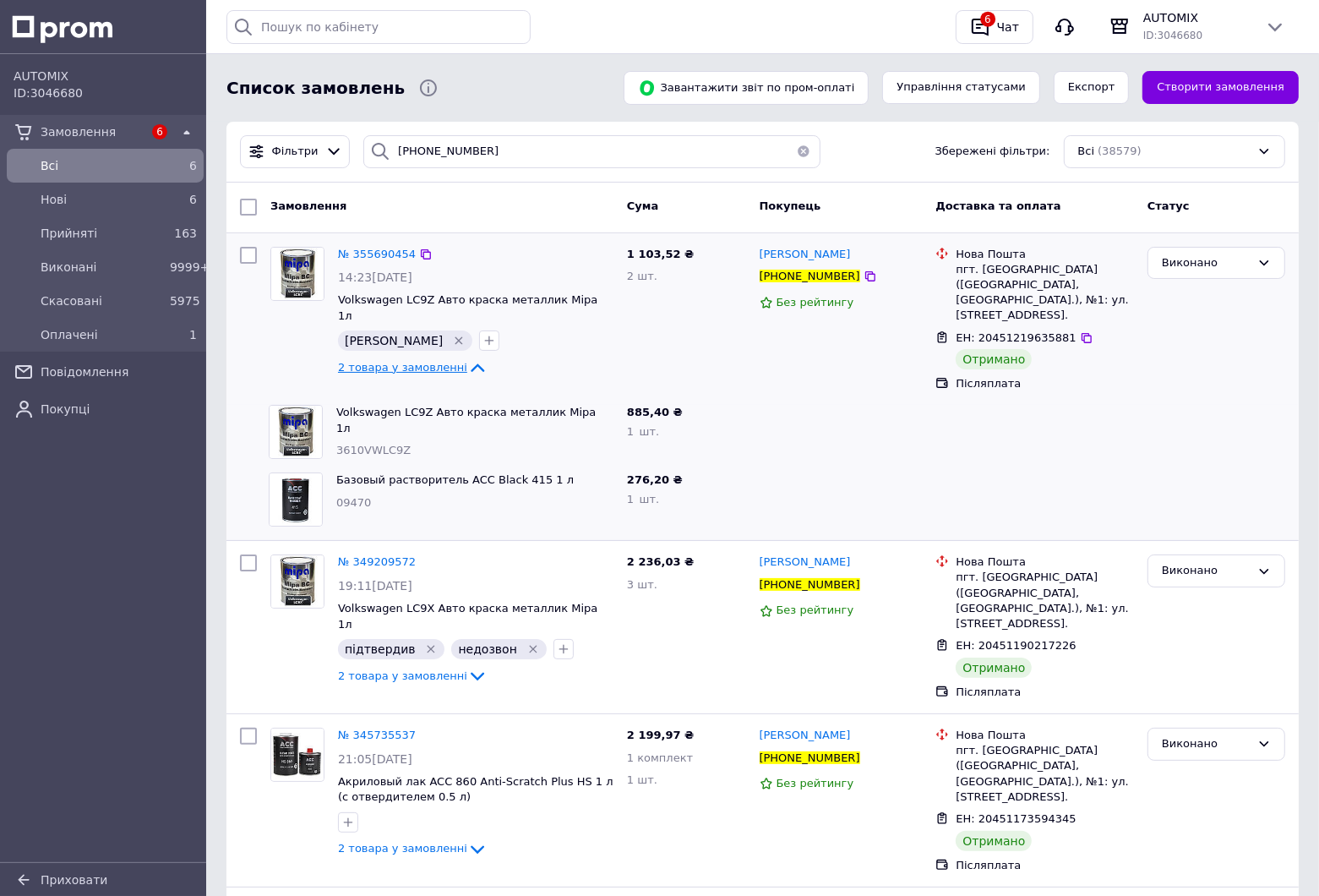
click at [359, 263] on div "№ 355690454" at bounding box center [377, 255] width 81 height 20
click at [351, 253] on span "№ 355690454" at bounding box center [377, 254] width 77 height 13
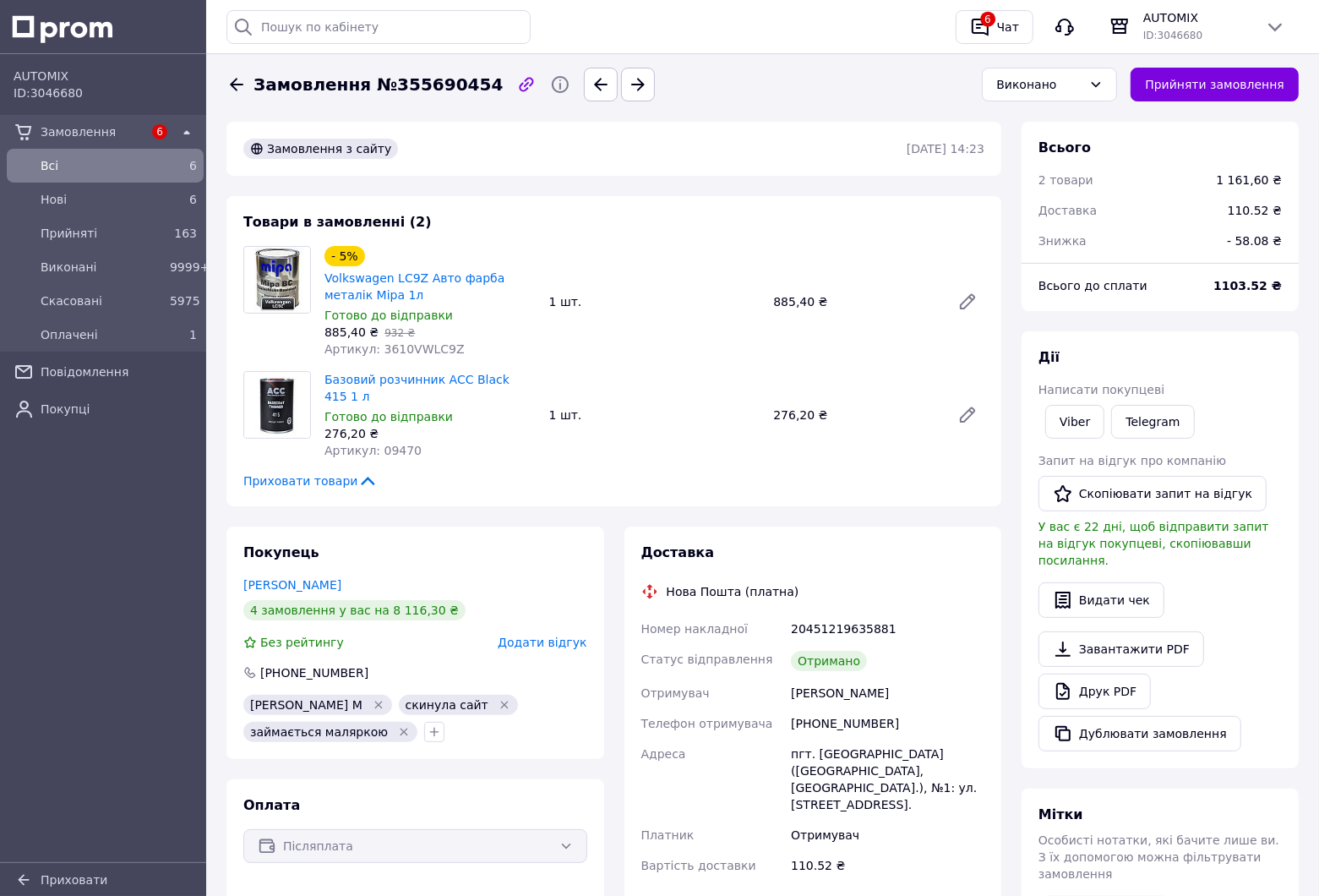
click at [230, 84] on icon at bounding box center [237, 83] width 14 height 13
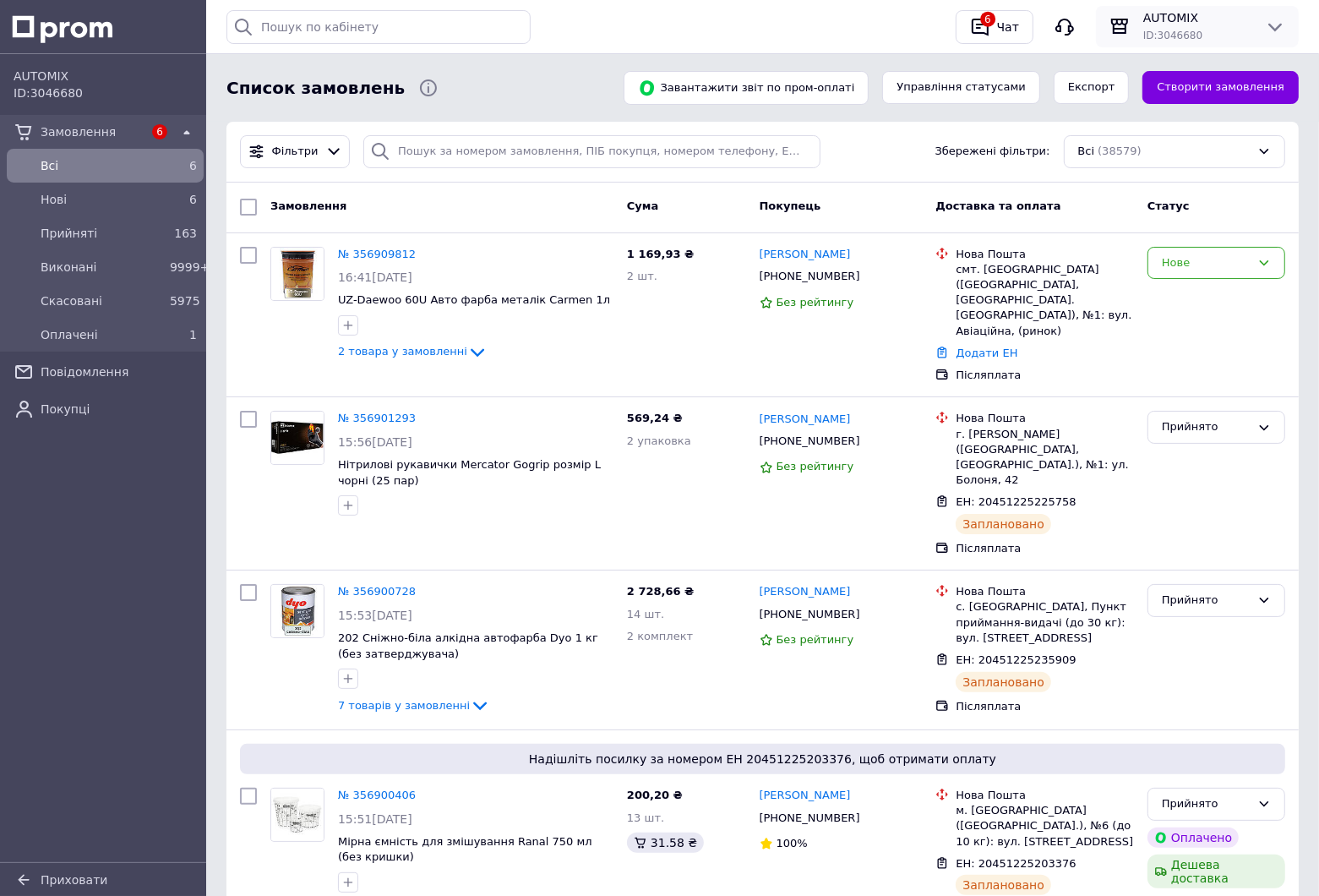
click at [1278, 22] on icon at bounding box center [1275, 27] width 20 height 20
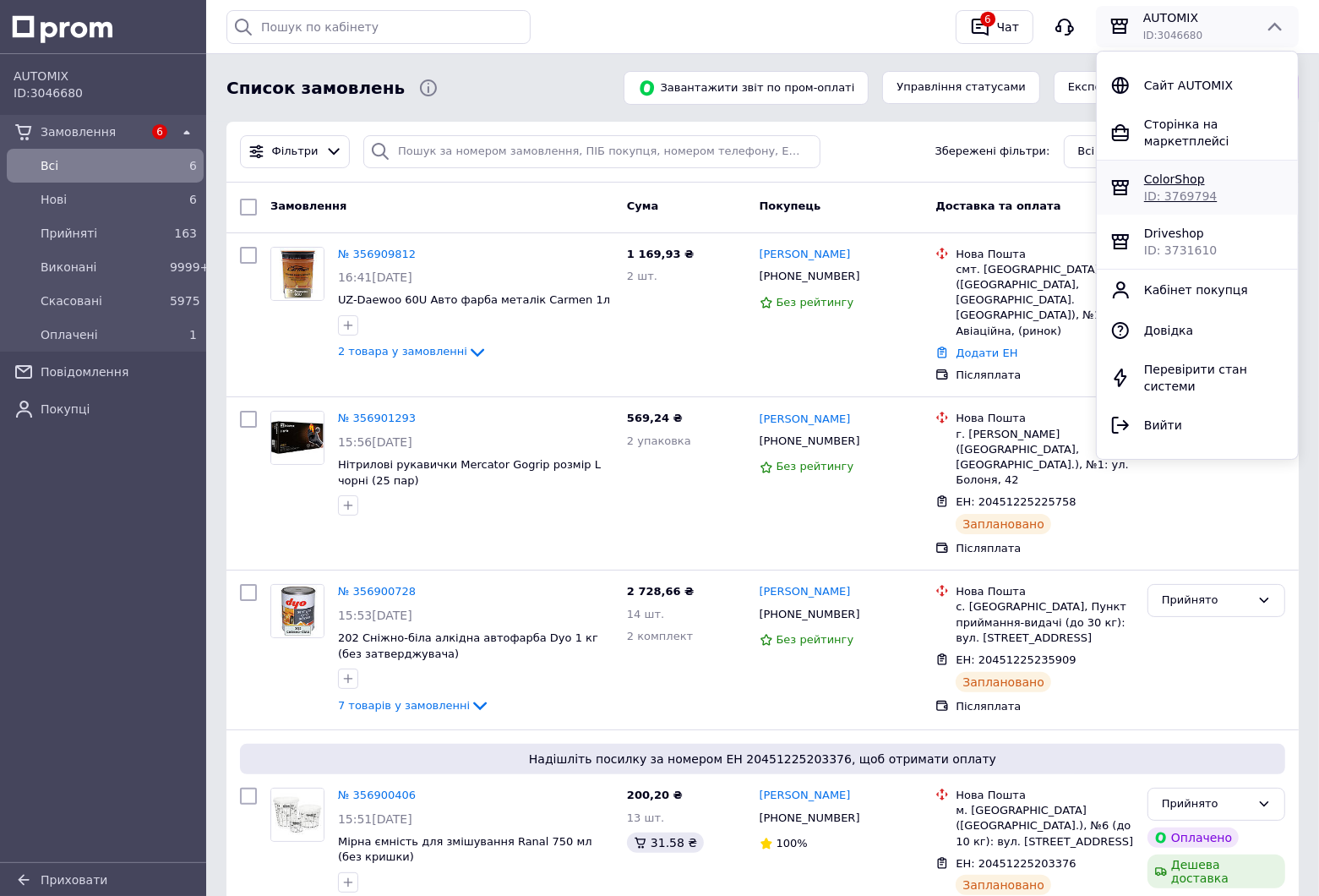
click at [1199, 173] on span "ColorShop" at bounding box center [1174, 180] width 61 height 14
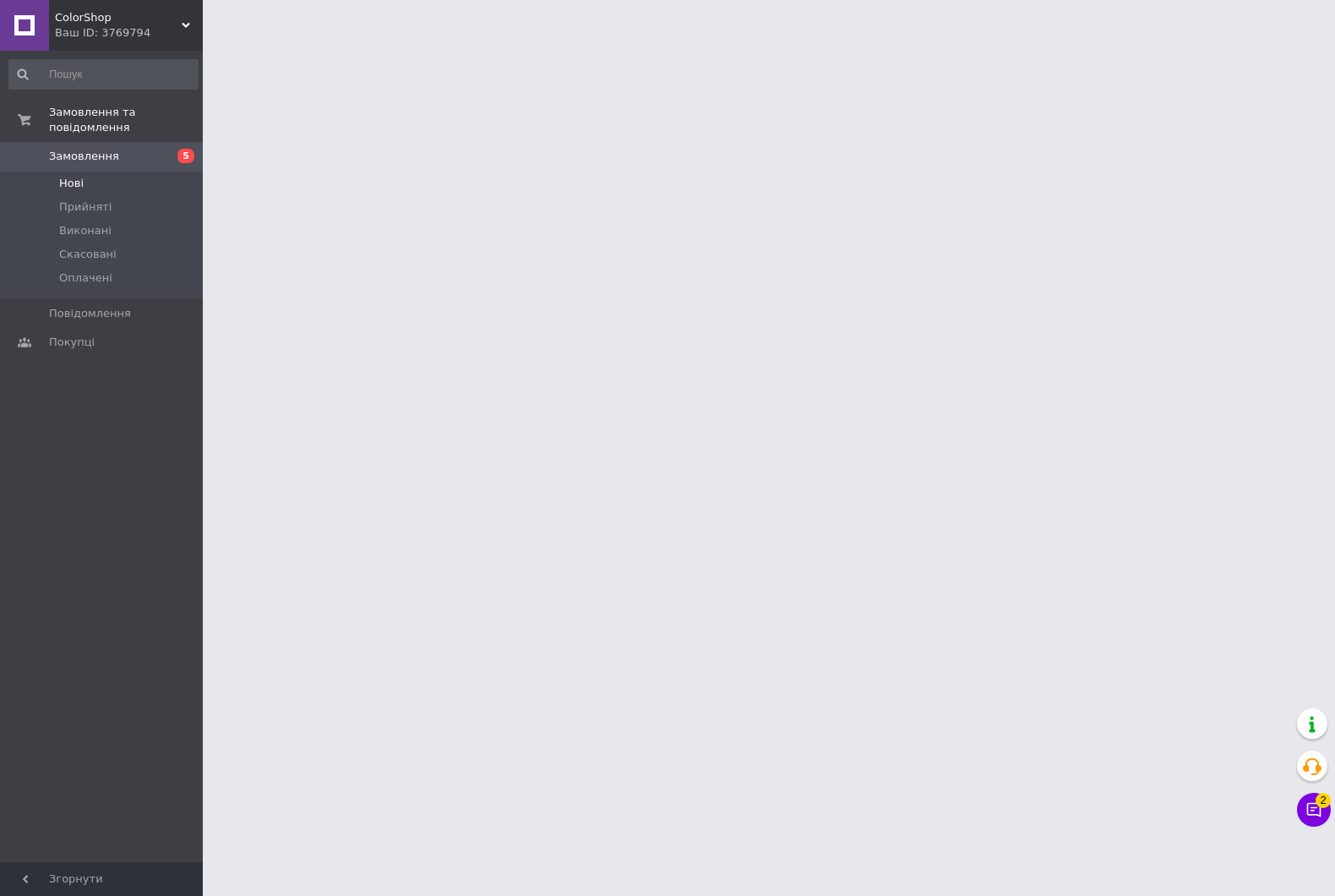
click at [84, 172] on li "Нові" at bounding box center [103, 184] width 207 height 24
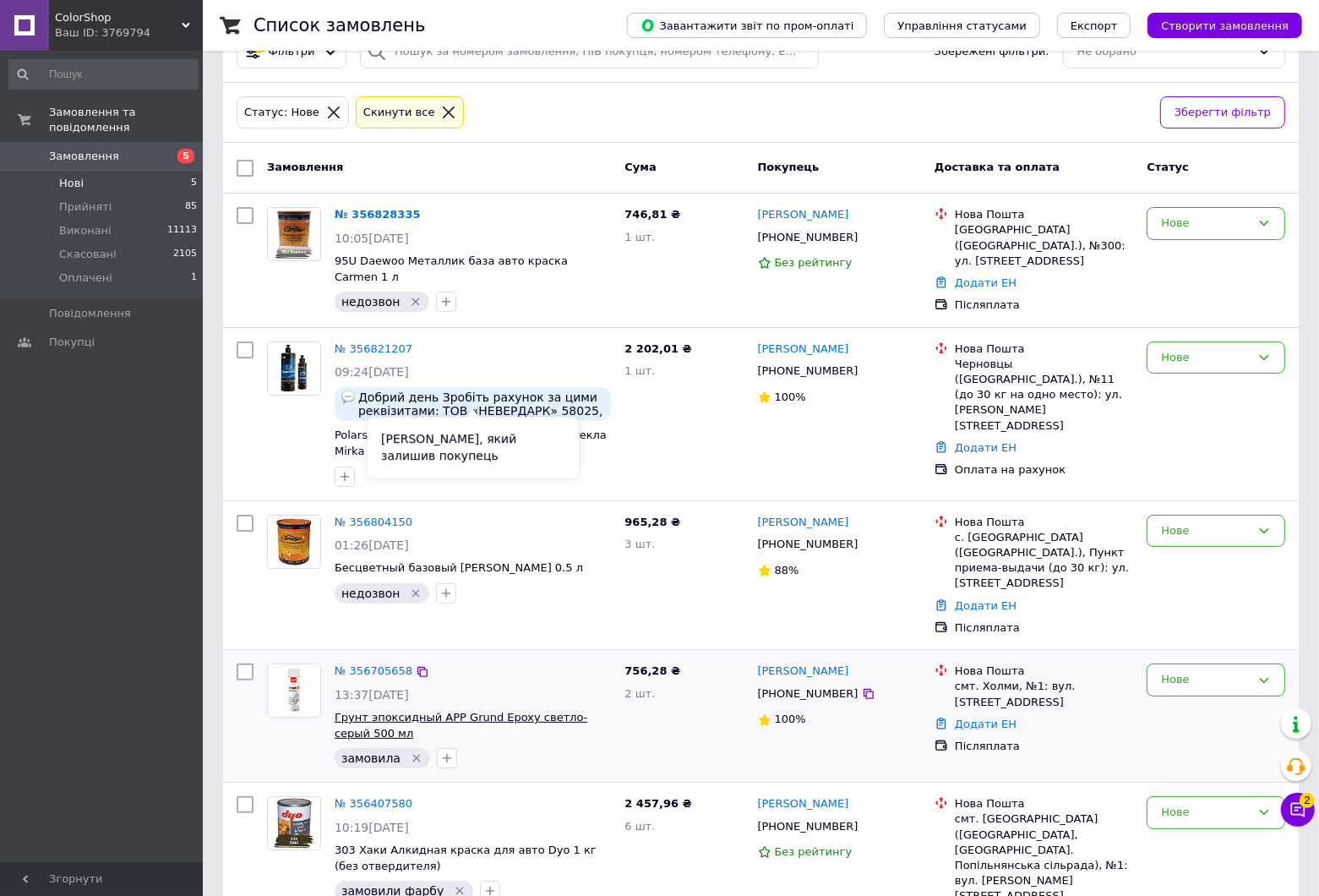
scroll to position [76, 0]
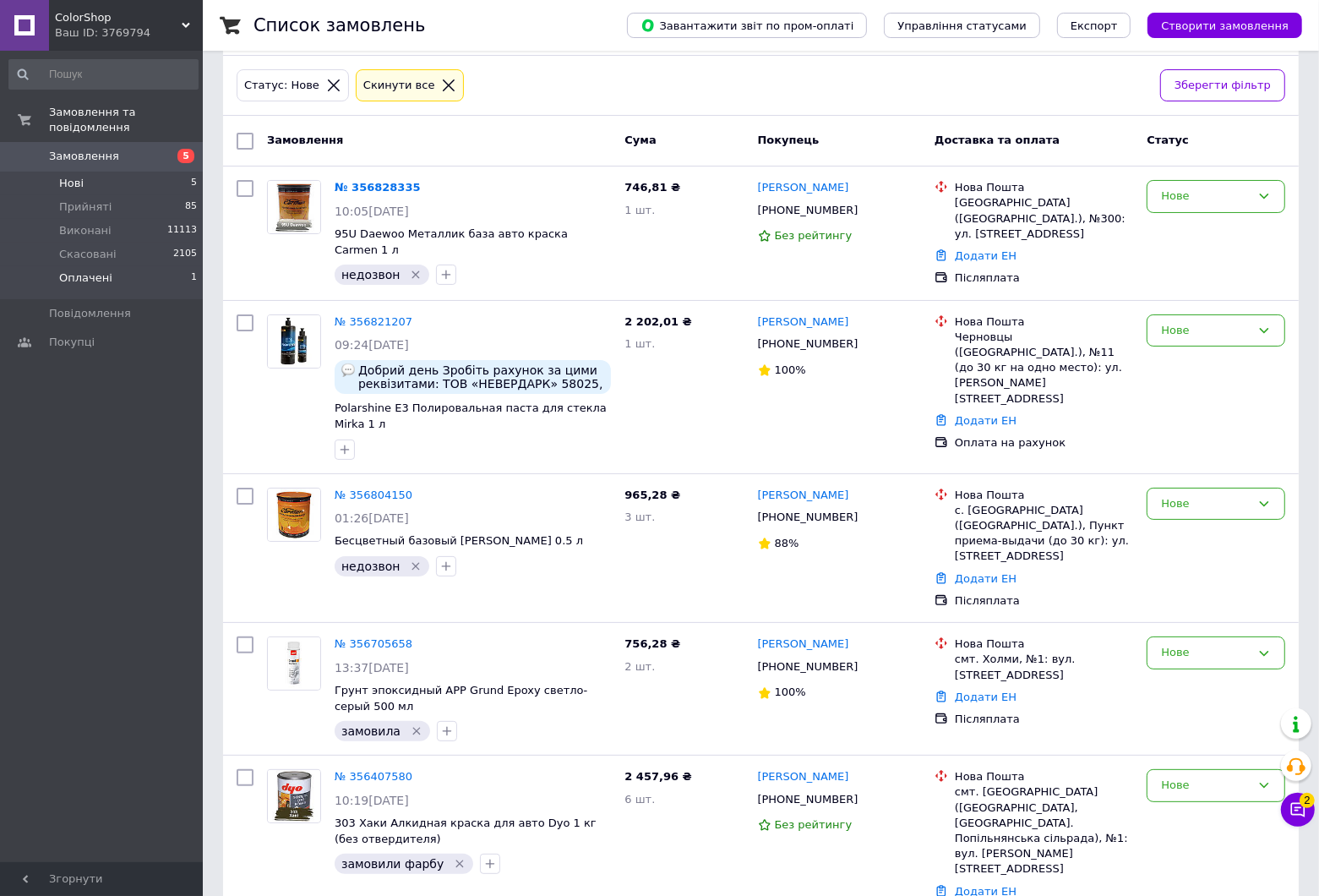
click at [66, 271] on span "Оплачені" at bounding box center [86, 278] width 54 height 15
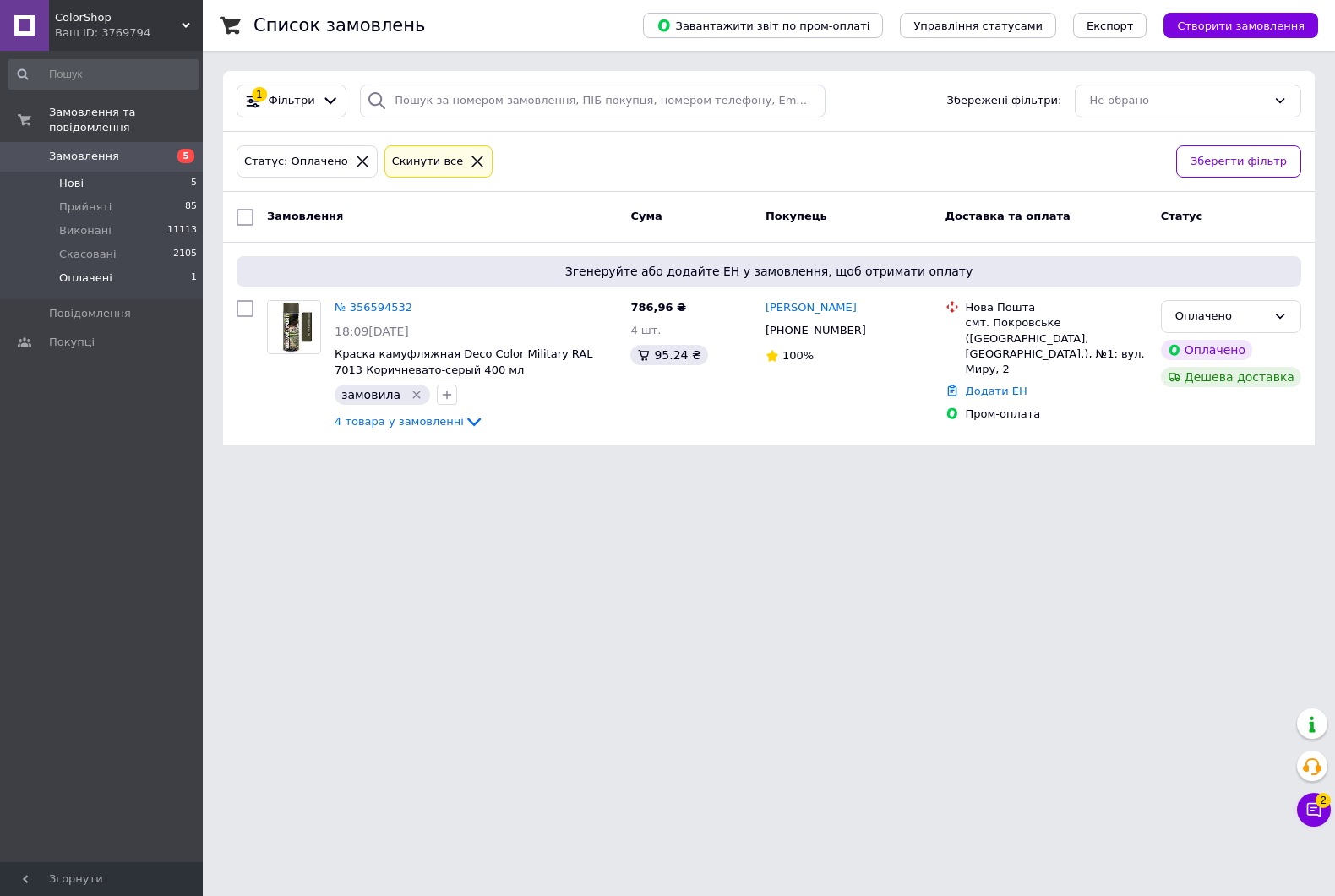
click at [61, 176] on span "Нові" at bounding box center [71, 183] width 25 height 15
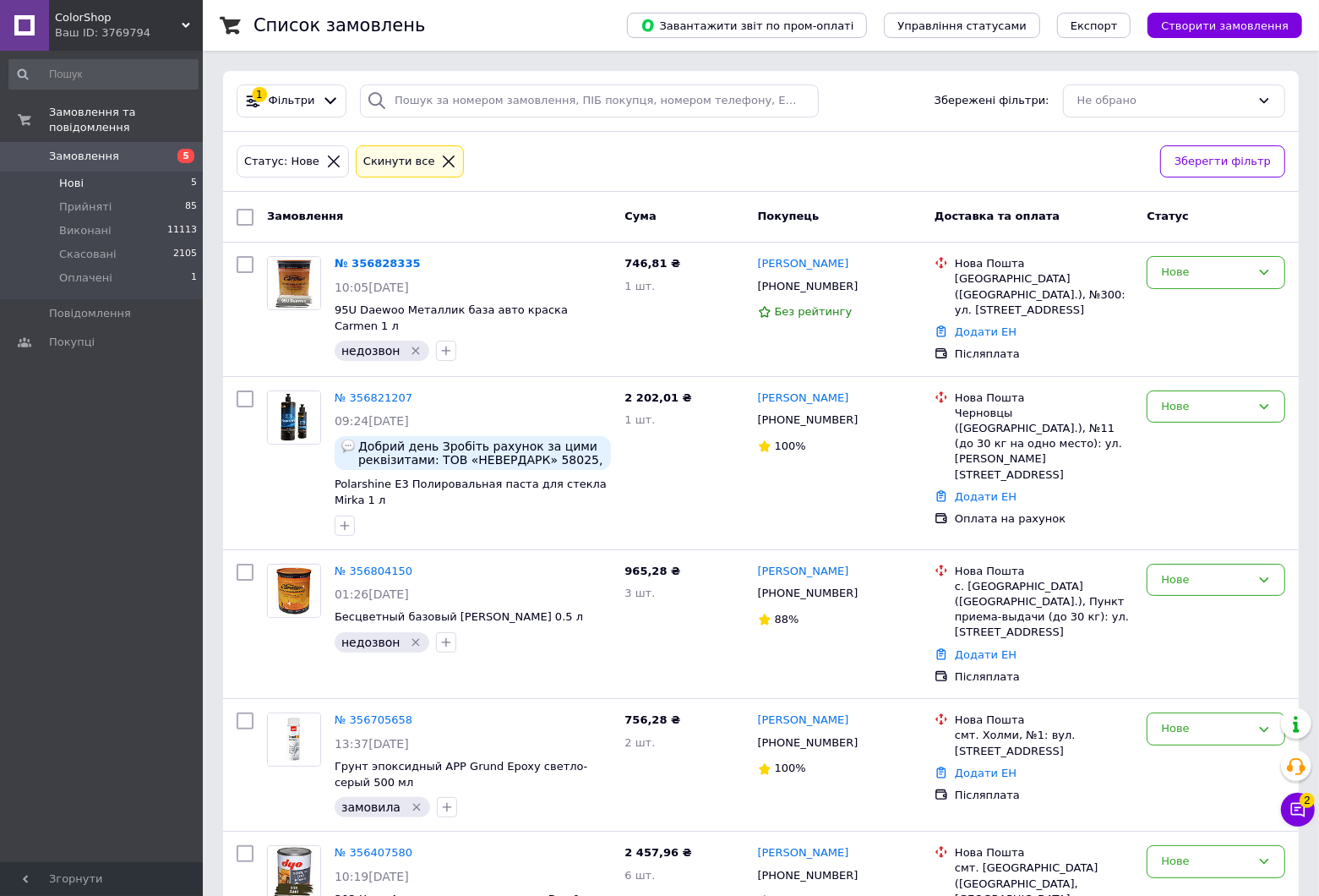
click at [189, 32] on div "Ваш ID: 3769794" at bounding box center [128, 33] width 148 height 15
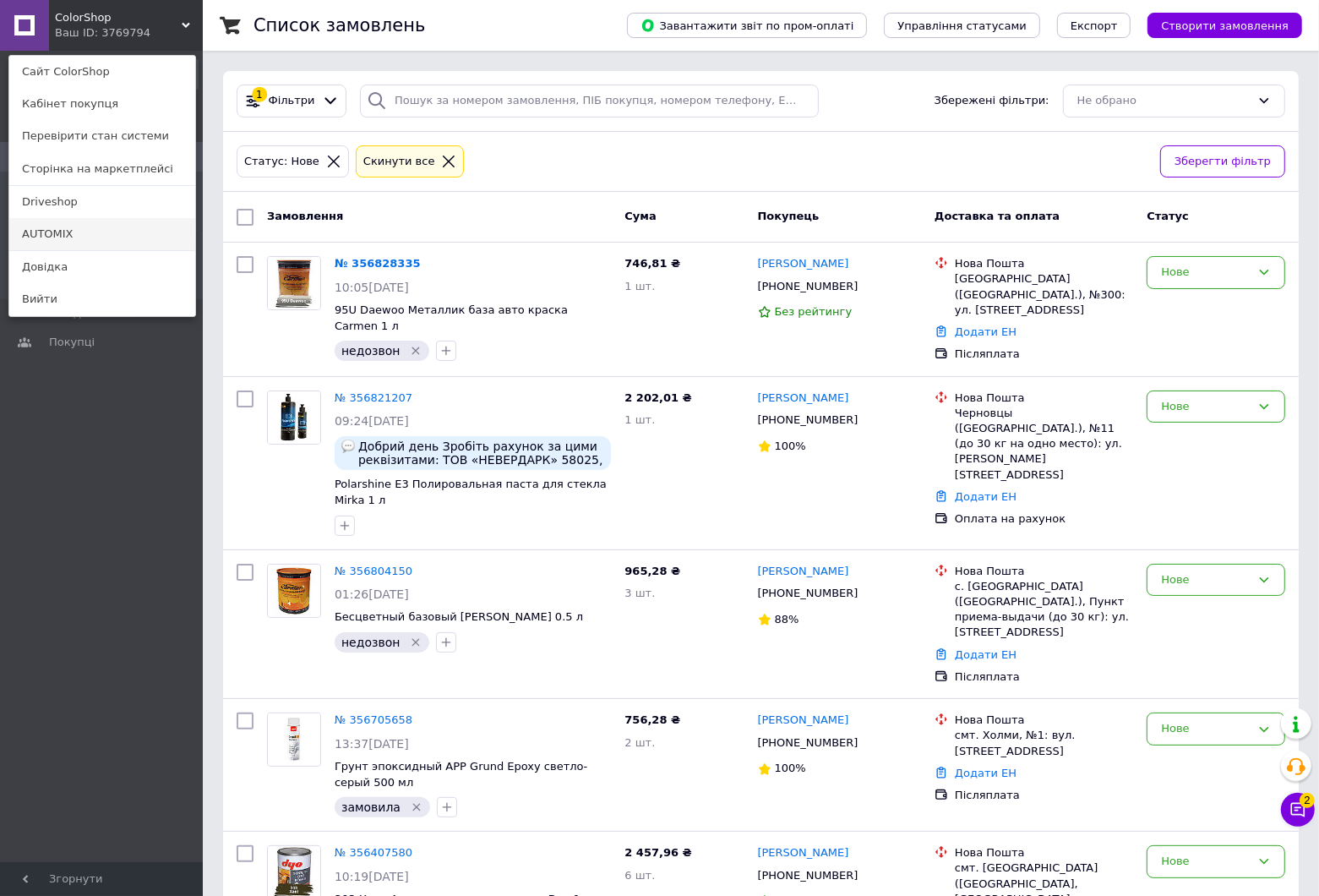
click at [32, 237] on link "AUTOMIX" at bounding box center [101, 234] width 186 height 32
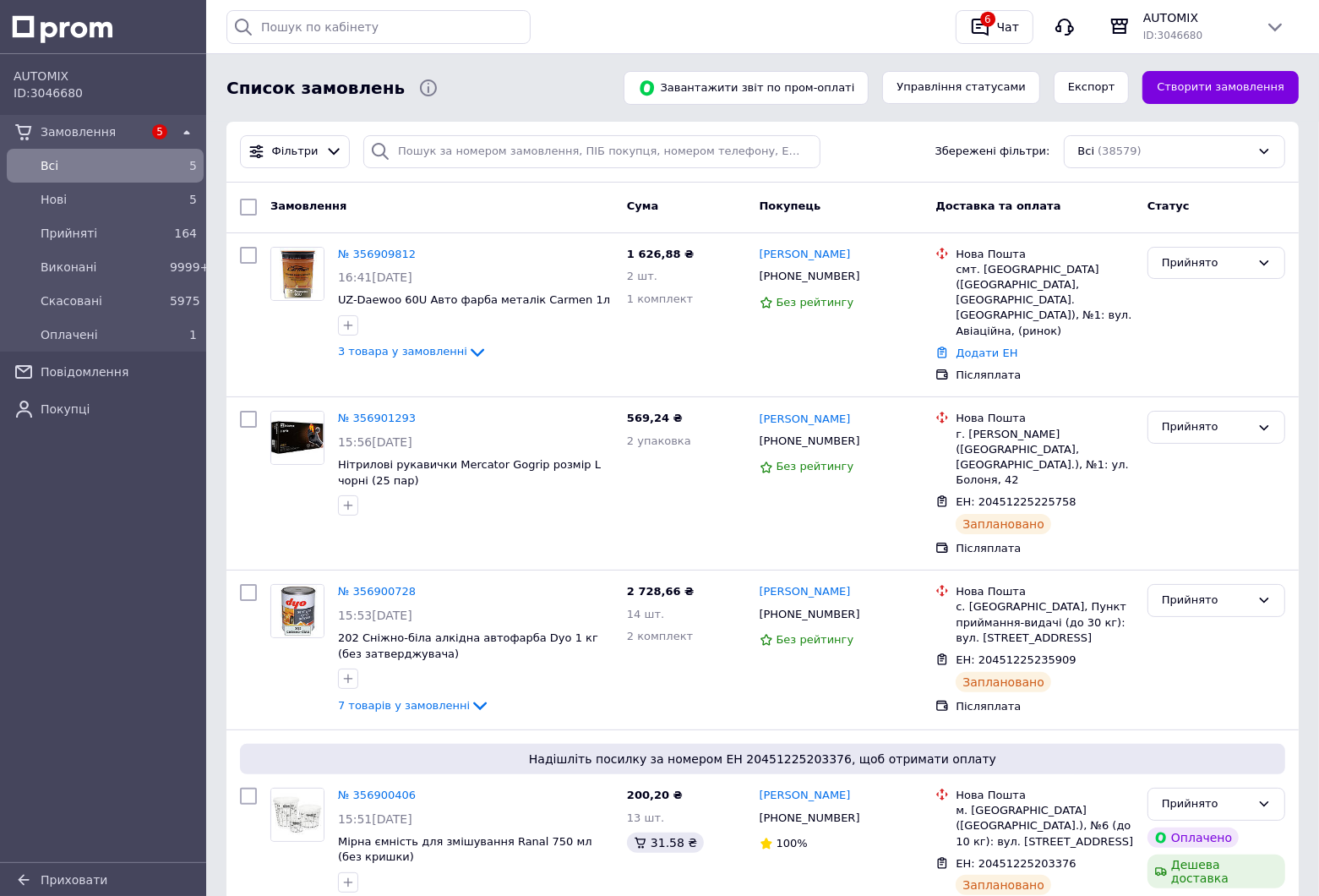
click at [522, 94] on div "Список замовлень" at bounding box center [415, 88] width 384 height 34
click at [505, 135] on input "search" at bounding box center [592, 151] width 458 height 33
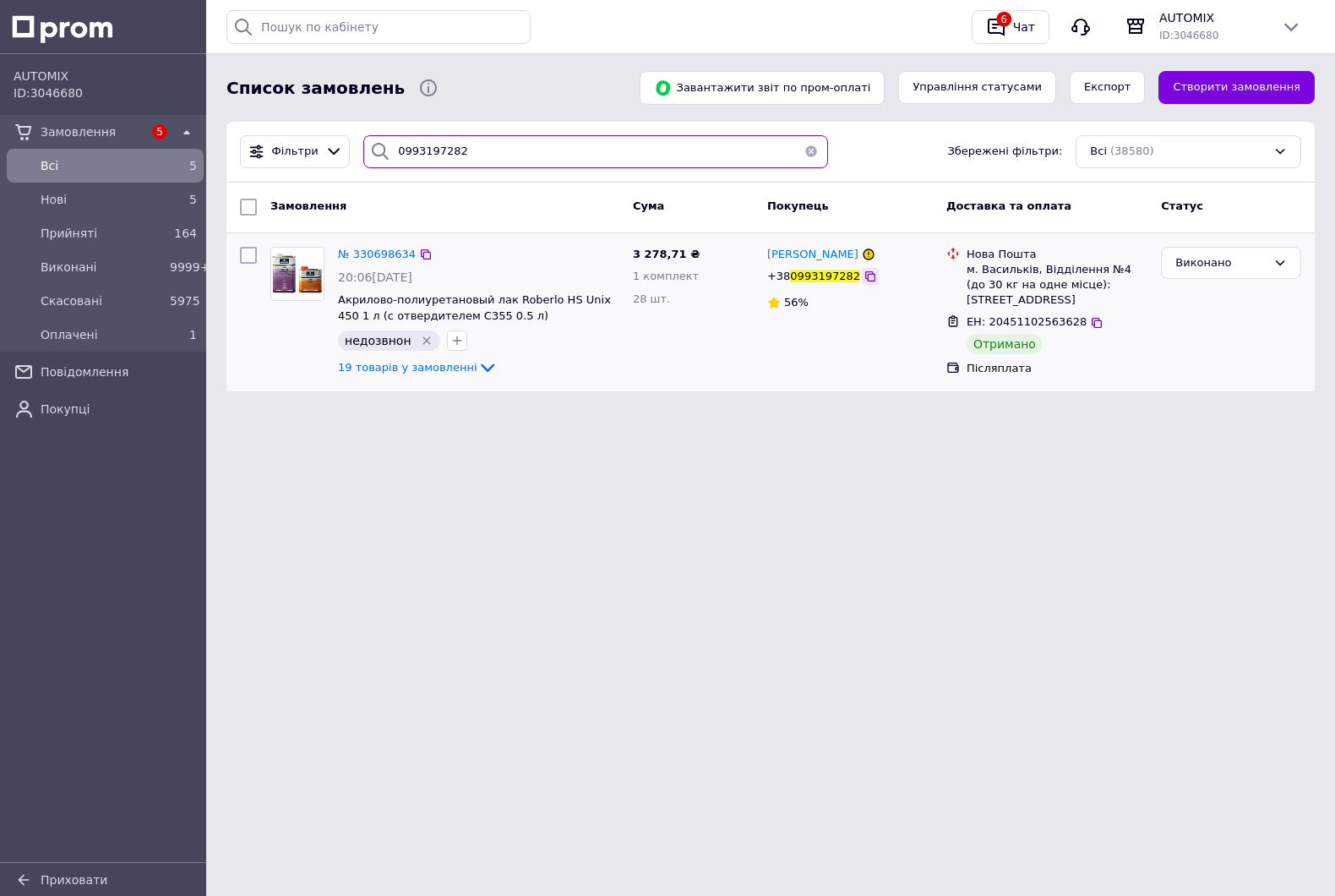
type input "0993197282"
click at [864, 283] on icon at bounding box center [870, 277] width 14 height 14
click at [1285, 26] on icon at bounding box center [1291, 28] width 14 height 9
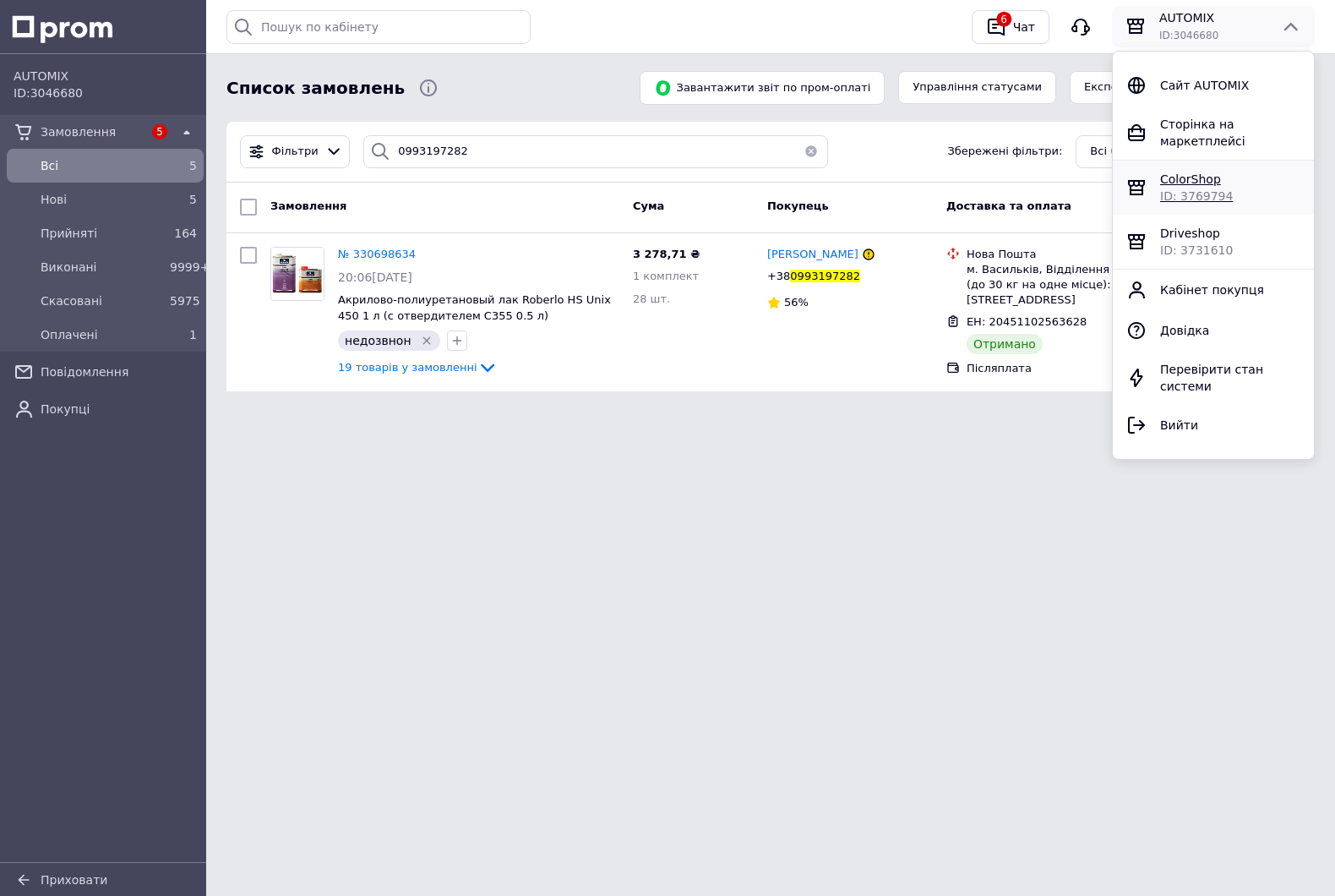
click at [1147, 178] on div at bounding box center [1136, 188] width 34 height 20
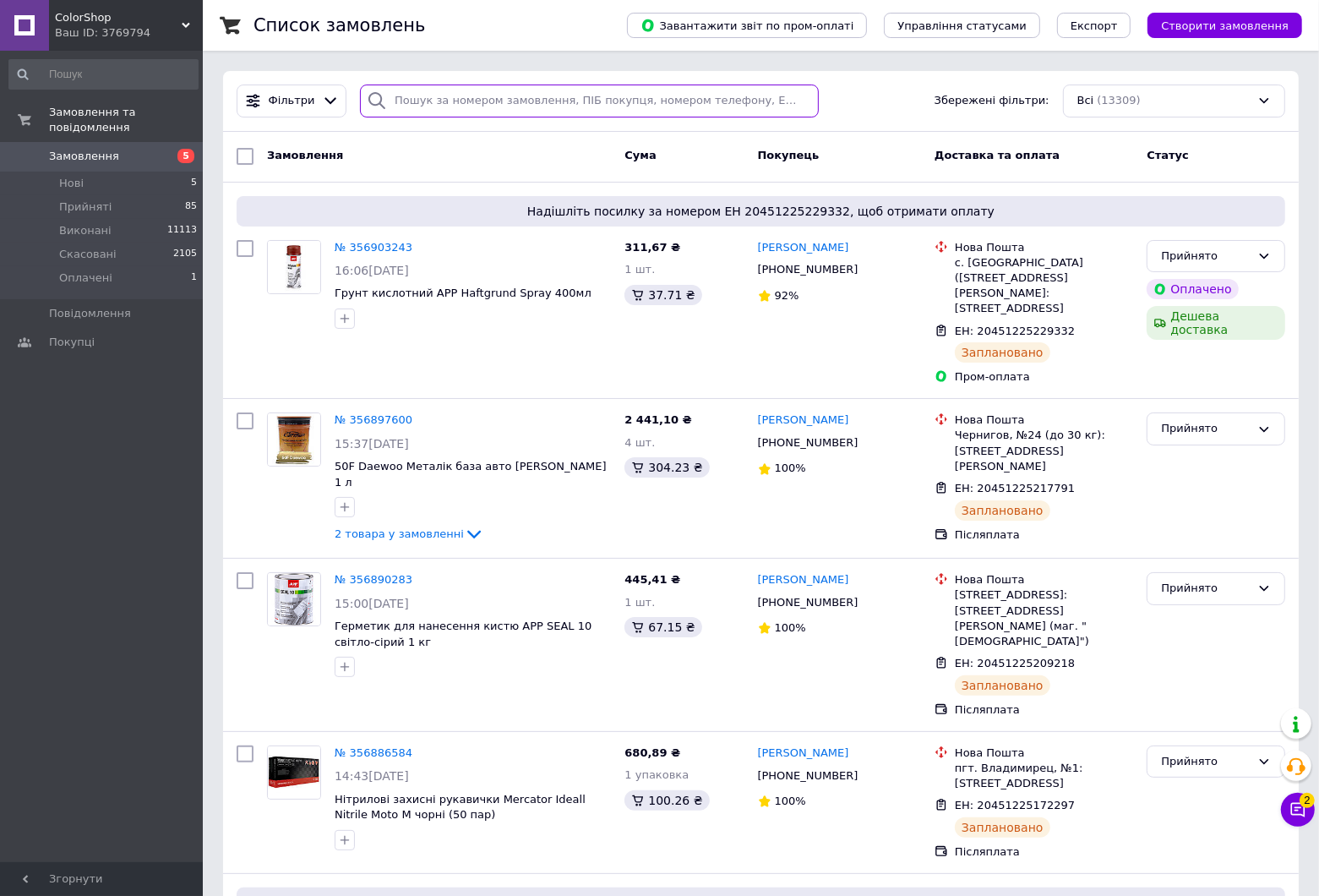
click at [482, 106] on input "search" at bounding box center [590, 100] width 459 height 33
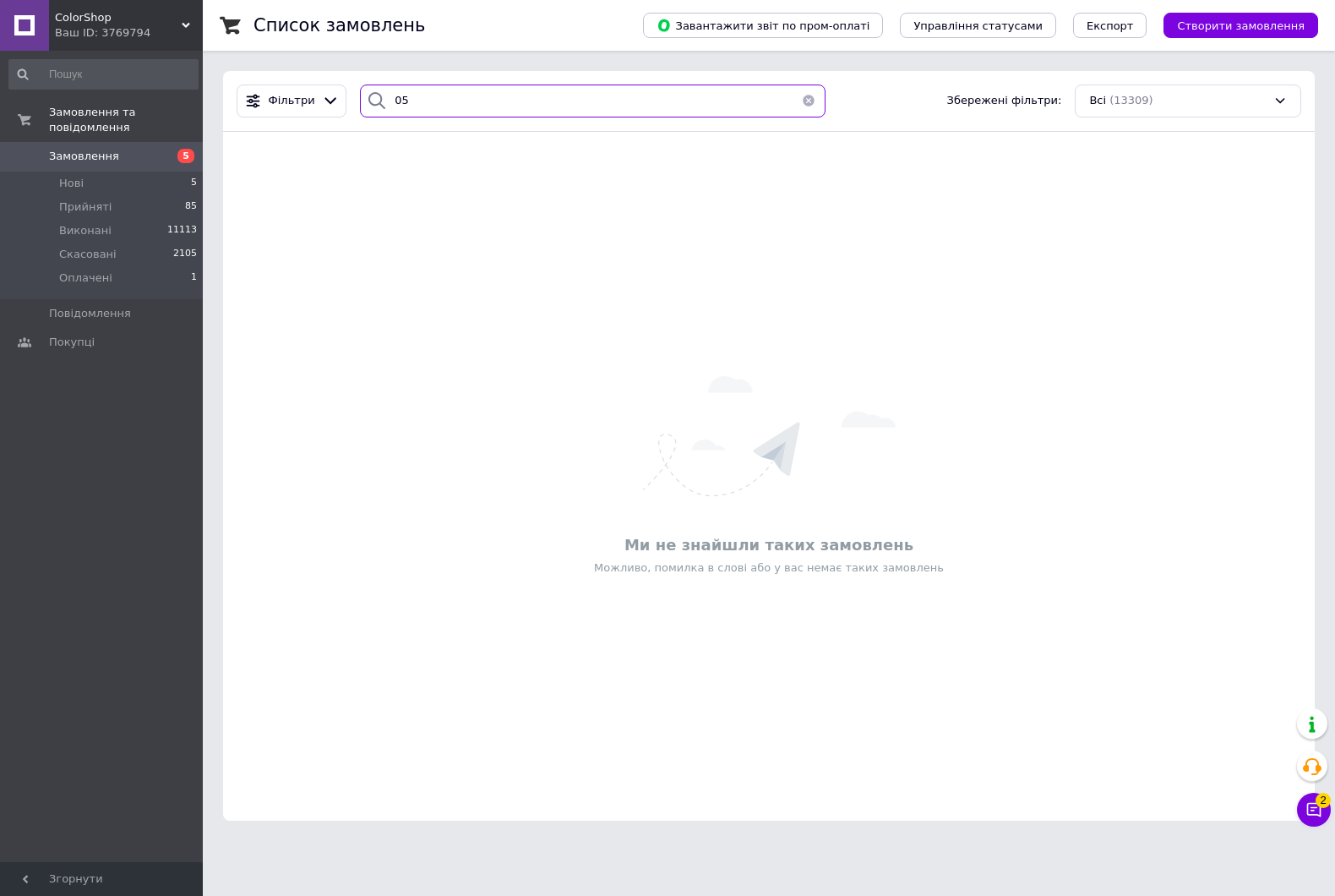
type input "0"
drag, startPoint x: 473, startPoint y: 105, endPoint x: 482, endPoint y: 99, distance: 10.8
click at [477, 105] on input "0508725950" at bounding box center [593, 100] width 466 height 33
type input "0"
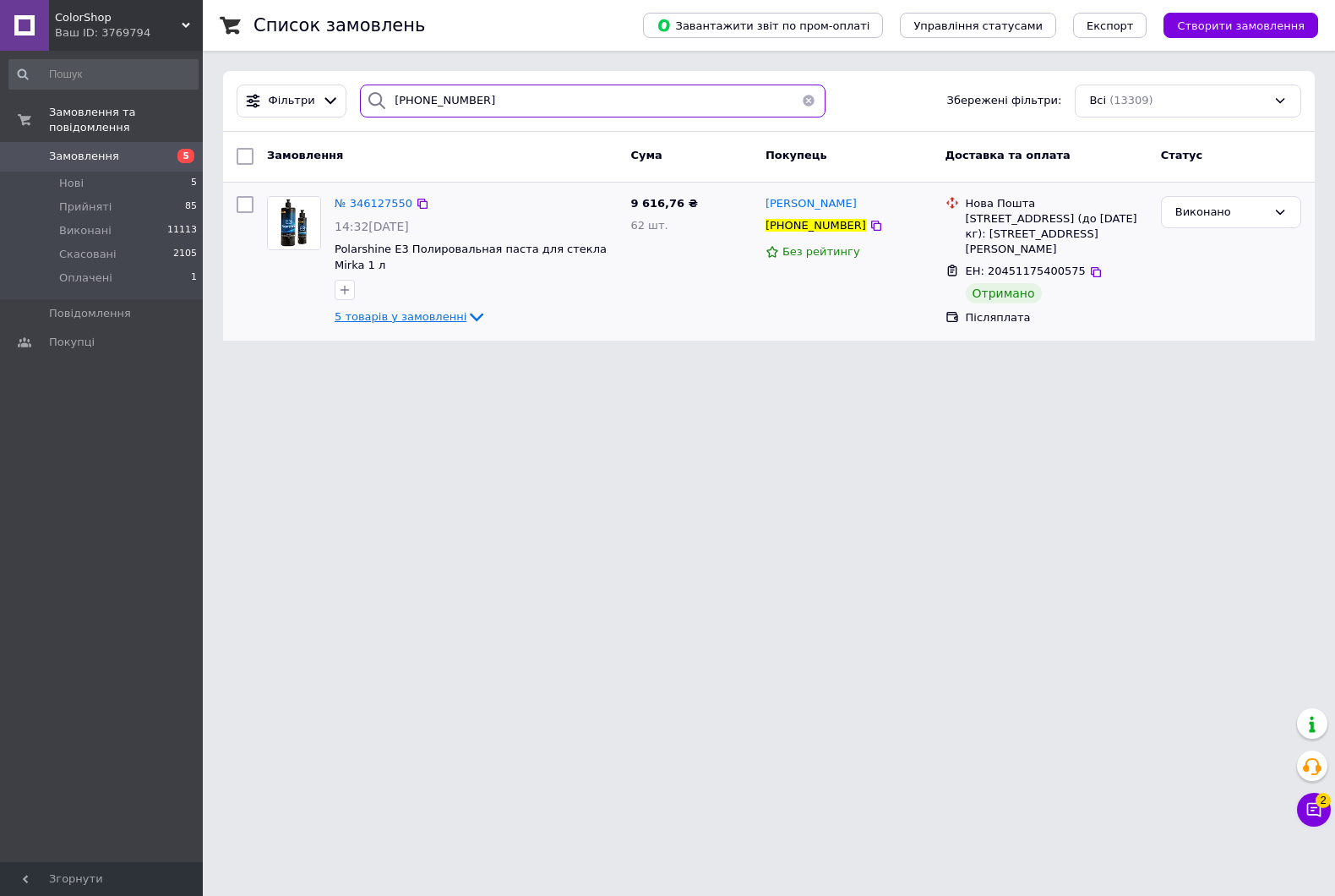
type input "[PHONE_NUMBER]"
click at [467, 309] on icon at bounding box center [476, 317] width 20 height 20
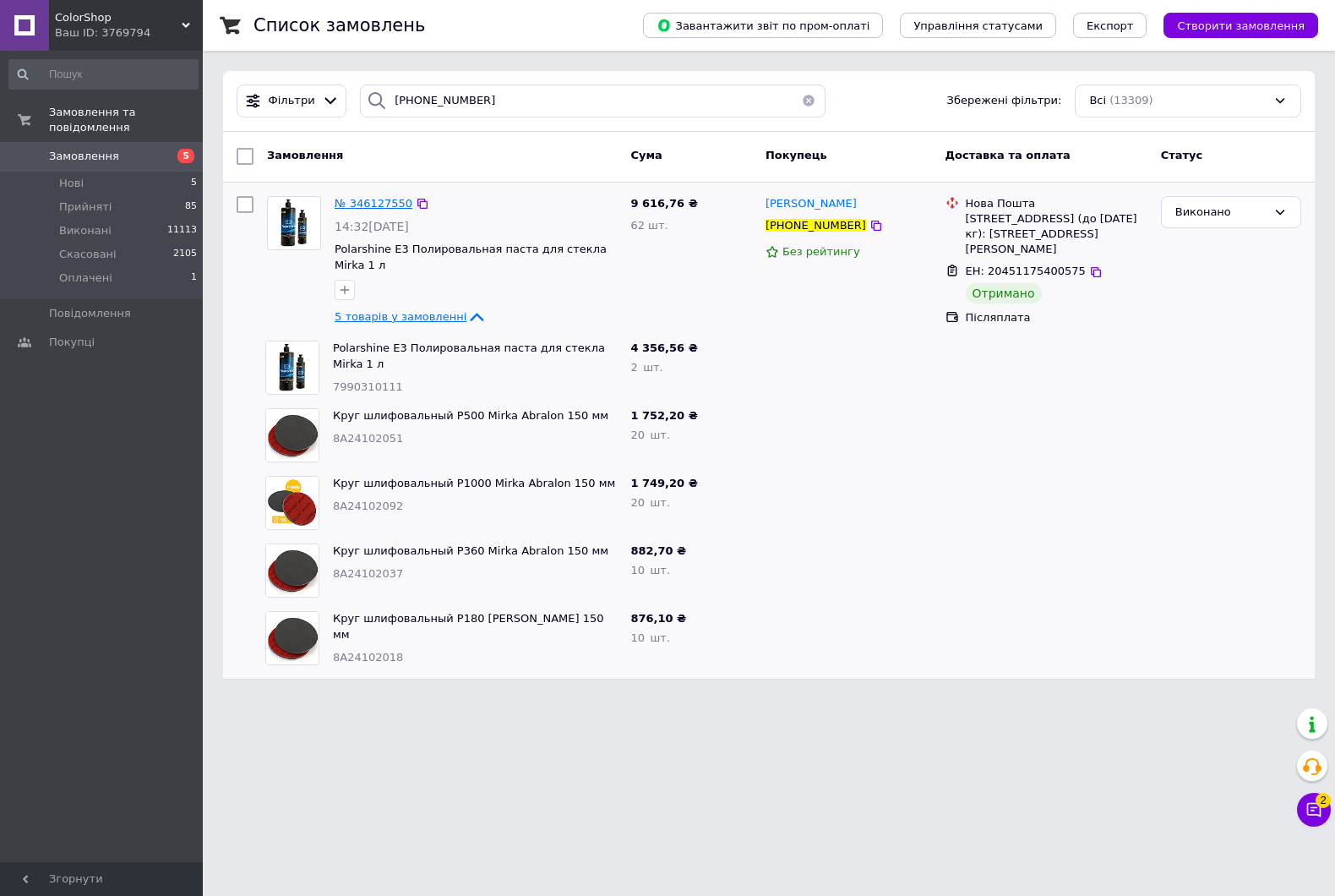
click at [402, 199] on span "№ 346127550" at bounding box center [373, 202] width 77 height 13
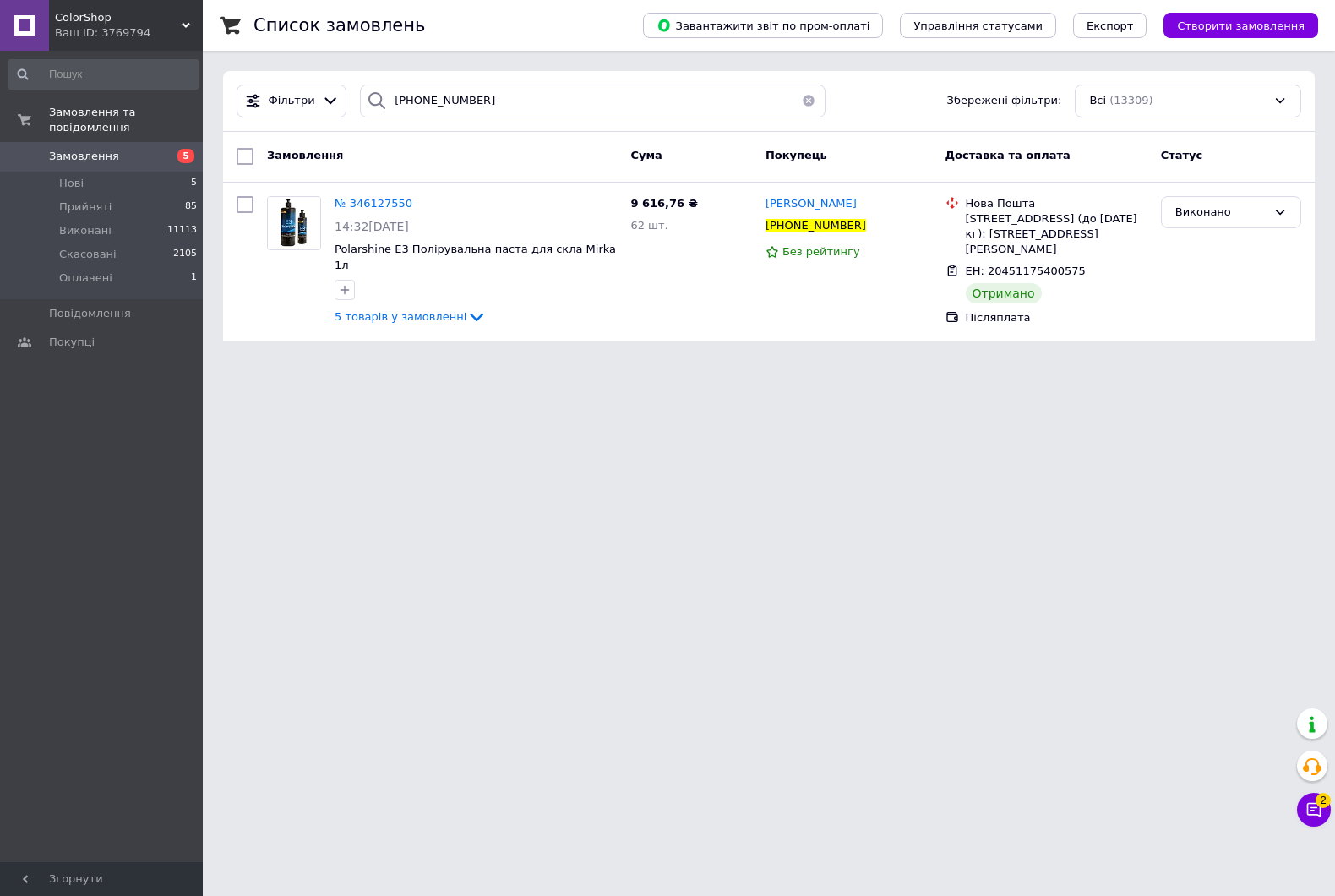
click at [584, 77] on div "Фільтри +380685231013 Збережені фільтри: Всі (13309)" at bounding box center [769, 101] width 1092 height 61
click at [555, 80] on div "Фільтри +380685231013 Збережені фільтри: Всі (13309)" at bounding box center [769, 101] width 1092 height 61
click at [558, 93] on input "+380685231013" at bounding box center [593, 100] width 466 height 33
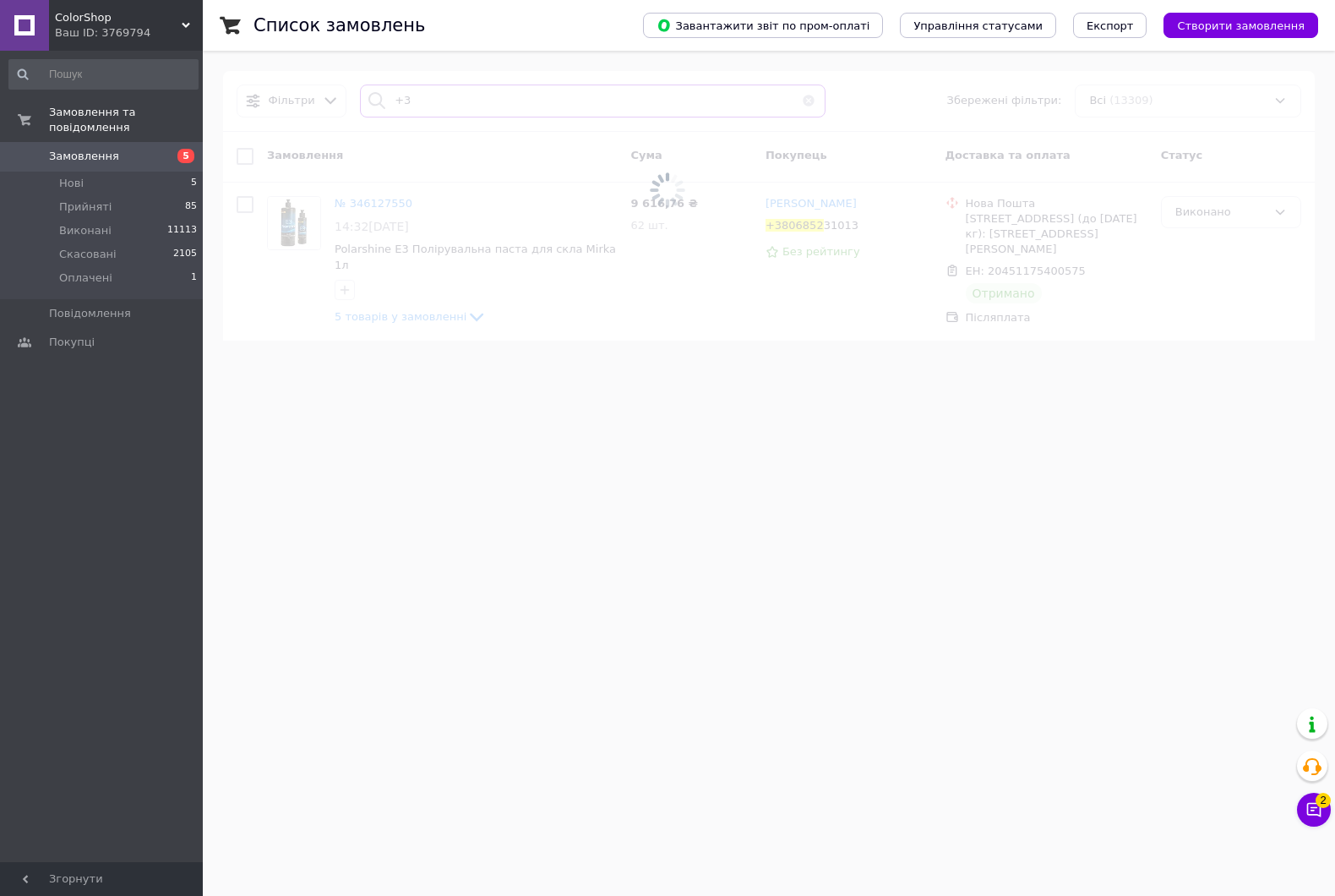
type input "+"
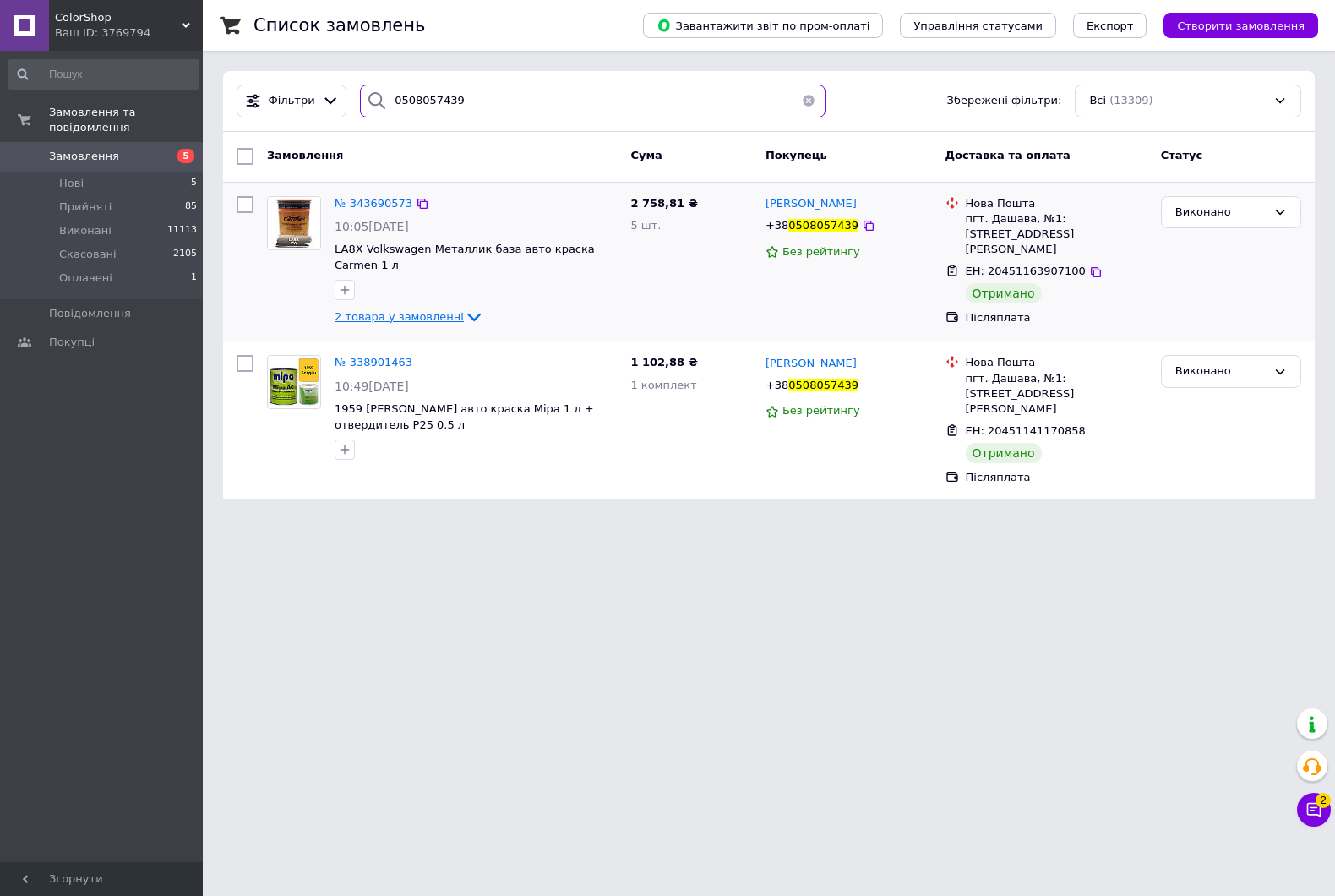
type input "0508057439"
click at [465, 318] on icon at bounding box center [474, 317] width 20 height 20
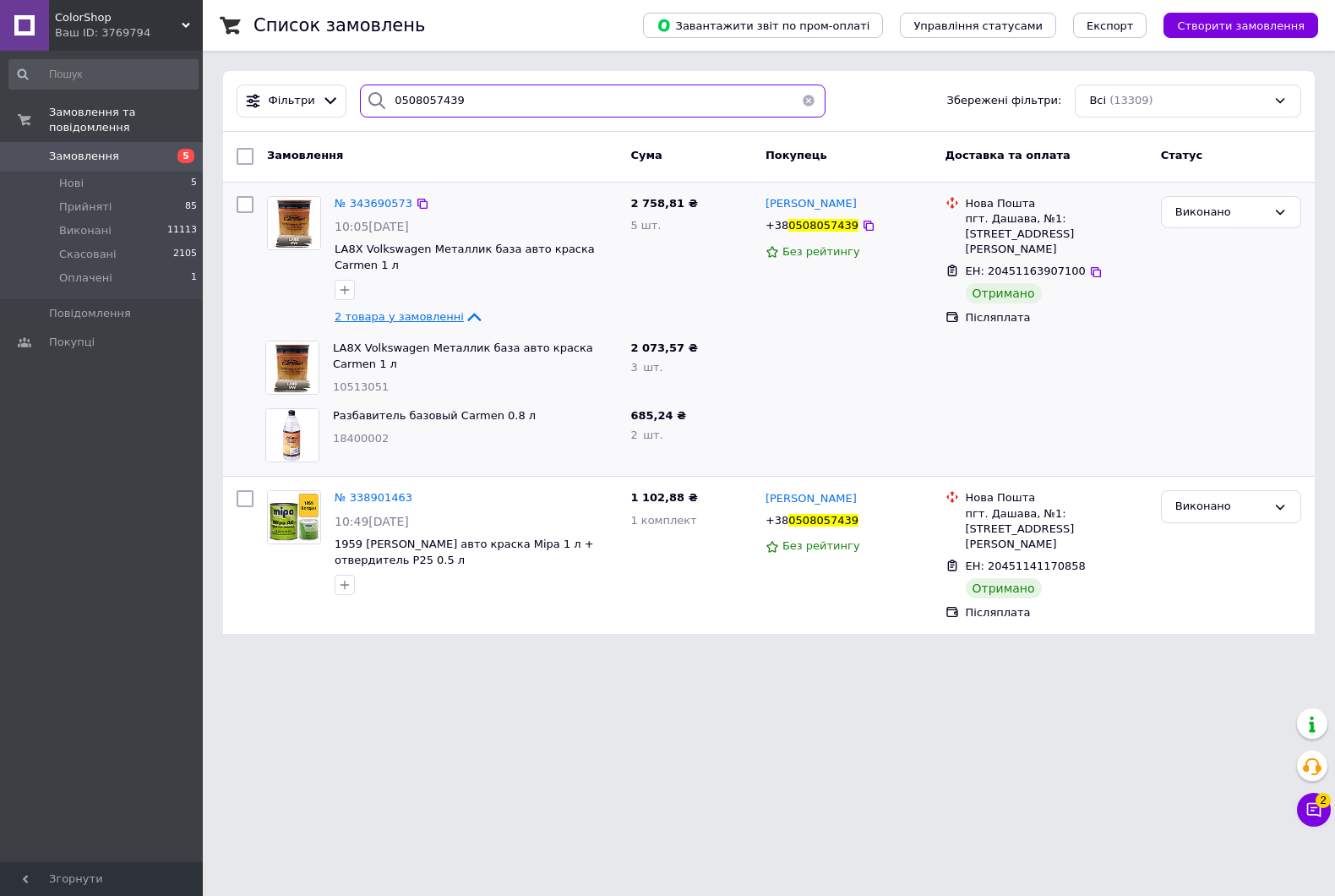
drag, startPoint x: 509, startPoint y: 82, endPoint x: 360, endPoint y: 89, distance: 149.2
click at [360, 89] on div "0508057439" at bounding box center [593, 100] width 466 height 33
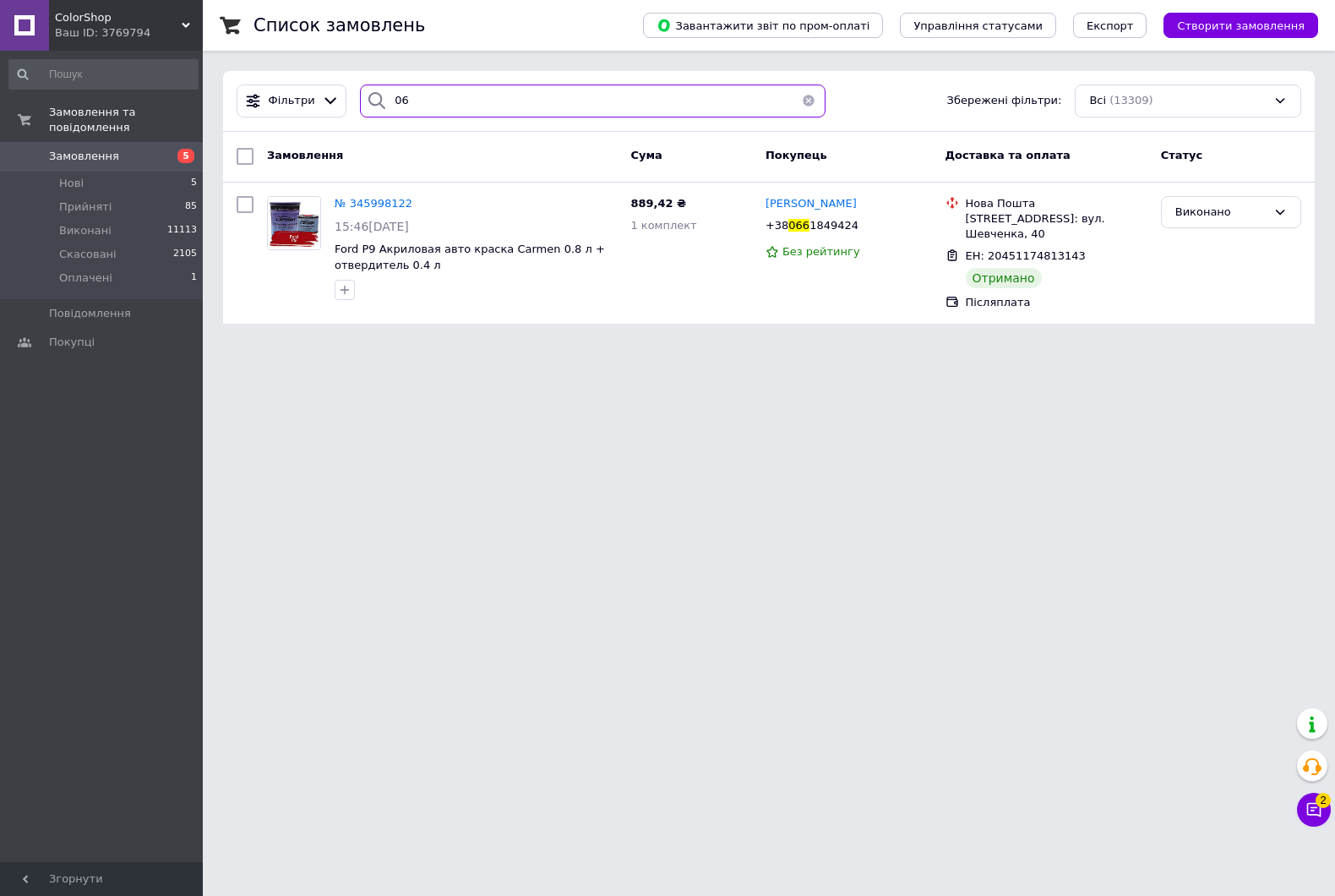
type input "0"
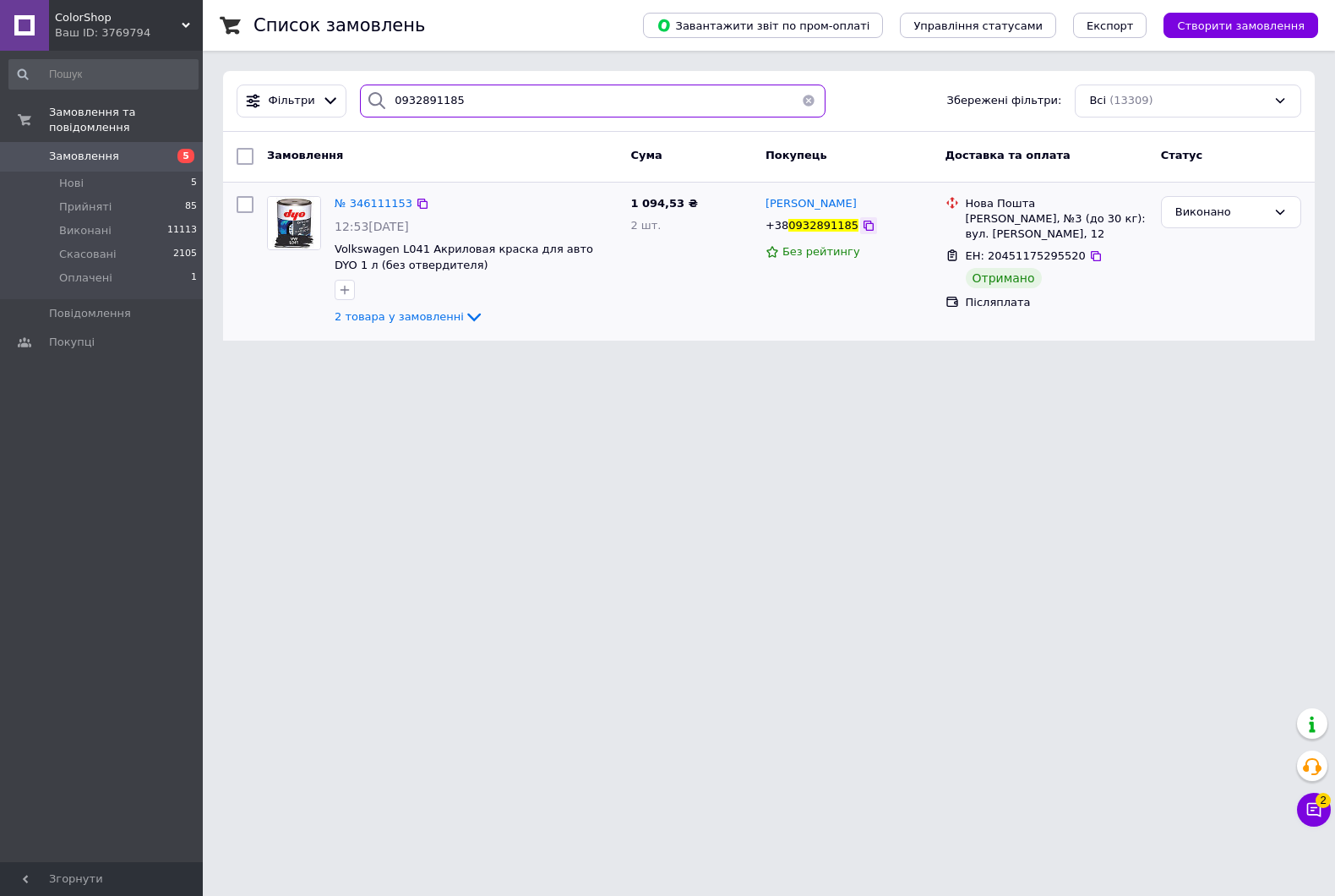
type input "0932891185"
click at [863, 229] on icon at bounding box center [869, 226] width 14 height 14
click at [465, 321] on icon at bounding box center [474, 317] width 20 height 20
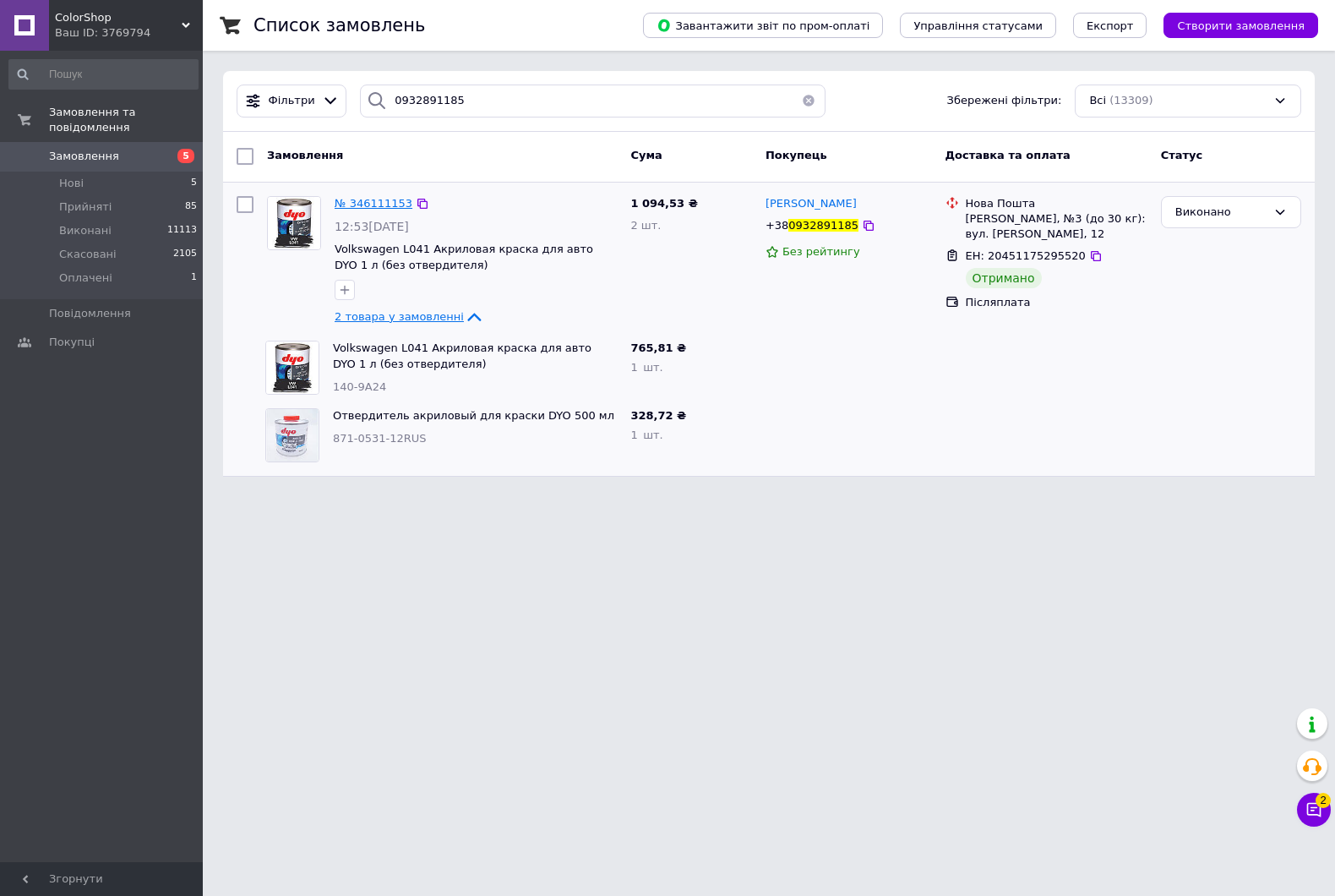
click at [365, 208] on span "№ 346111153" at bounding box center [373, 202] width 77 height 13
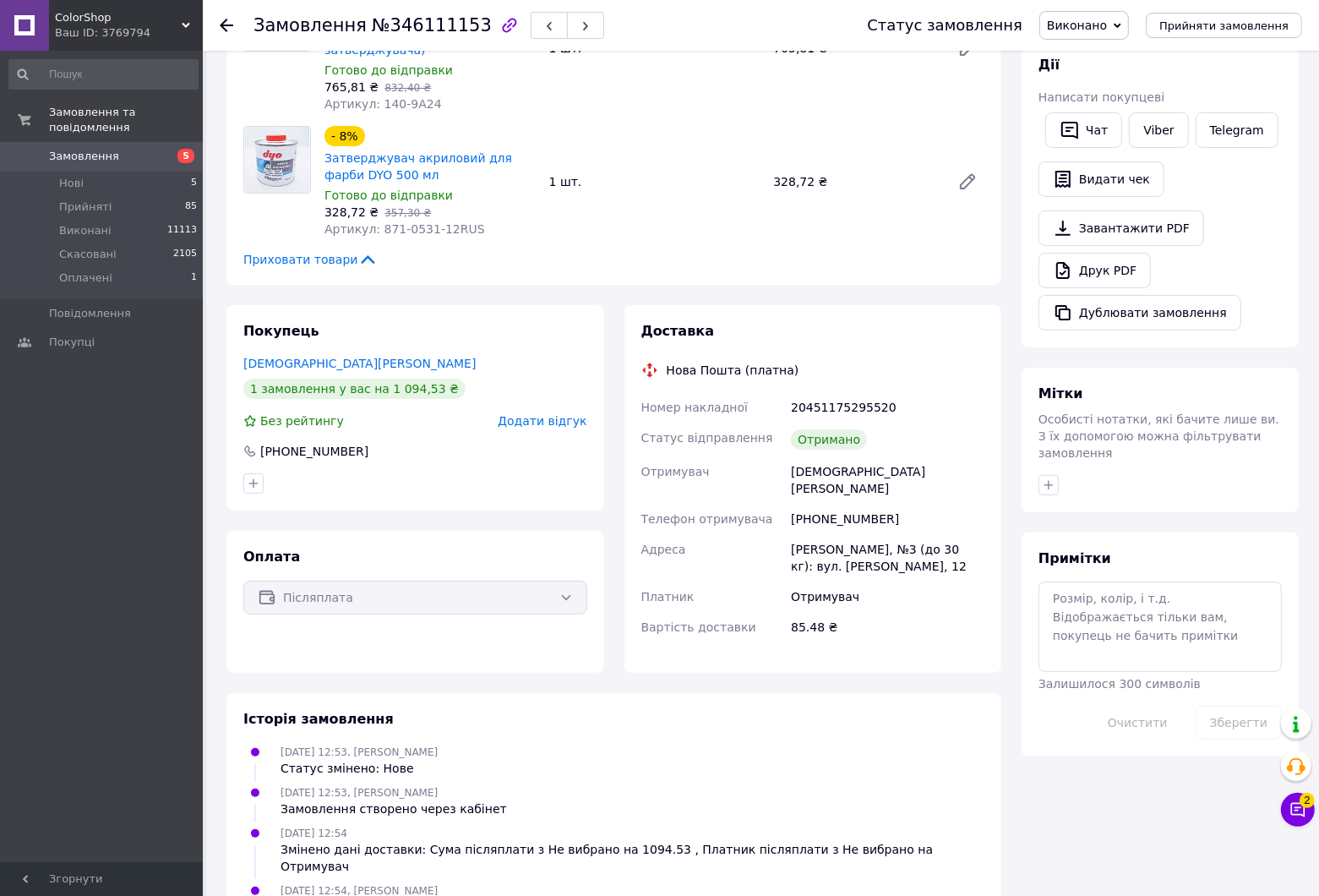
scroll to position [423, 0]
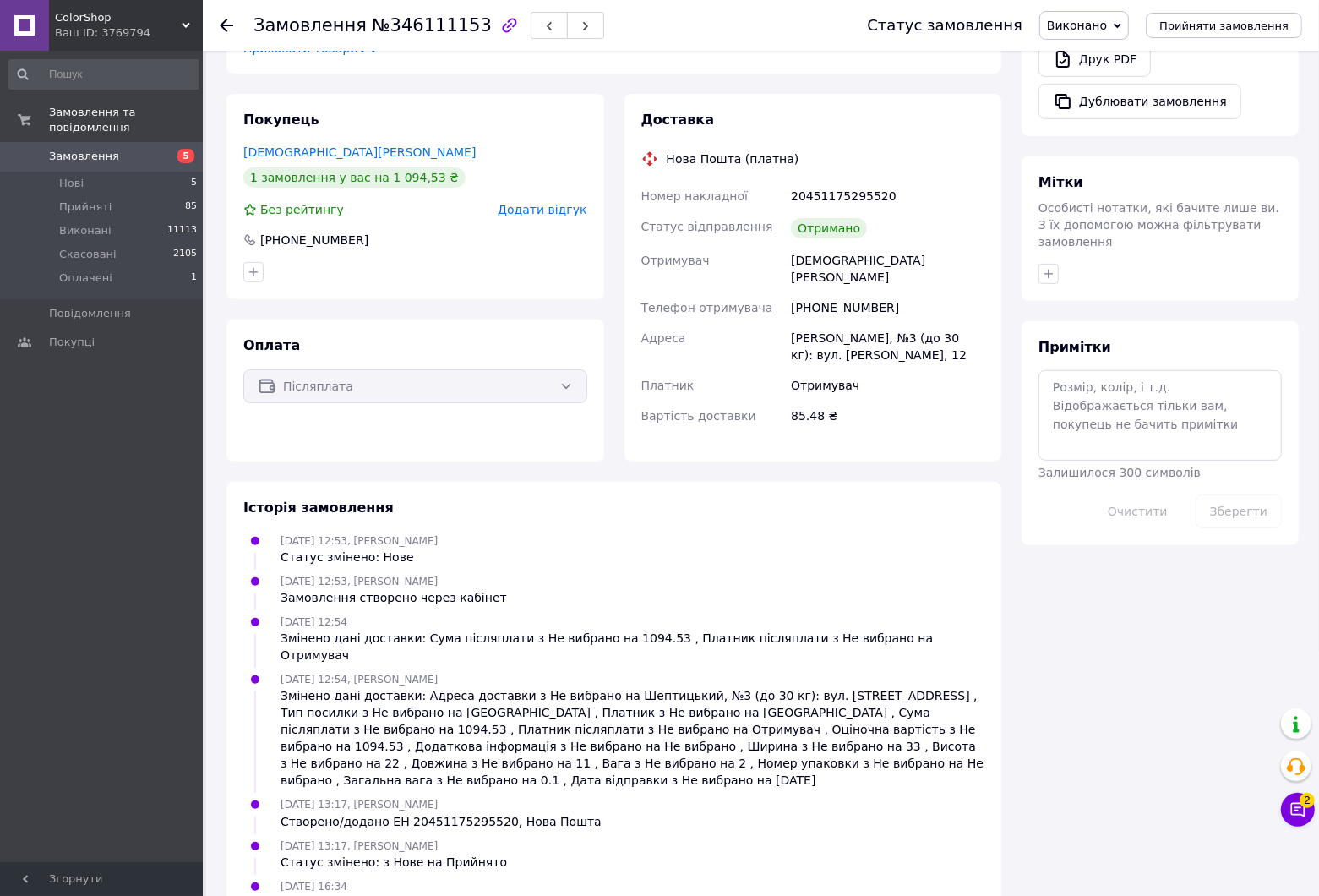
click at [230, 19] on icon at bounding box center [226, 26] width 14 height 14
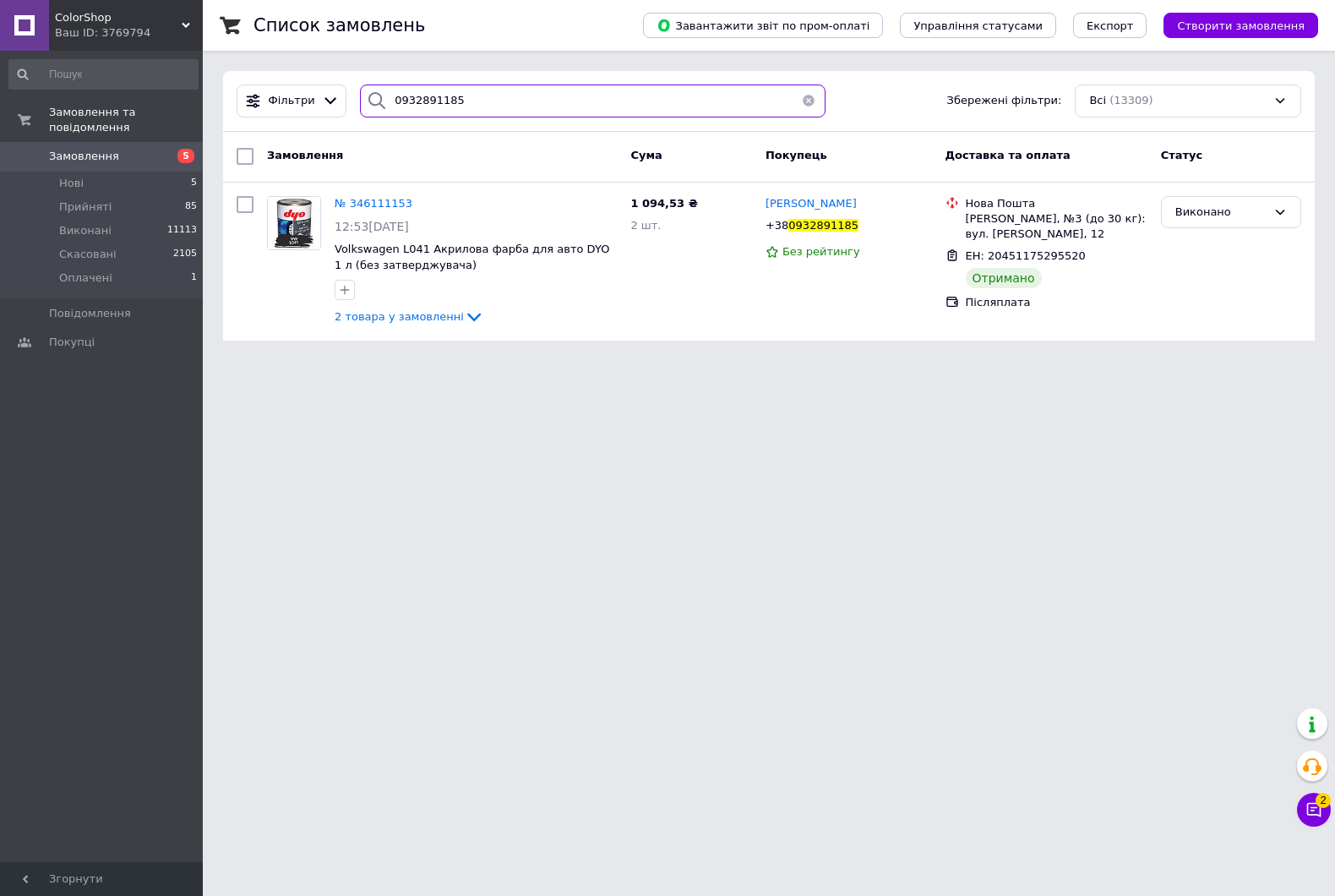
drag, startPoint x: 487, startPoint y: 105, endPoint x: 646, endPoint y: 128, distance: 160.7
click at [276, 125] on div "Фільтри 0932891185 Збережені фільтри: Всі (13309)" at bounding box center [769, 101] width 1092 height 61
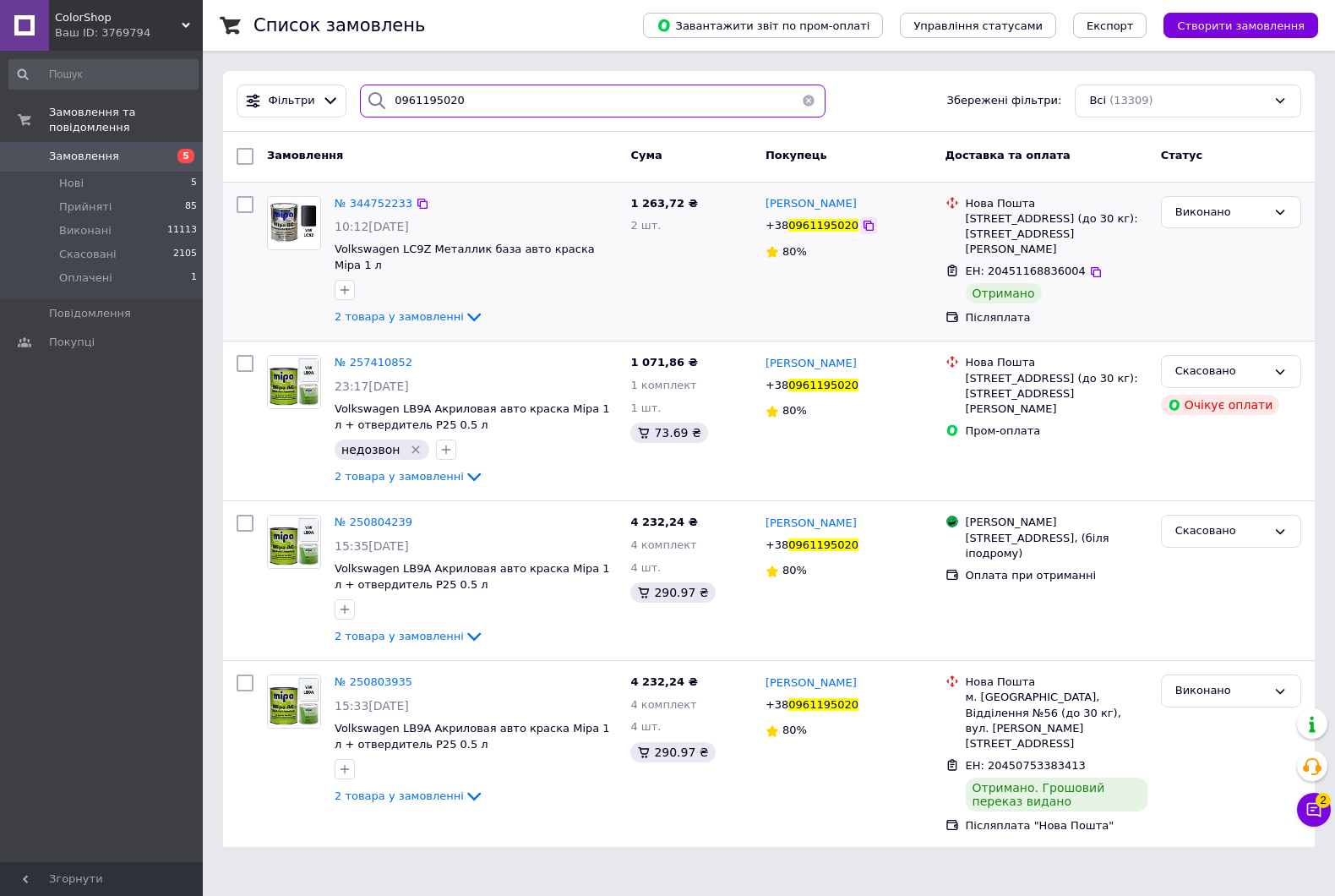
type input "0961195020"
click at [863, 232] on icon at bounding box center [869, 226] width 14 height 14
click at [863, 228] on icon at bounding box center [869, 226] width 14 height 14
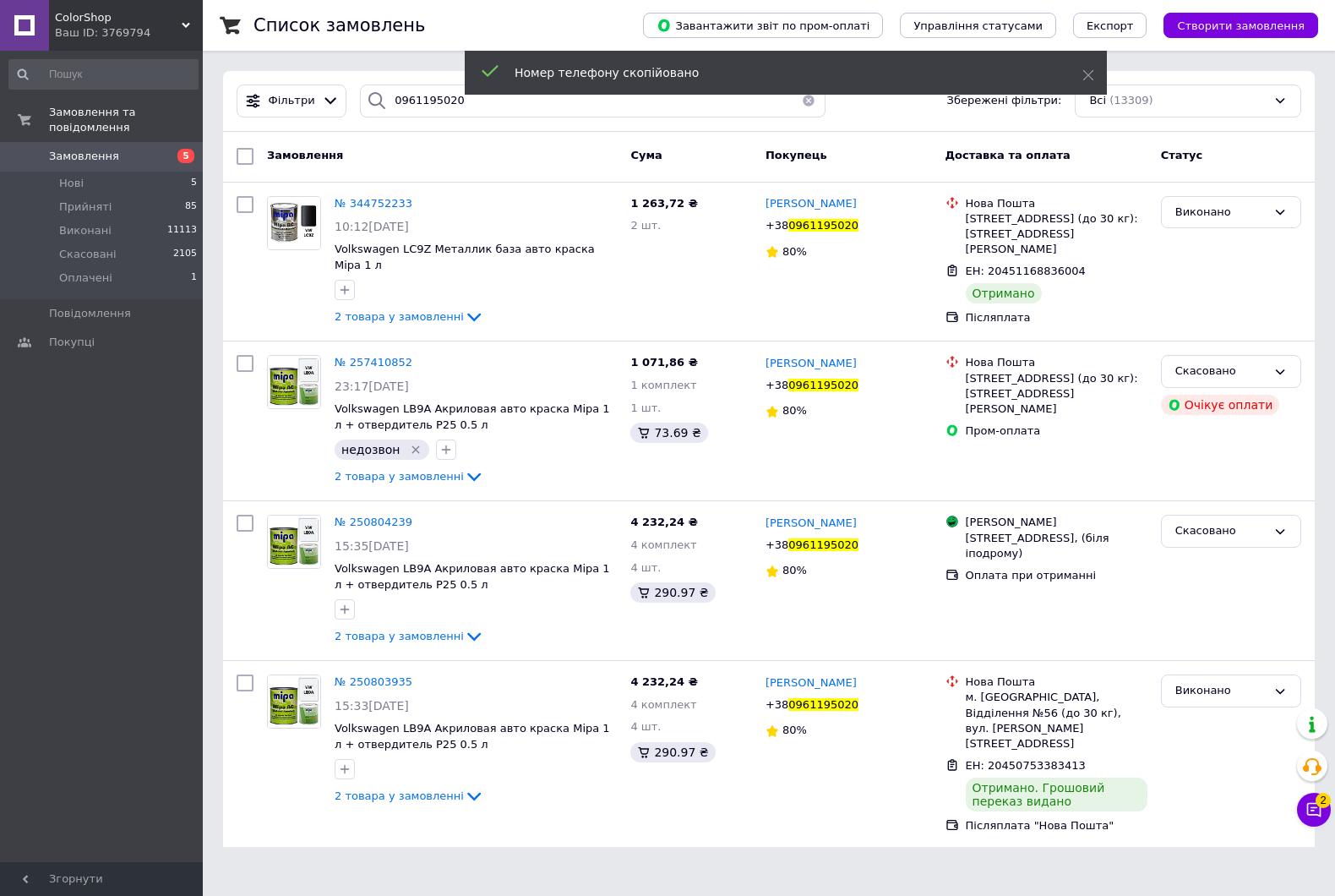
click at [176, 20] on span "ColorShop" at bounding box center [118, 17] width 127 height 15
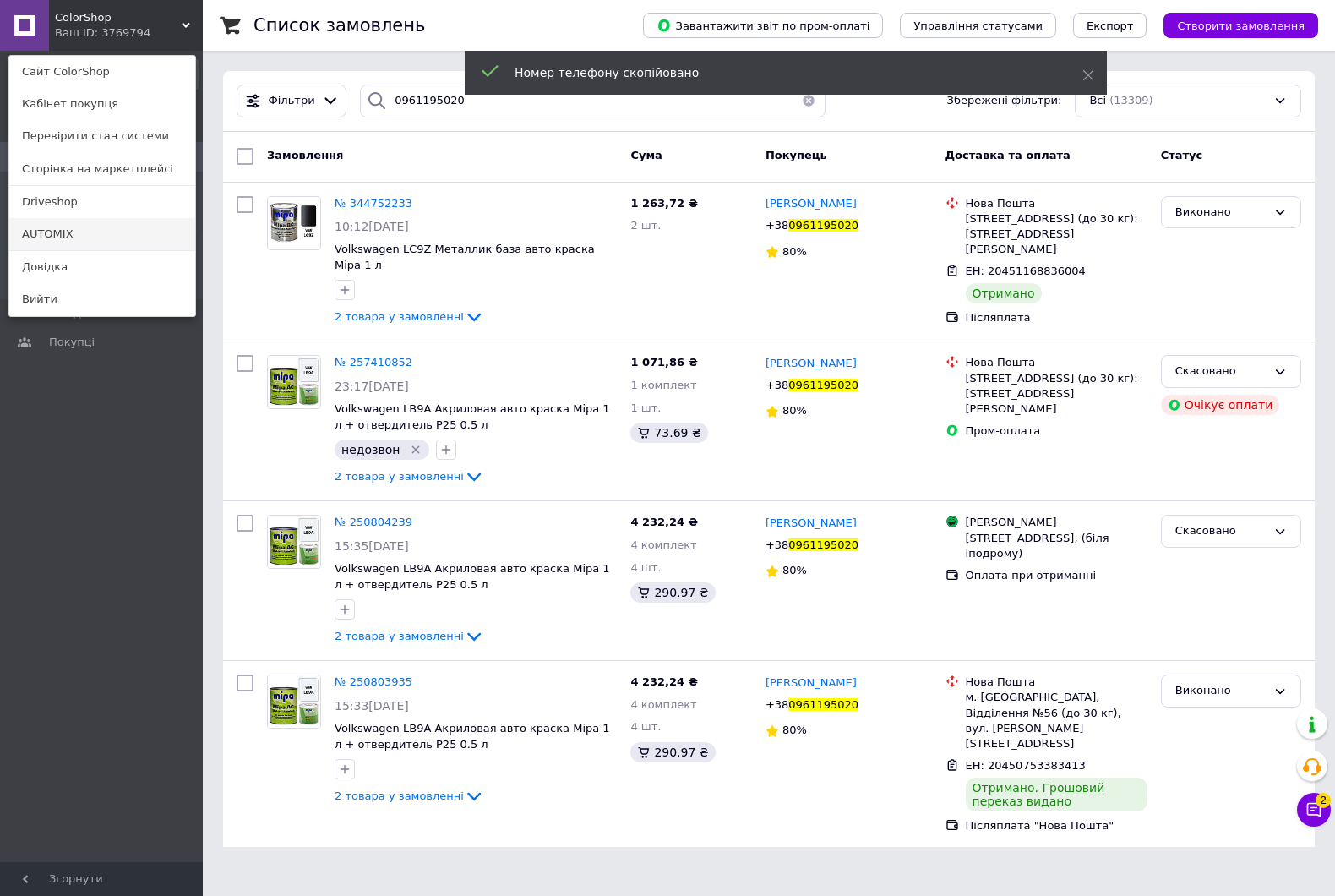
click at [76, 235] on link "AUTOMIX" at bounding box center [101, 234] width 186 height 32
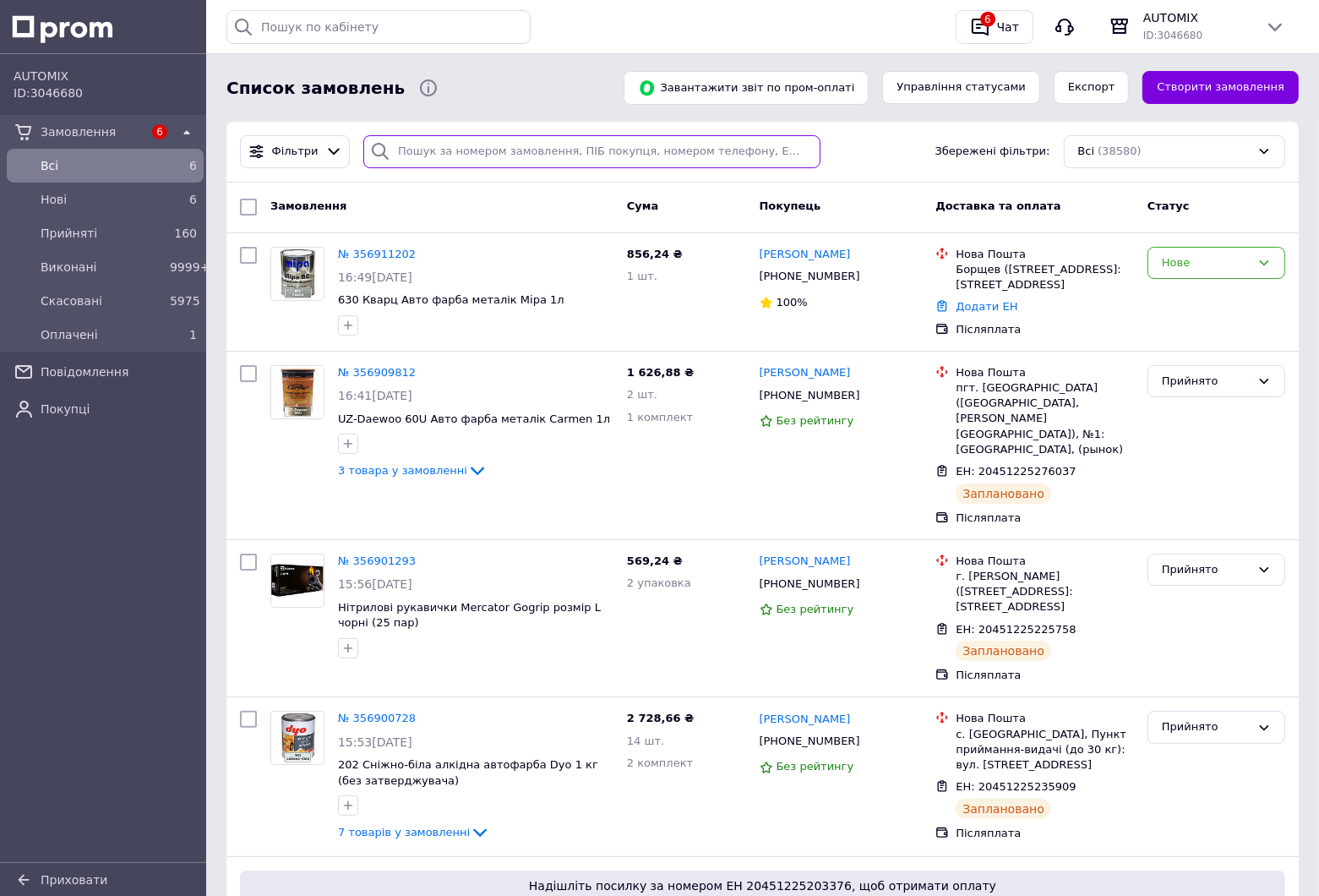
click at [577, 135] on input "search" at bounding box center [592, 151] width 458 height 33
paste input "+380961195020"
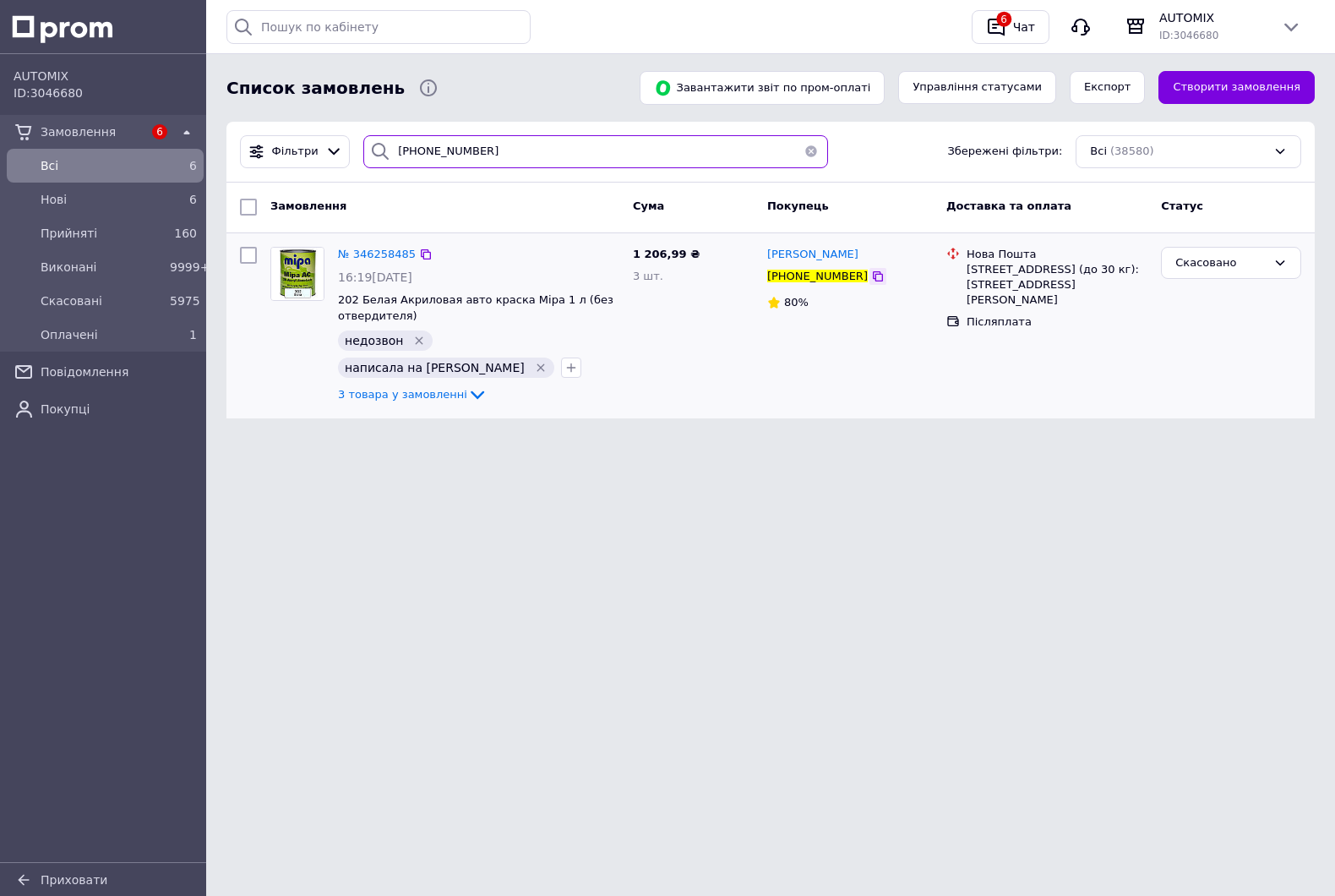
type input "+380961195020"
click at [871, 282] on icon at bounding box center [878, 277] width 14 height 14
click at [1287, 26] on icon at bounding box center [1291, 28] width 14 height 9
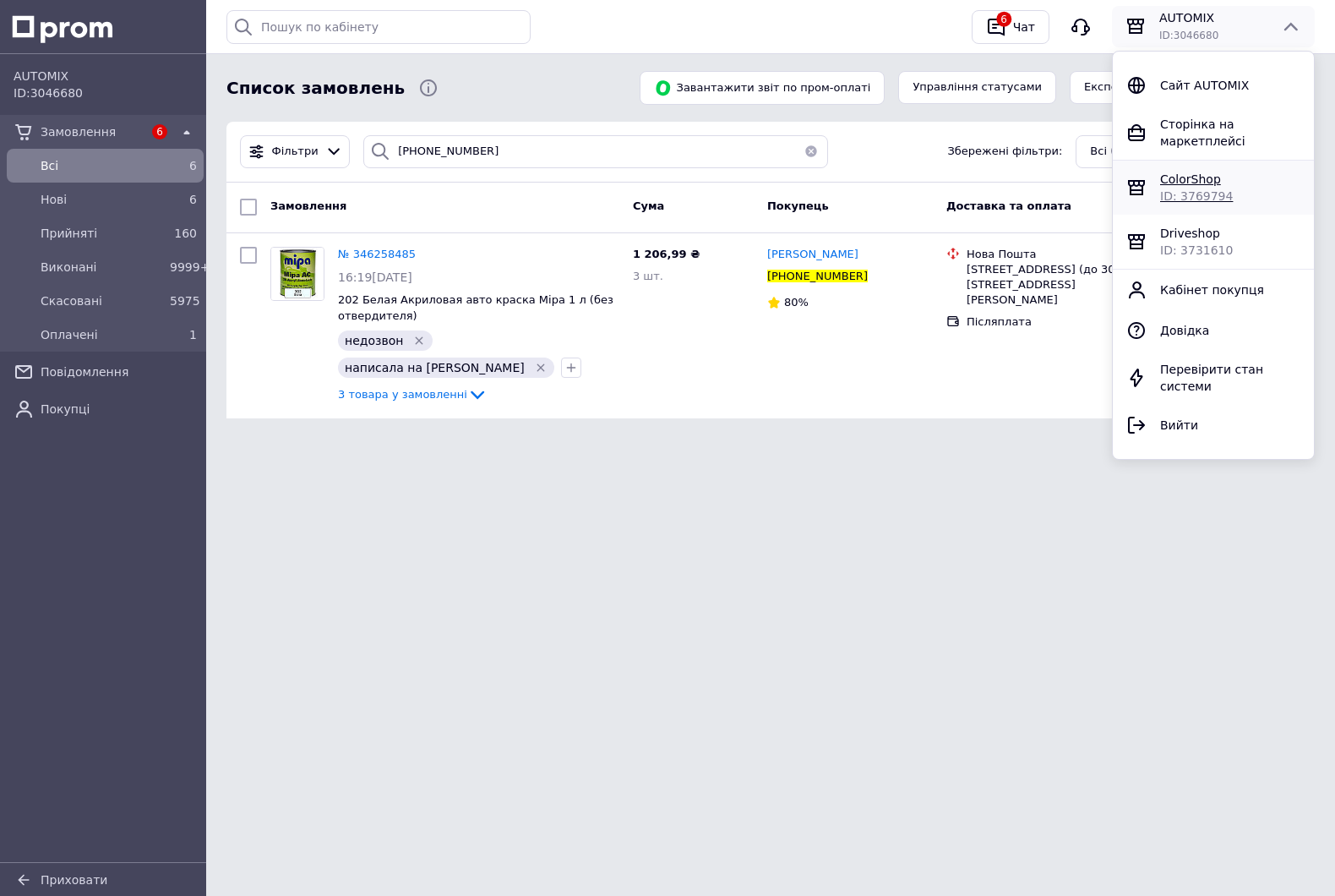
click at [1162, 173] on span "ColorShop" at bounding box center [1190, 180] width 61 height 14
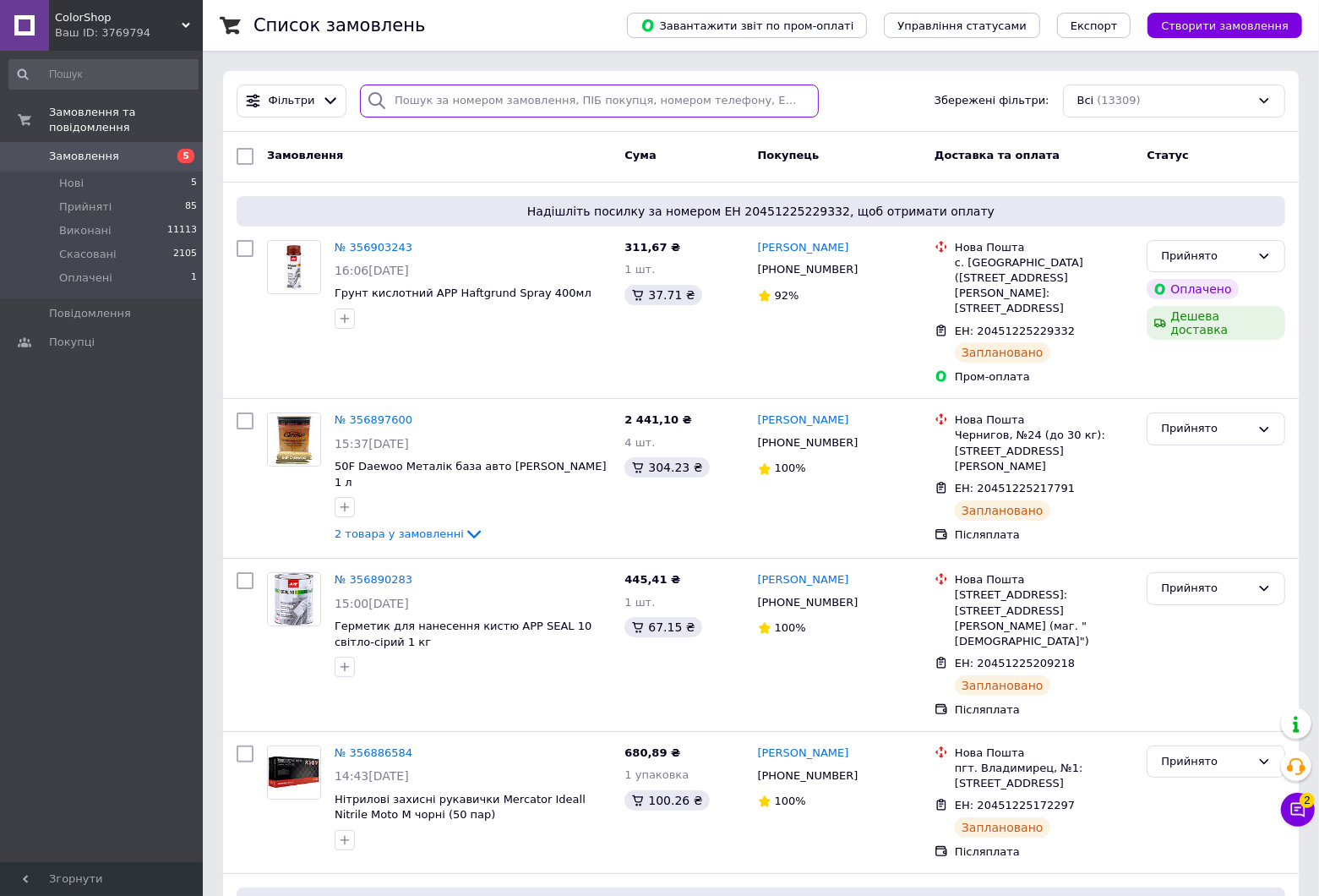
click at [511, 99] on input "search" at bounding box center [590, 100] width 459 height 33
paste input "+380961195020"
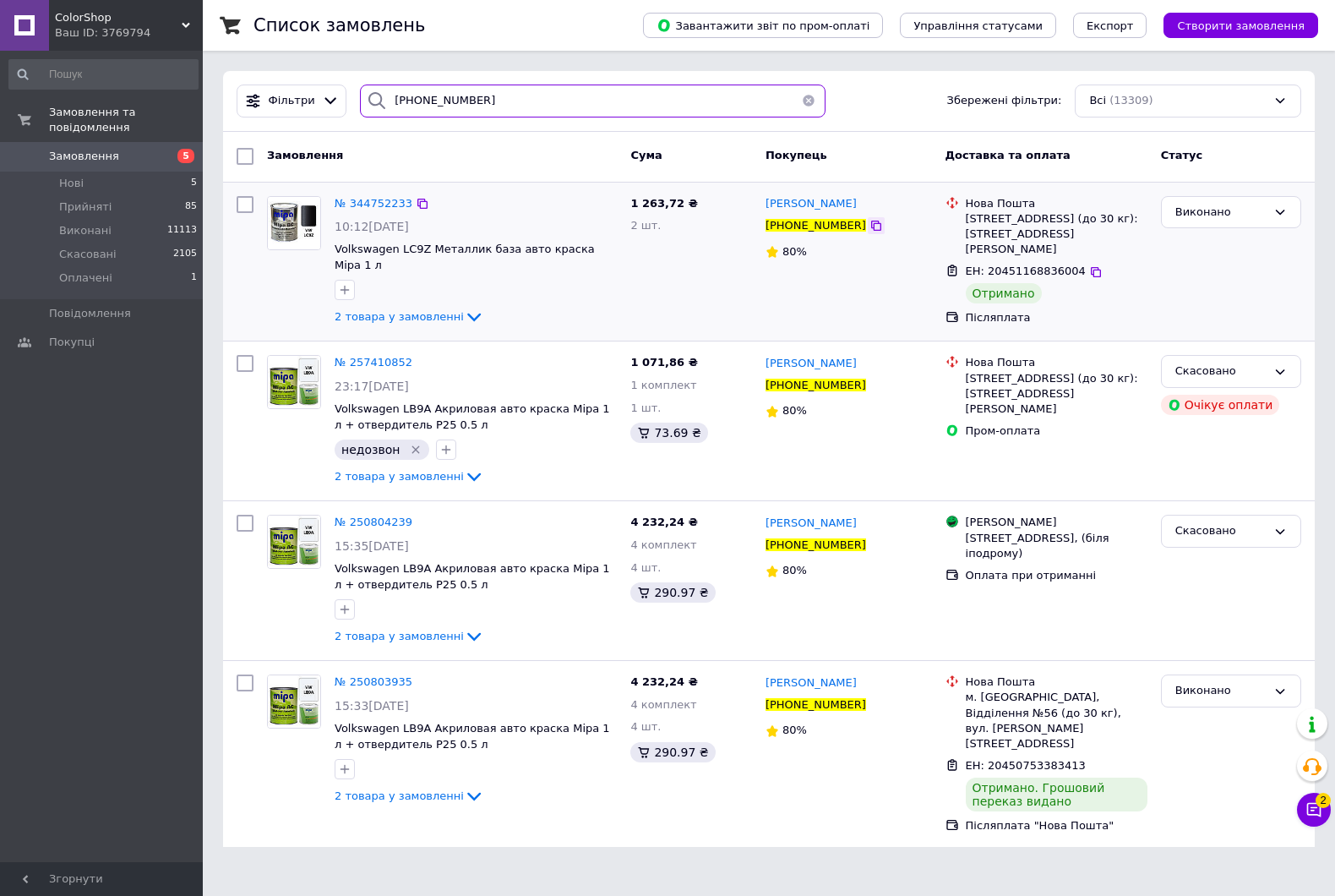
type input "+380961195020"
drag, startPoint x: 855, startPoint y: 226, endPoint x: 748, endPoint y: 373, distance: 181.8
click at [869, 226] on icon at bounding box center [876, 226] width 14 height 14
click at [185, 26] on use at bounding box center [186, 25] width 9 height 5
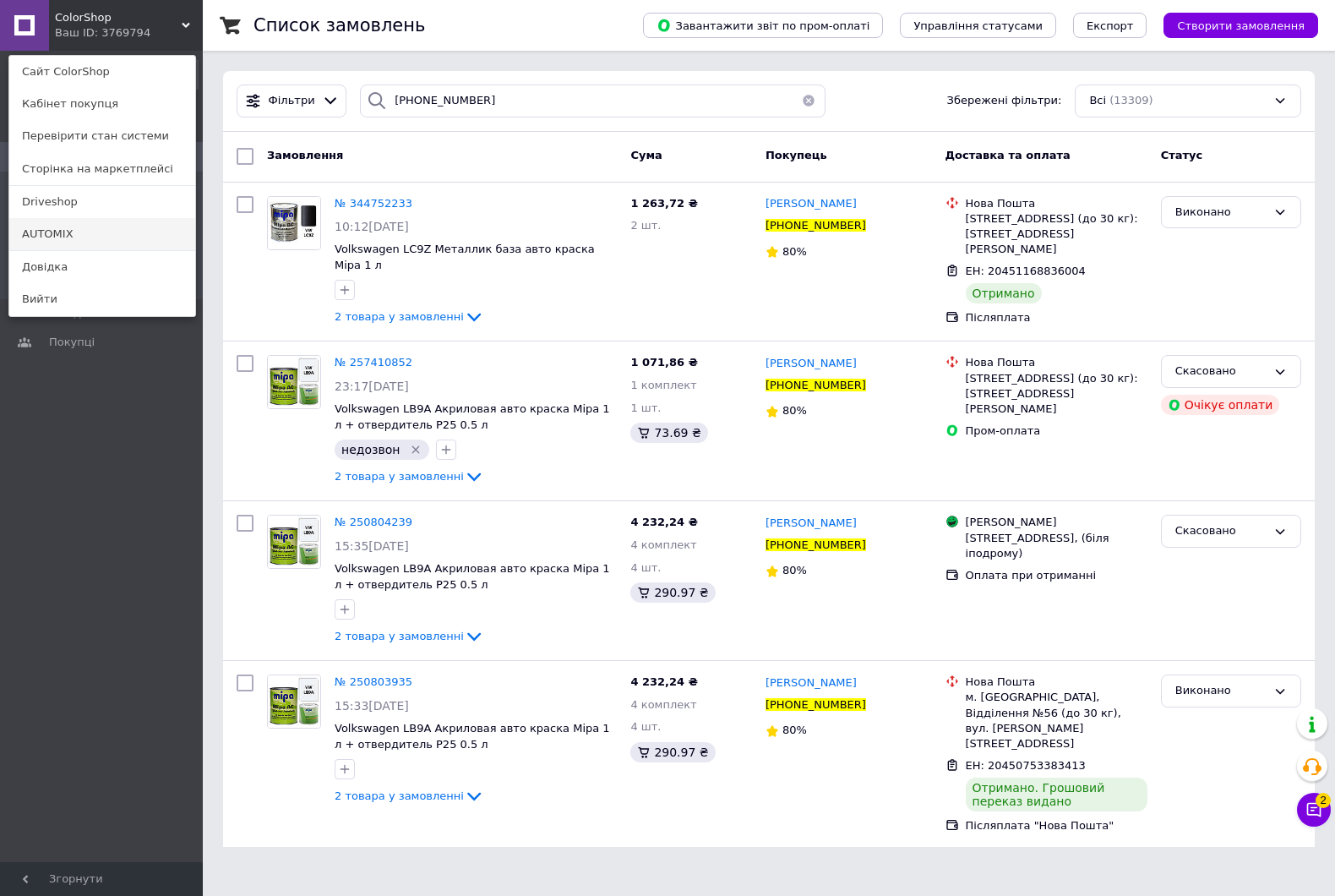
click at [62, 229] on link "AUTOMIX" at bounding box center [101, 234] width 186 height 32
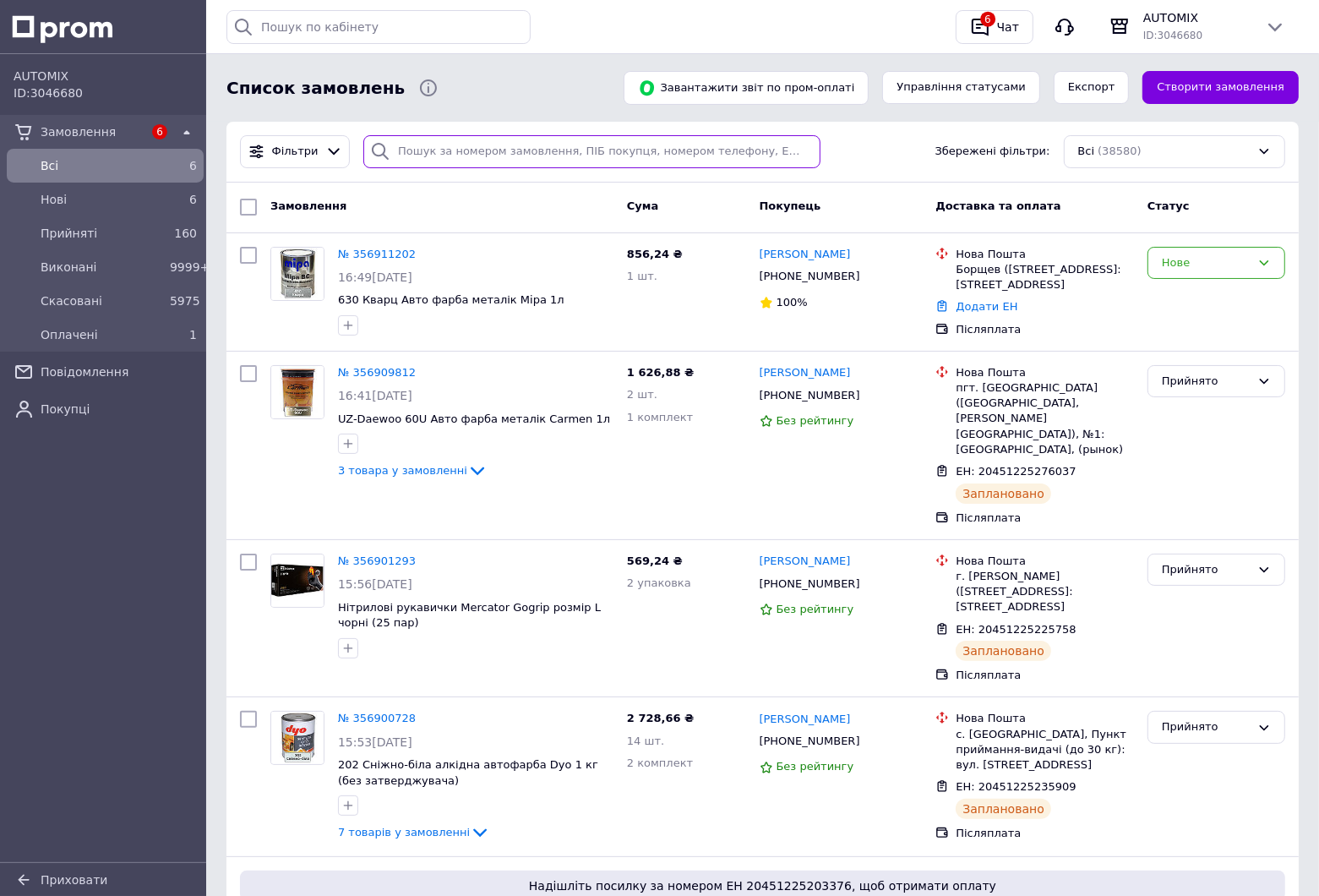
click at [498, 136] on input "search" at bounding box center [592, 151] width 458 height 33
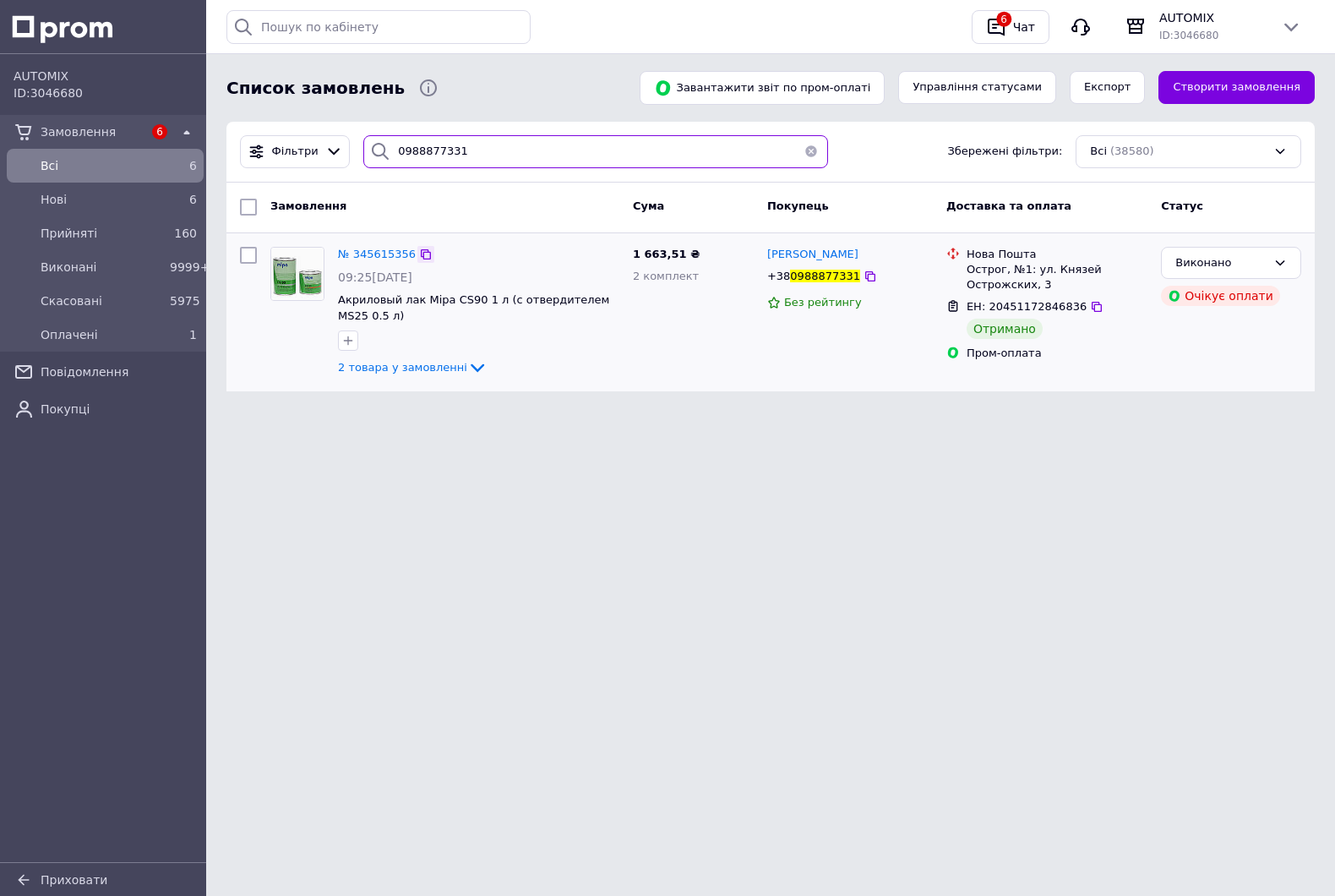
type input "0988877331"
click at [421, 252] on icon at bounding box center [426, 254] width 10 height 10
click at [864, 283] on icon at bounding box center [870, 277] width 14 height 14
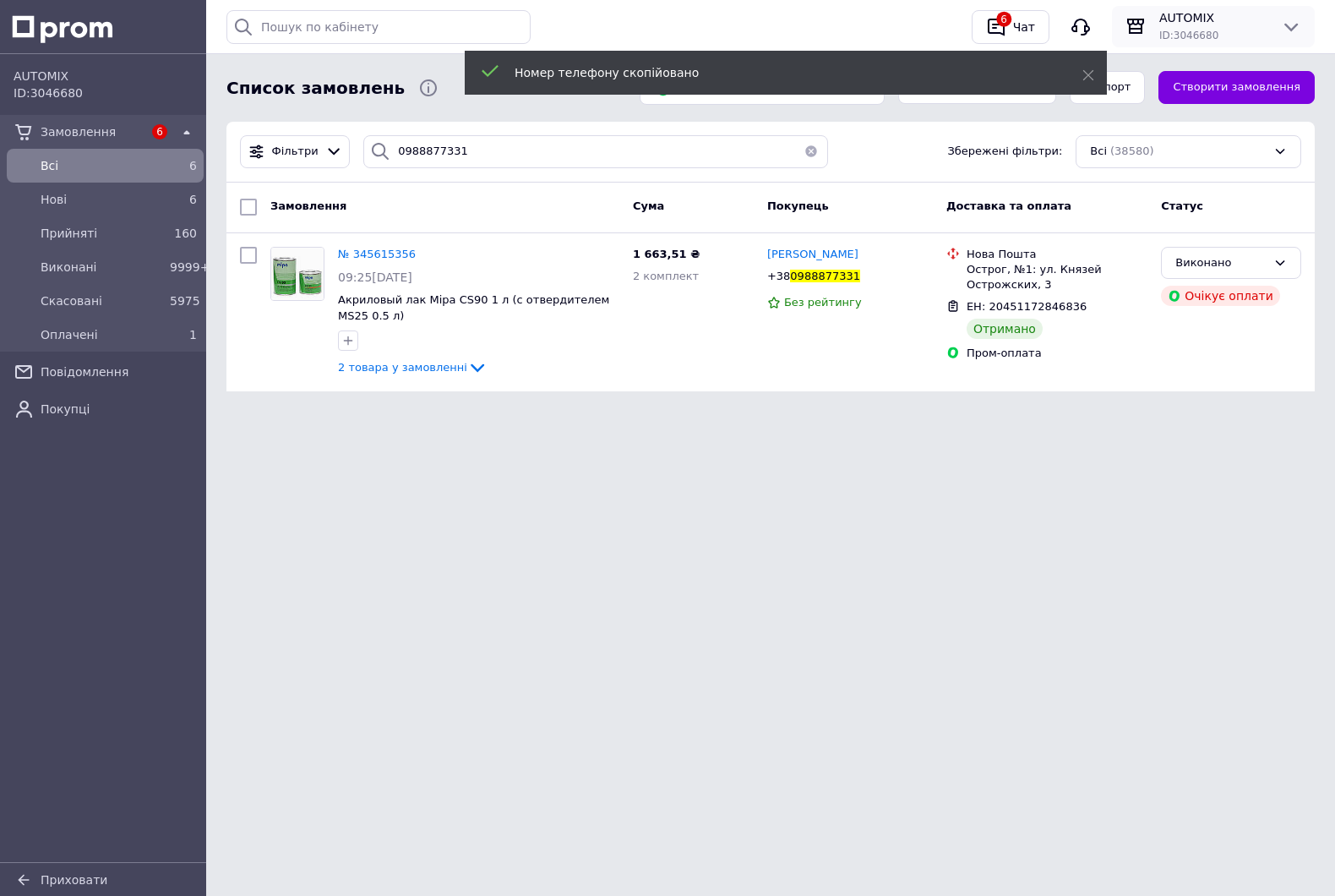
click at [1300, 24] on icon at bounding box center [1291, 27] width 20 height 20
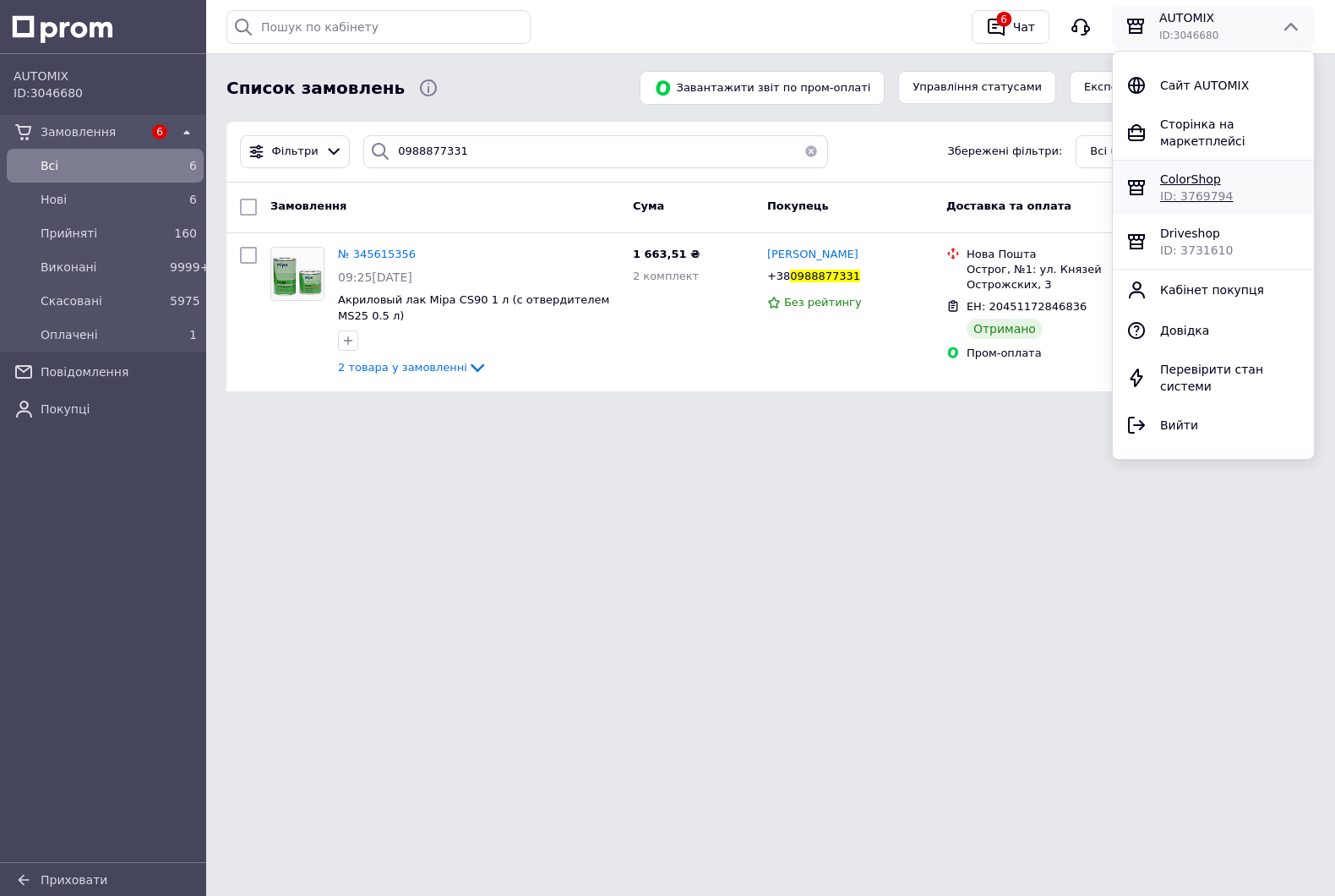
drag, startPoint x: 1170, startPoint y: 182, endPoint x: 1167, endPoint y: 174, distance: 8.5
click at [1171, 190] on span "ID: 3769794" at bounding box center [1196, 196] width 72 height 14
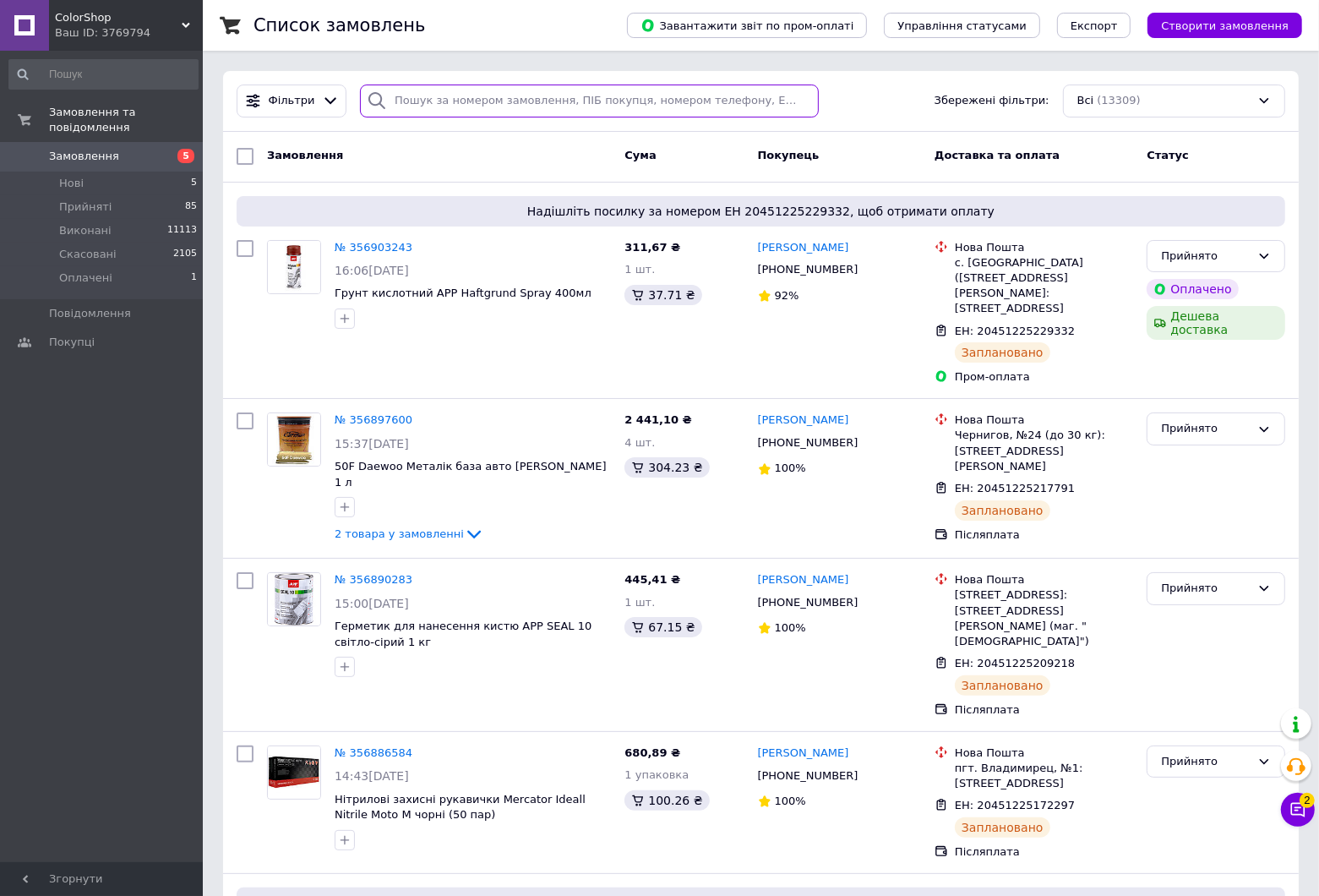
click at [503, 99] on input "search" at bounding box center [590, 100] width 459 height 33
paste input "[PHONE_NUMBER]"
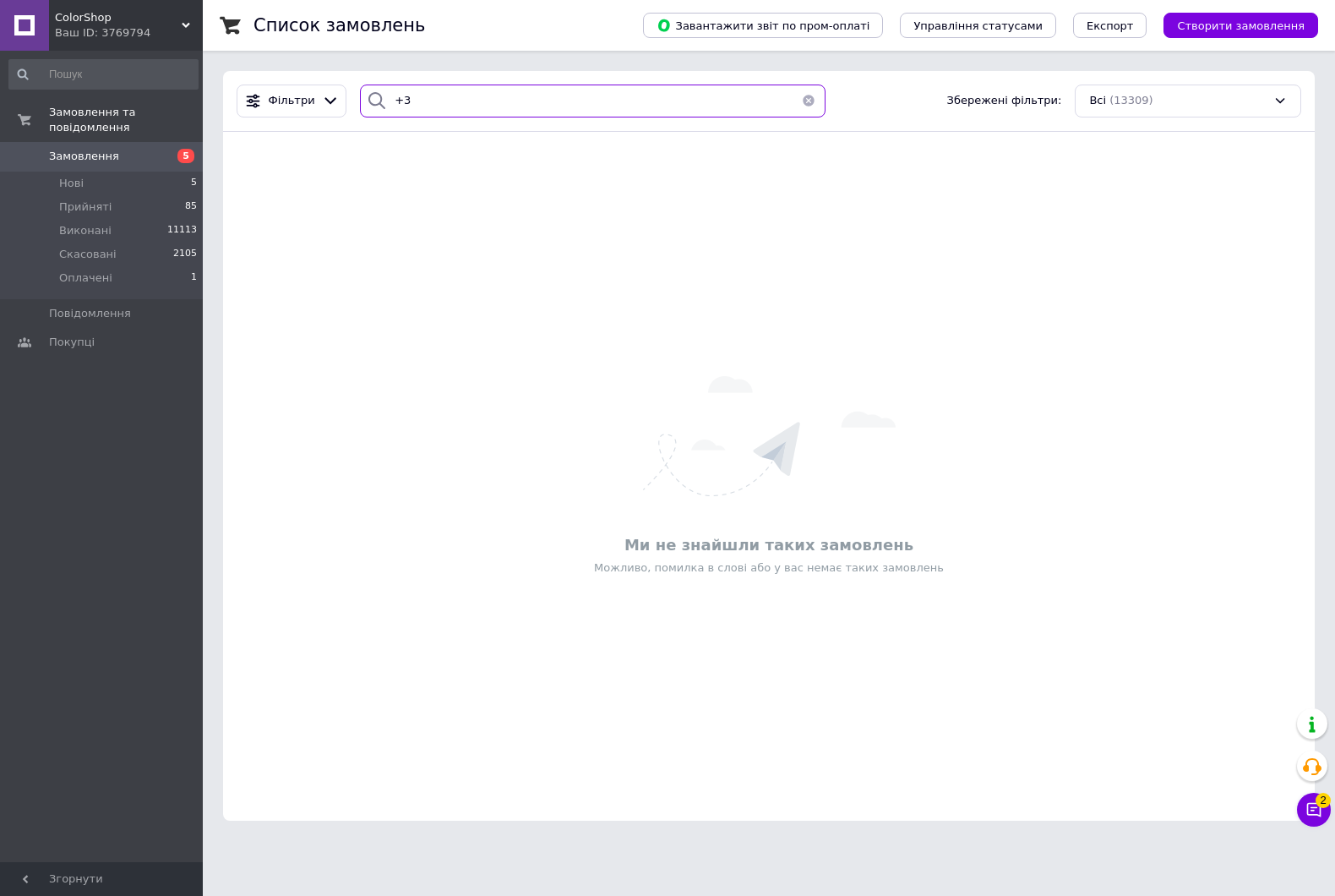
type input "+"
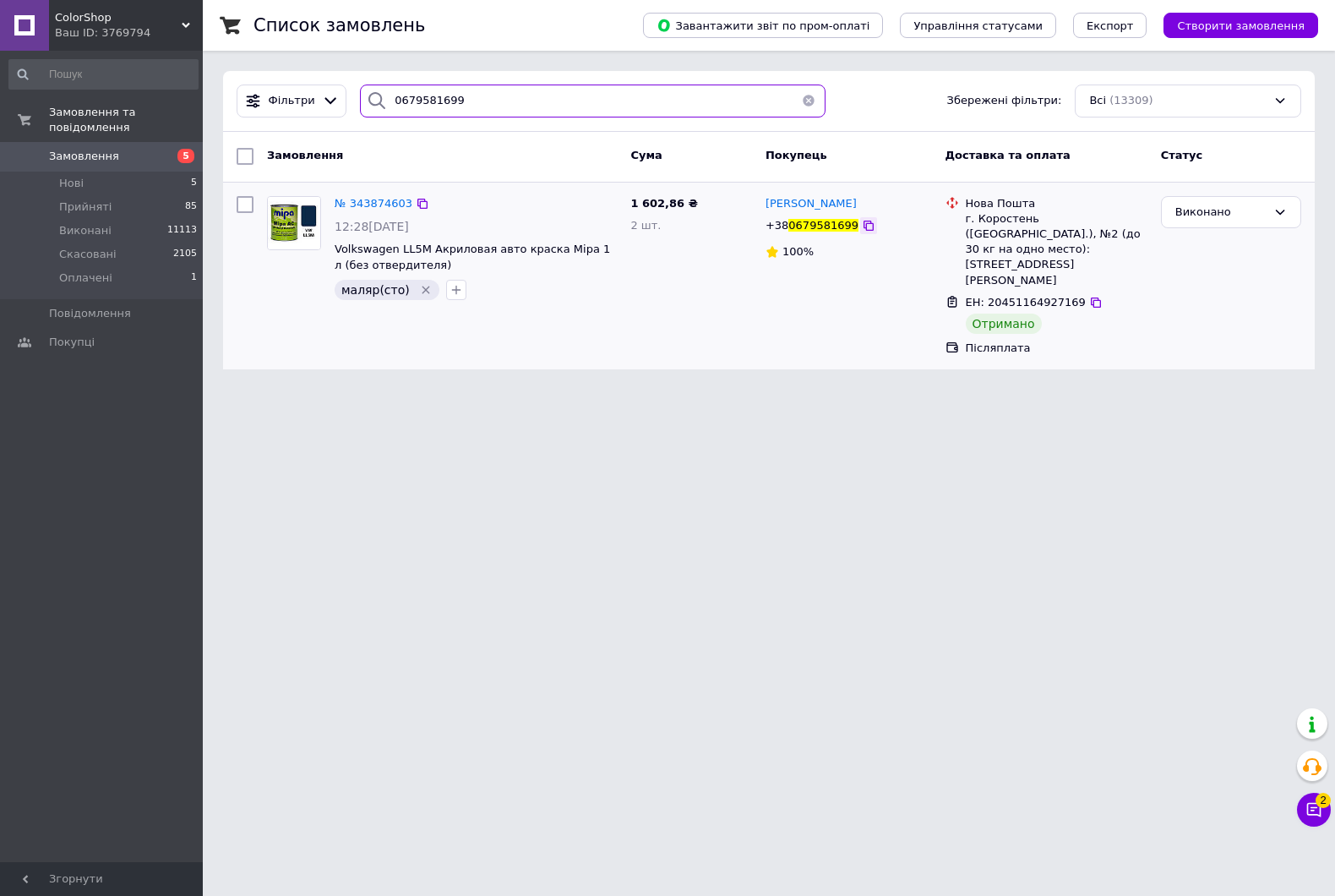
type input "0679581699"
click at [863, 226] on icon at bounding box center [869, 226] width 14 height 14
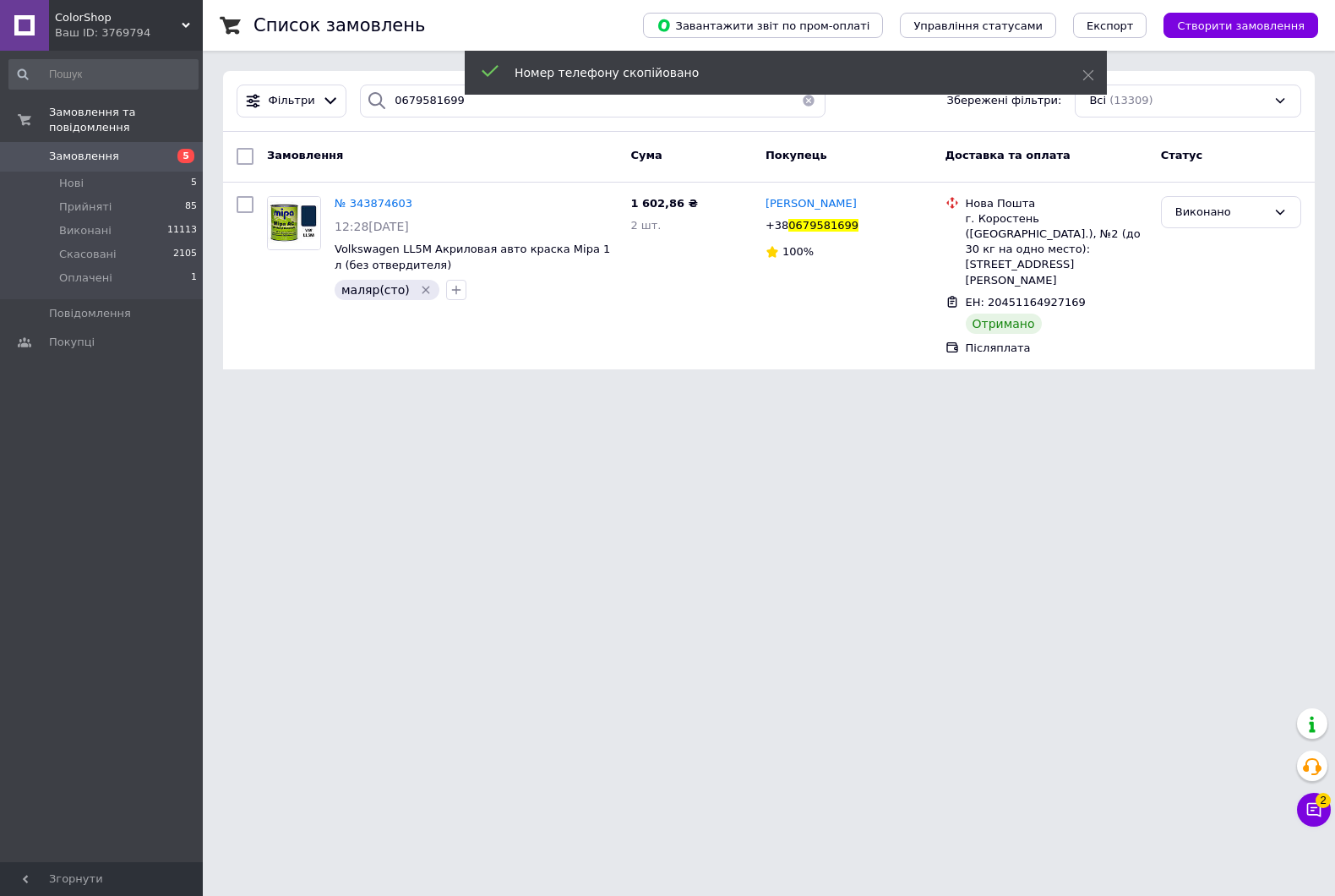
click at [196, 14] on div "ColorShop Ваш ID: 3769794" at bounding box center [125, 25] width 154 height 51
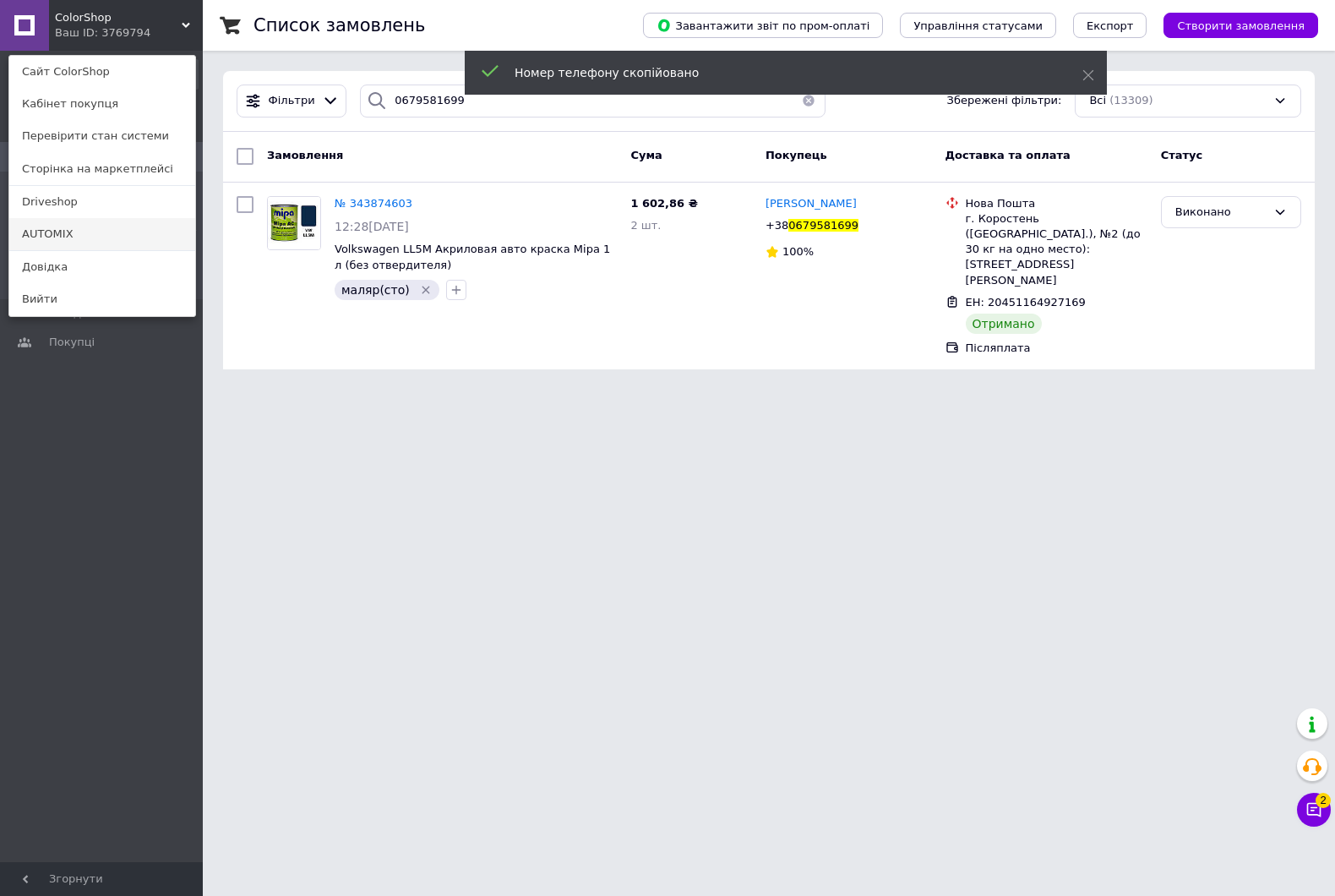
click at [93, 230] on link "AUTOMIX" at bounding box center [101, 234] width 186 height 32
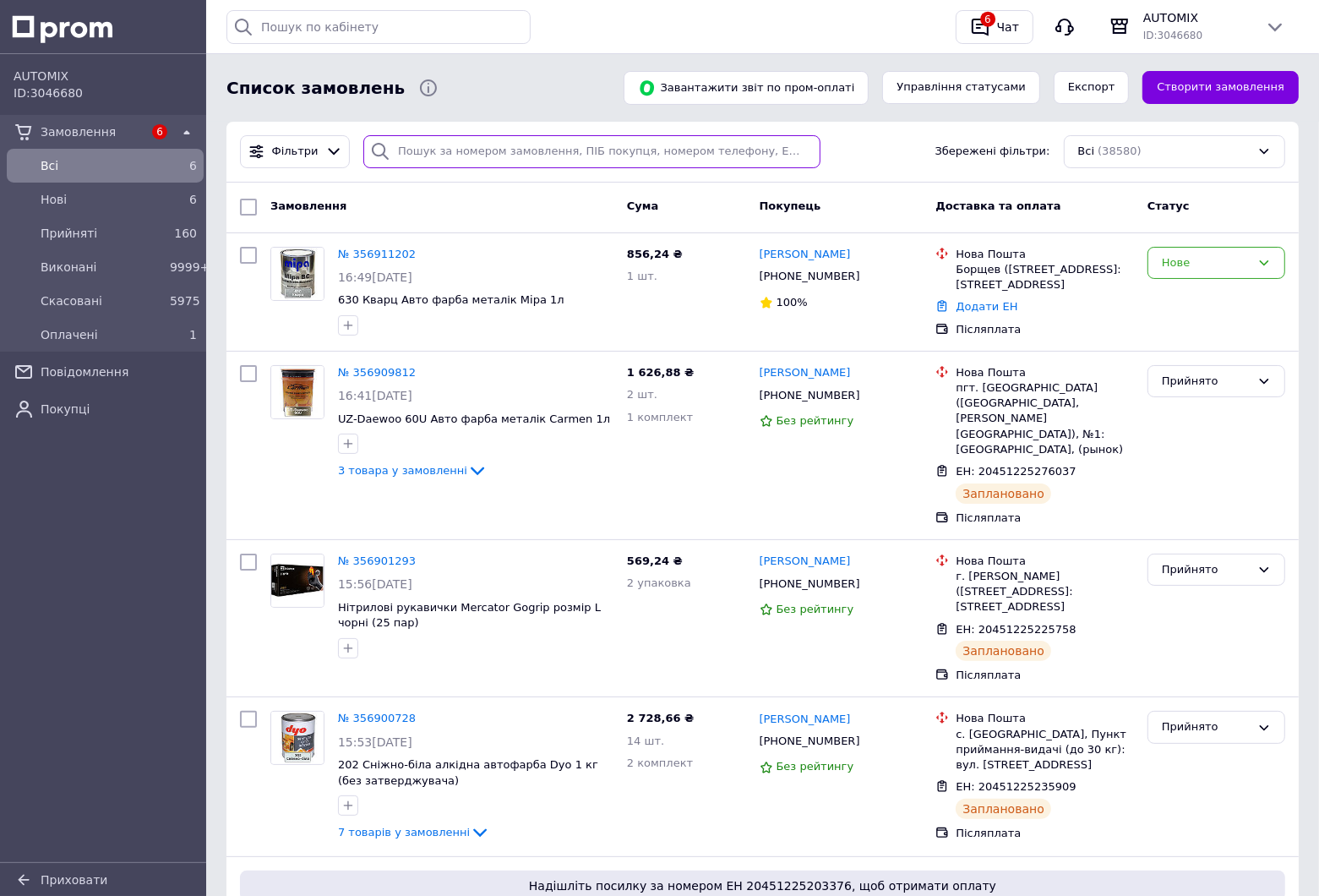
click at [504, 145] on input "search" at bounding box center [592, 151] width 458 height 33
paste input "[PHONE_NUMBER]"
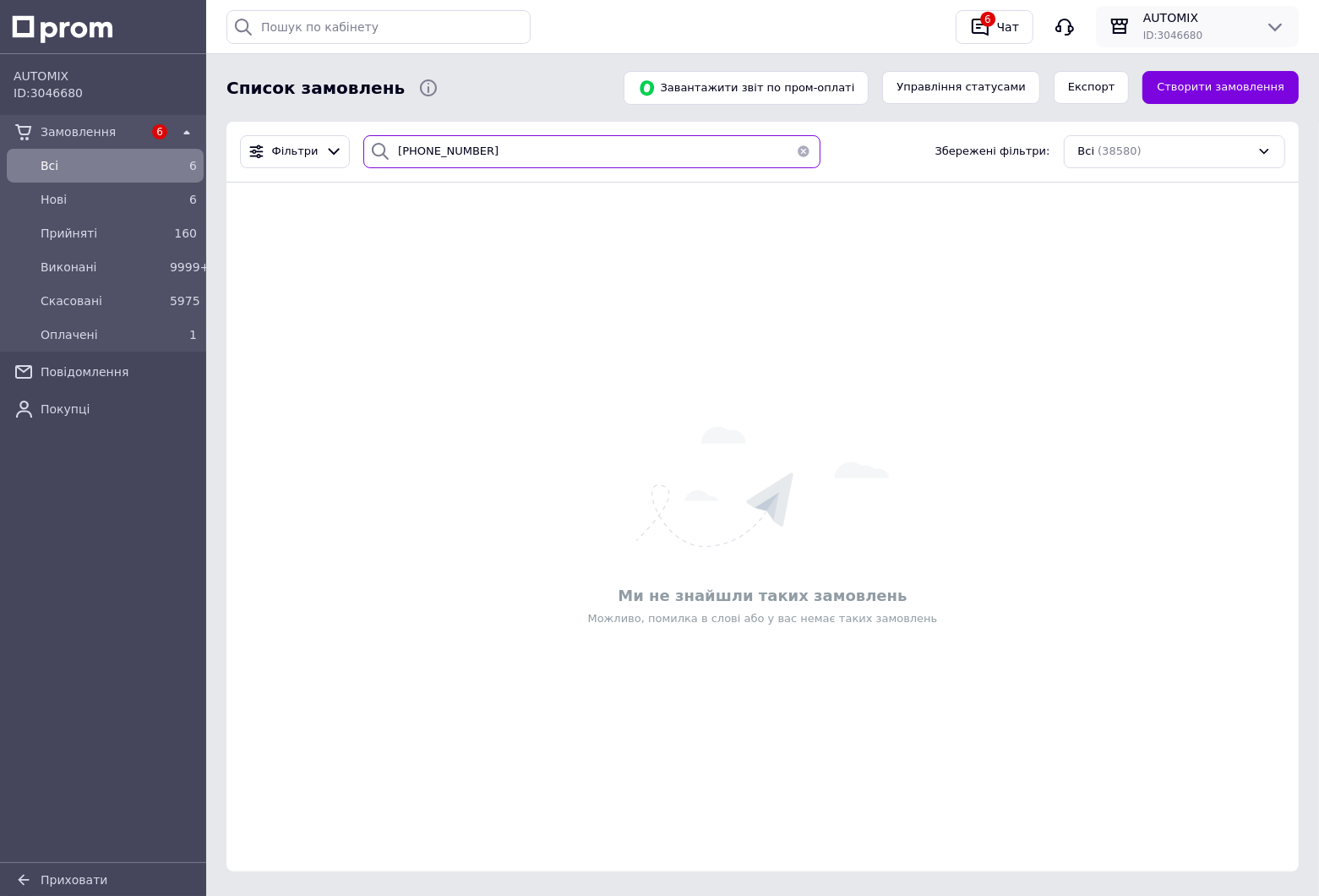
type input "[PHONE_NUMBER]"
click at [1278, 24] on icon at bounding box center [1275, 27] width 20 height 20
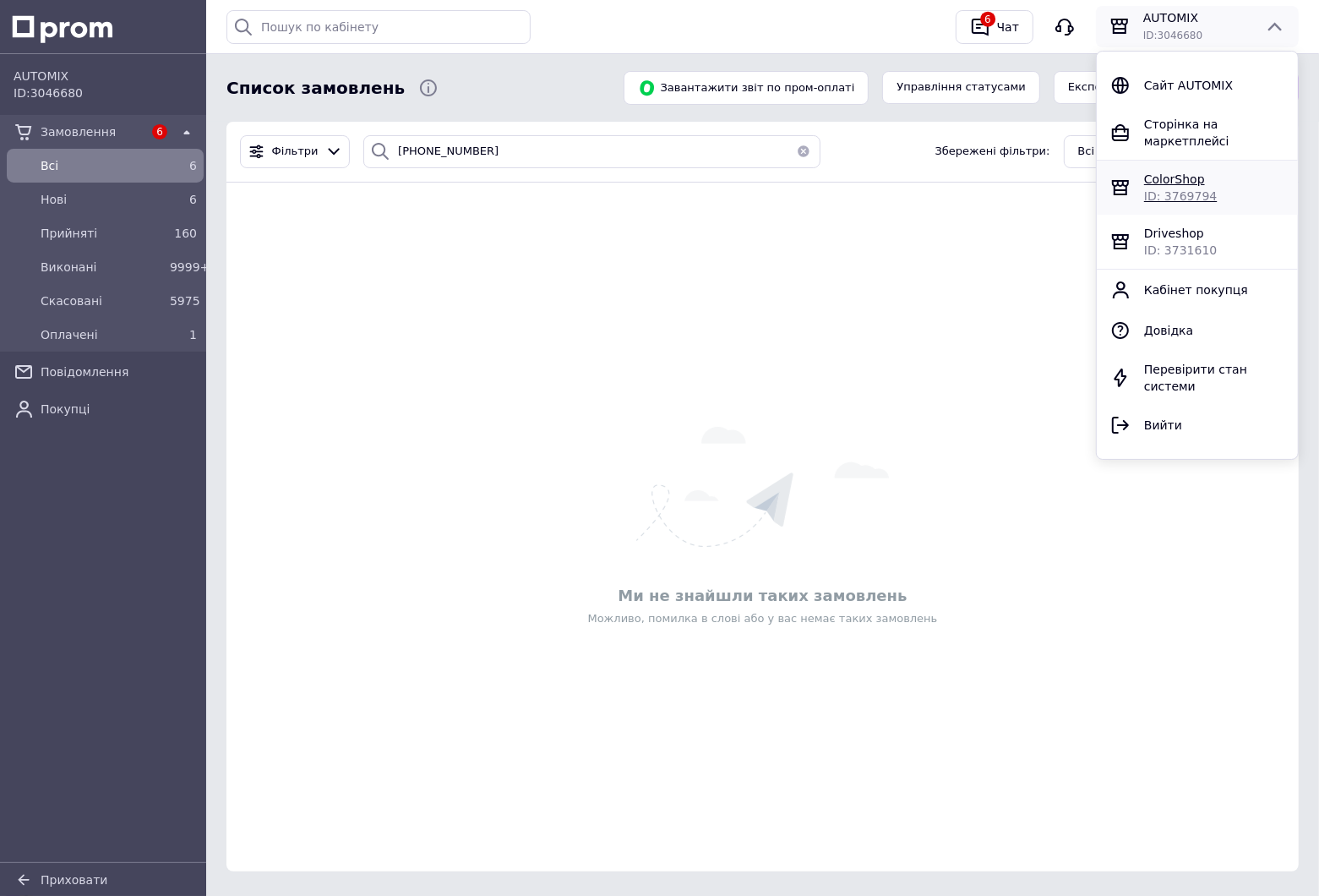
click at [1132, 171] on div "ColorShop ID: 3769794" at bounding box center [1197, 188] width 188 height 34
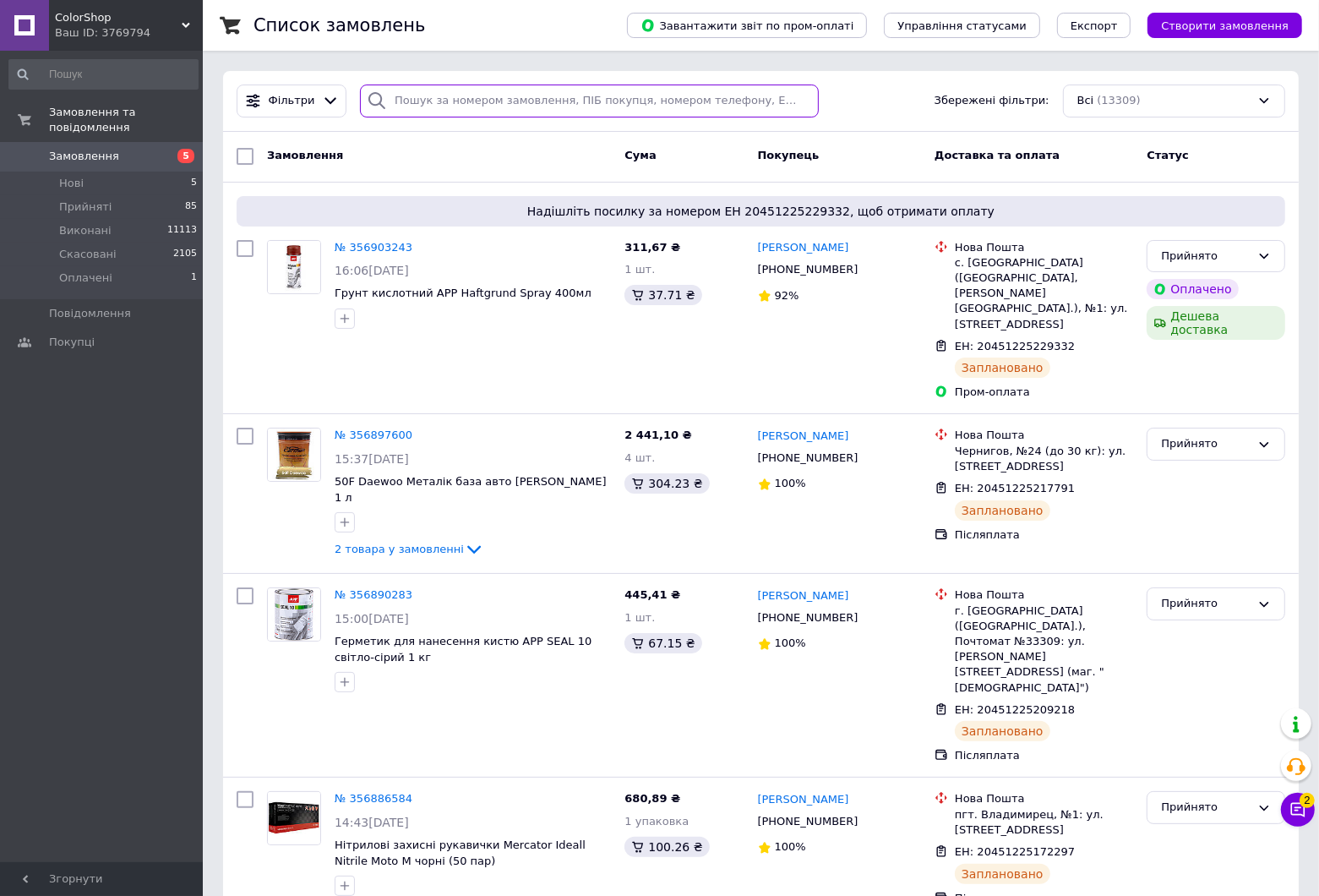
click at [537, 85] on input "search" at bounding box center [590, 100] width 459 height 33
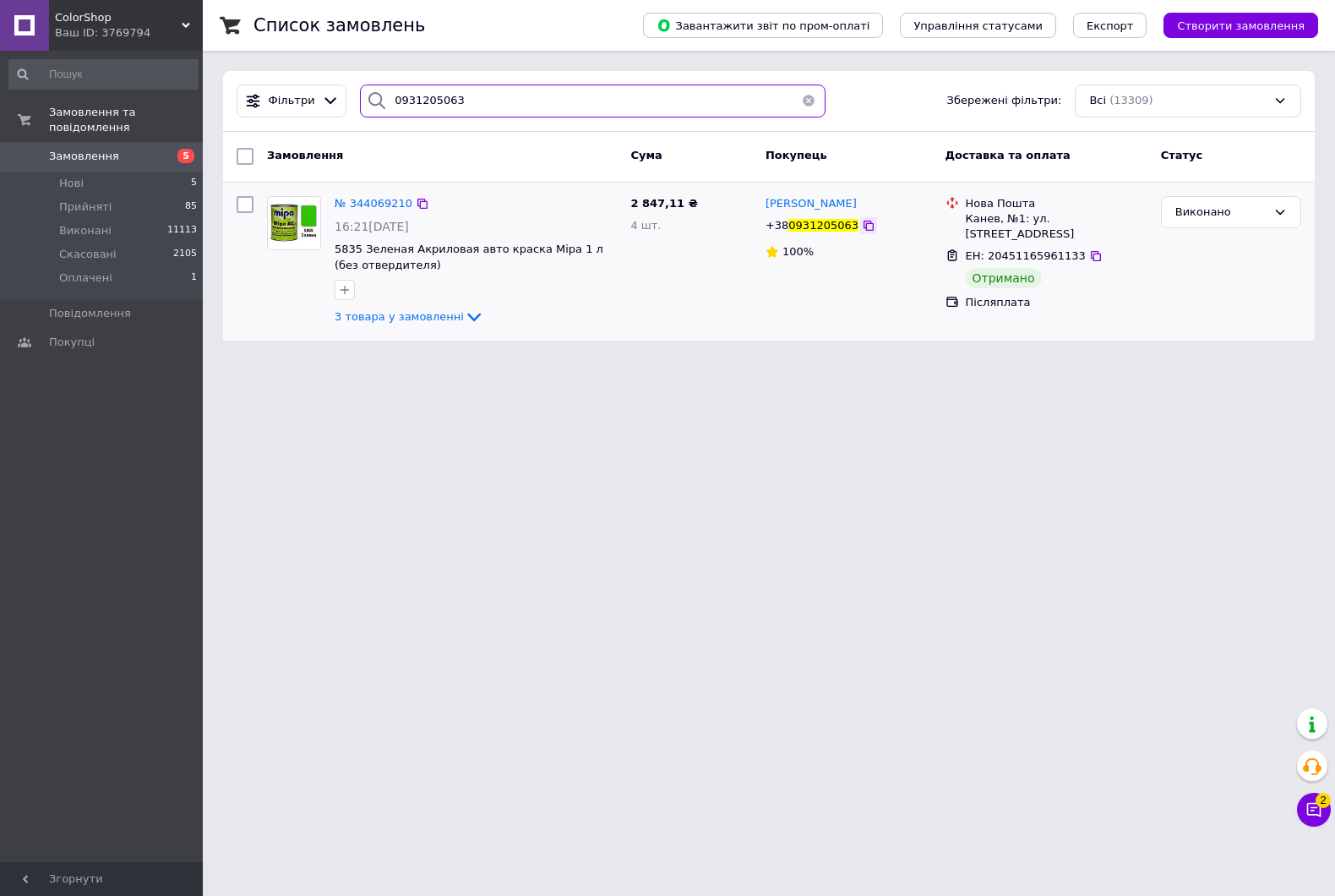
type input "0931205063"
click at [863, 225] on icon at bounding box center [869, 226] width 14 height 14
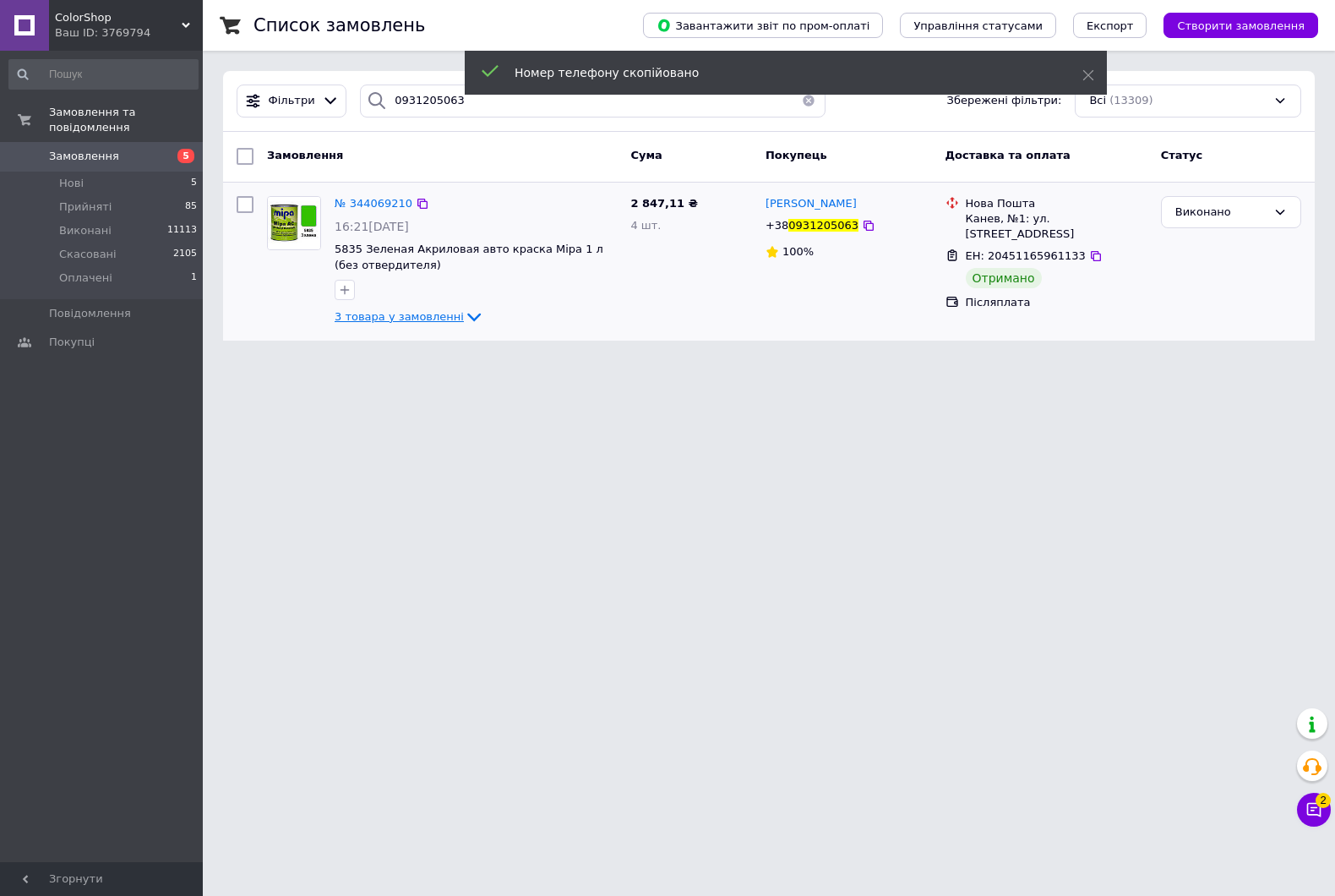
click at [465, 319] on icon at bounding box center [474, 317] width 20 height 20
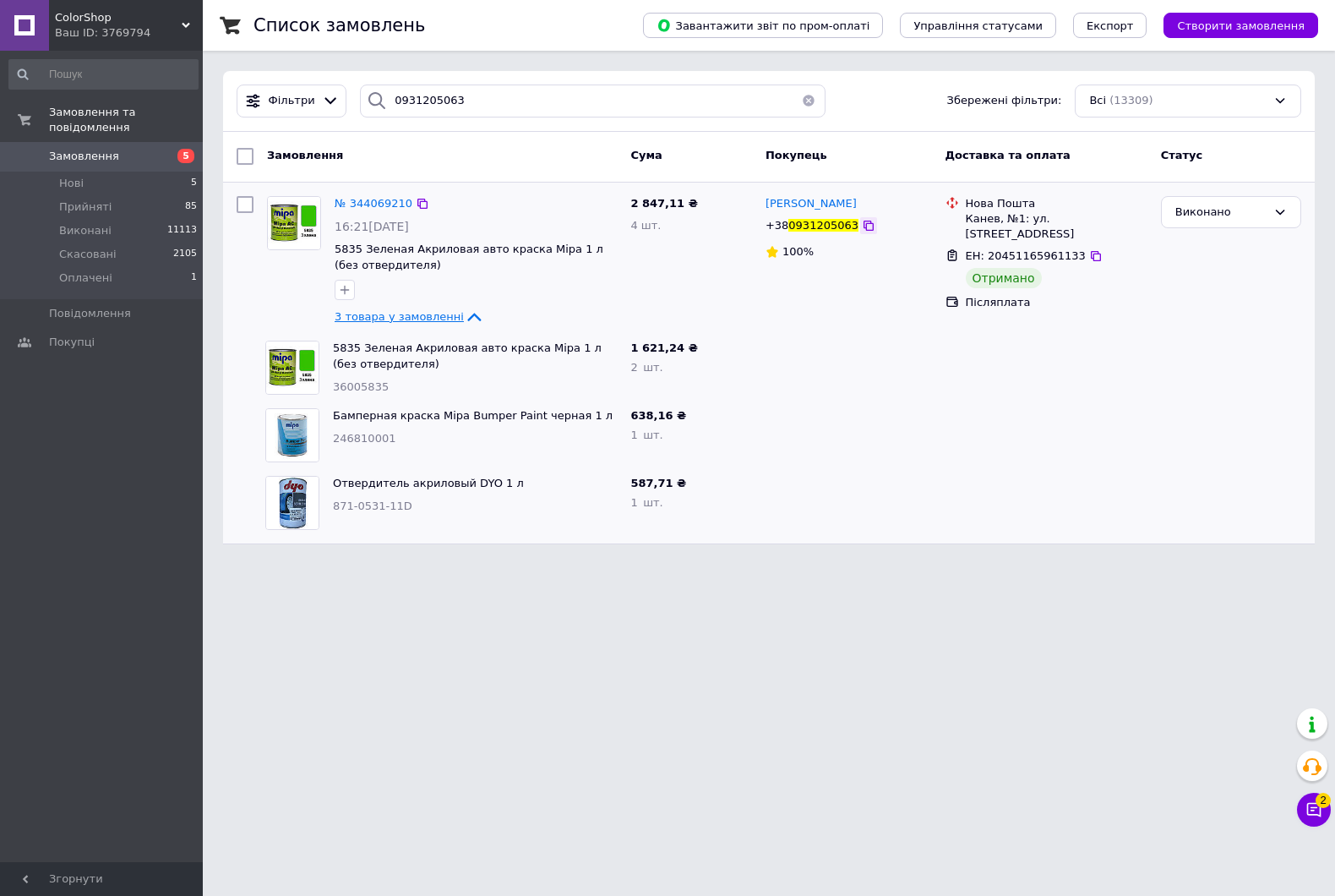
click at [863, 224] on icon at bounding box center [869, 226] width 14 height 14
click at [82, 195] on li "Прийняті 85" at bounding box center [103, 207] width 207 height 24
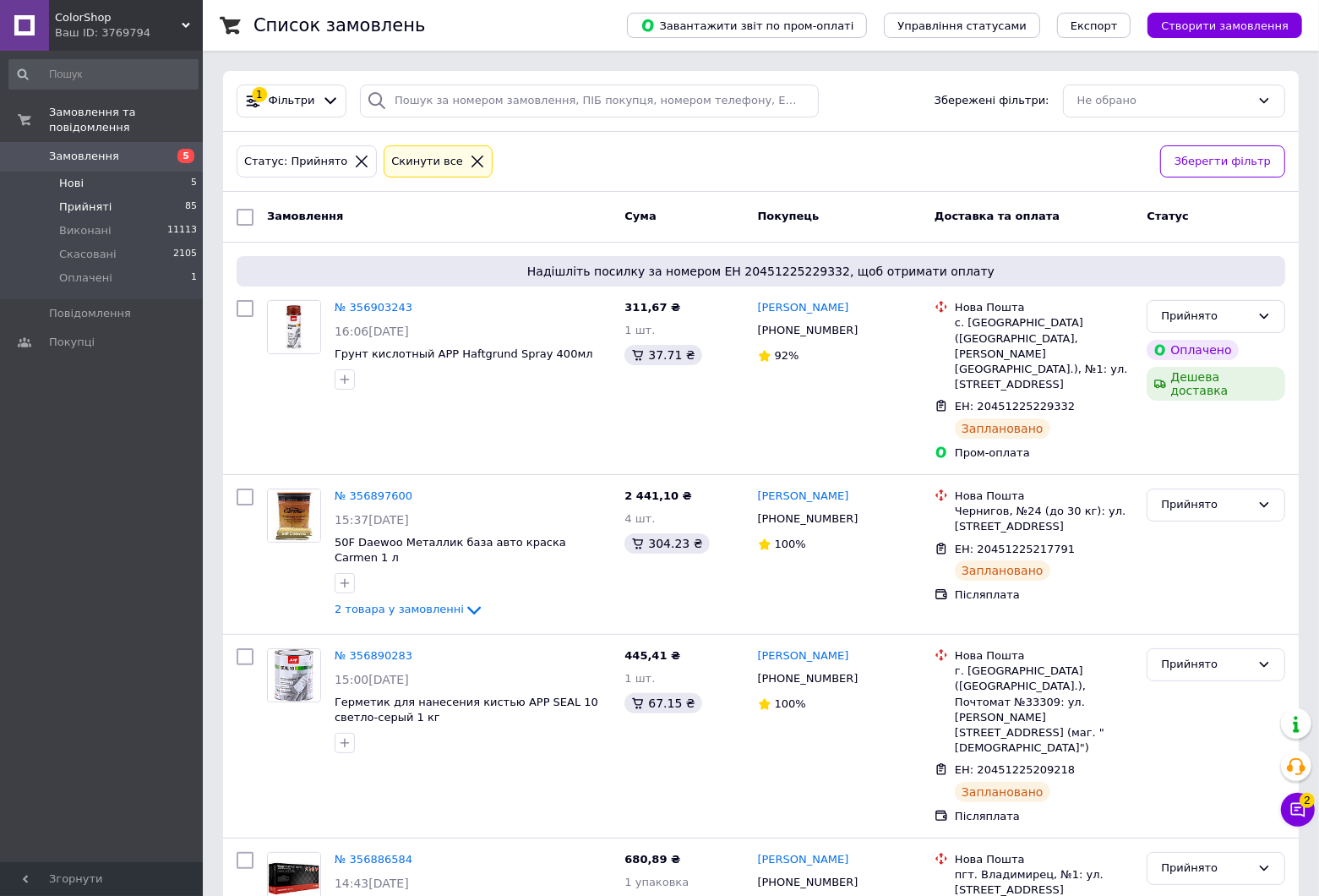
click at [69, 176] on span "Нові" at bounding box center [71, 183] width 25 height 15
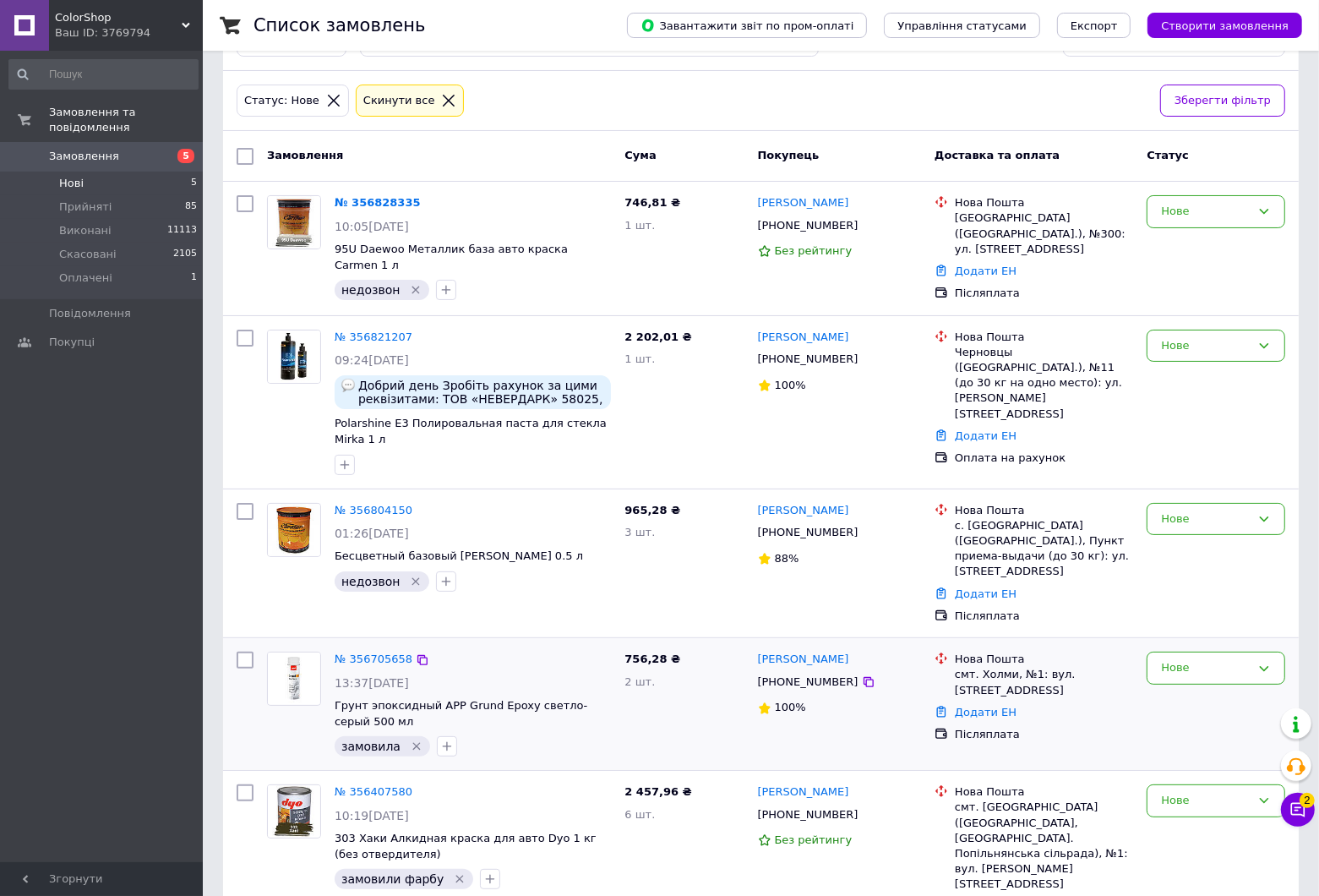
scroll to position [76, 0]
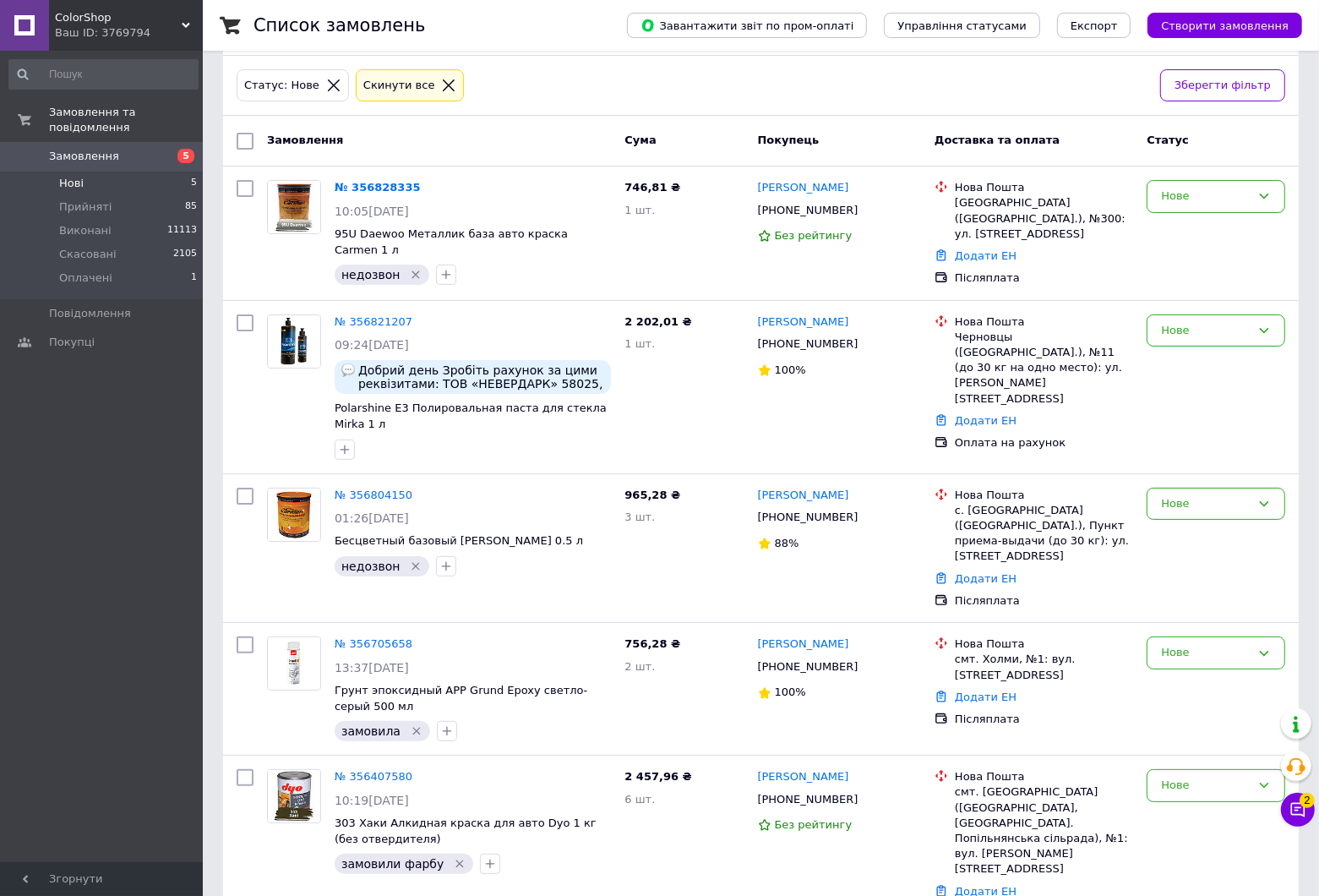
click at [86, 152] on link "Замовлення 5" at bounding box center [103, 156] width 207 height 29
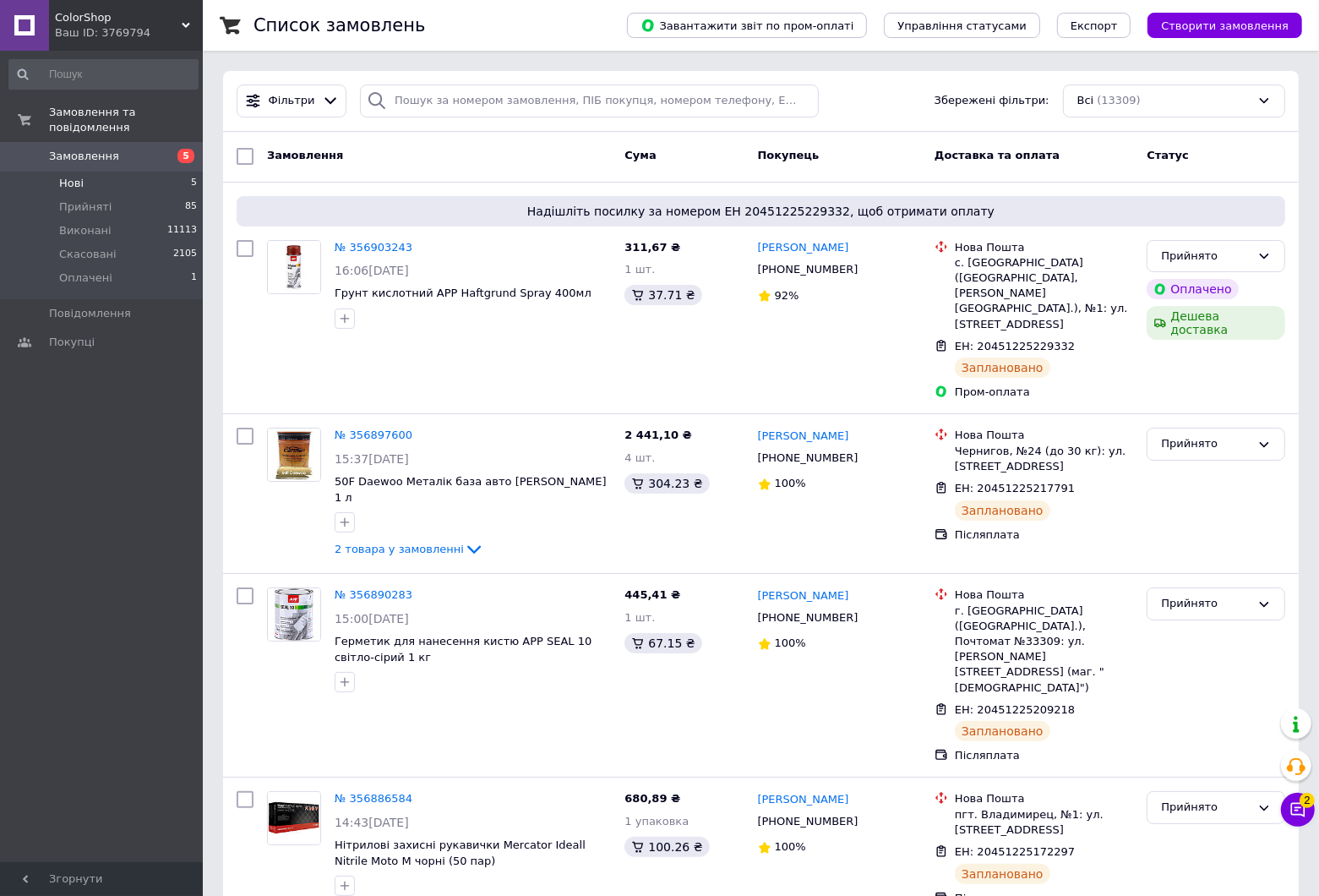
click at [133, 172] on li "Нові 5" at bounding box center [103, 184] width 207 height 24
